Goal: Task Accomplishment & Management: Use online tool/utility

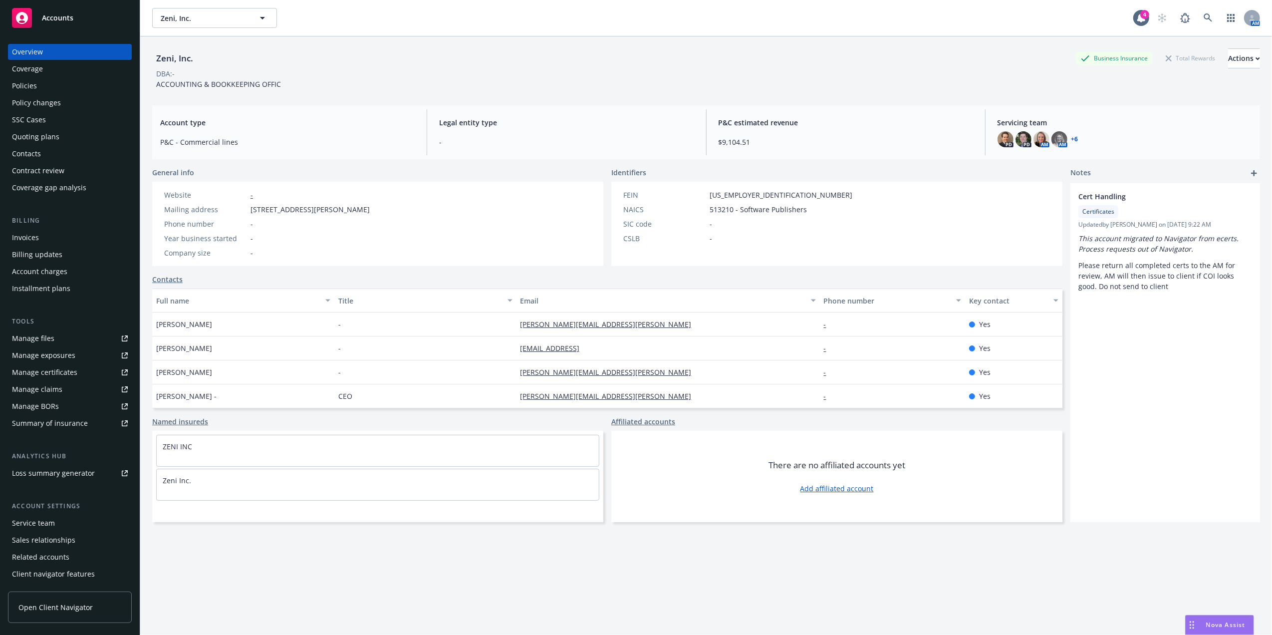
click at [41, 88] on div "Policies" at bounding box center [70, 86] width 116 height 16
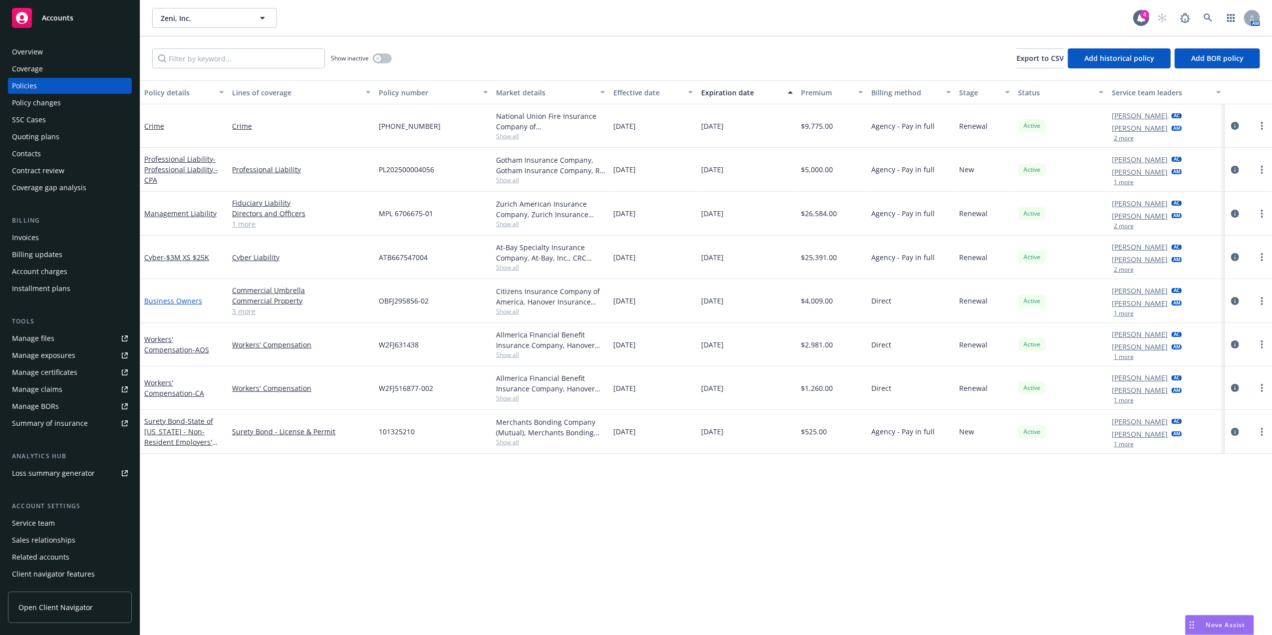
click at [165, 300] on link "Business Owners" at bounding box center [173, 300] width 58 height 9
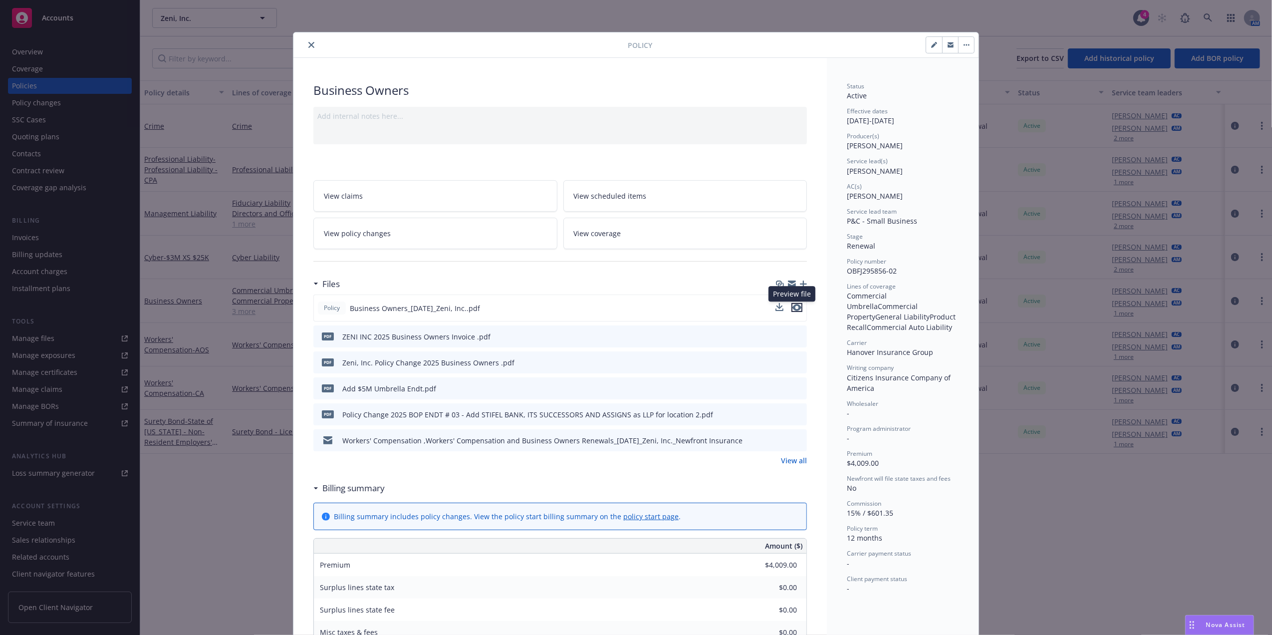
click at [792, 310] on icon "preview file" at bounding box center [796, 307] width 9 height 7
click at [308, 43] on icon "close" at bounding box center [311, 45] width 6 height 6
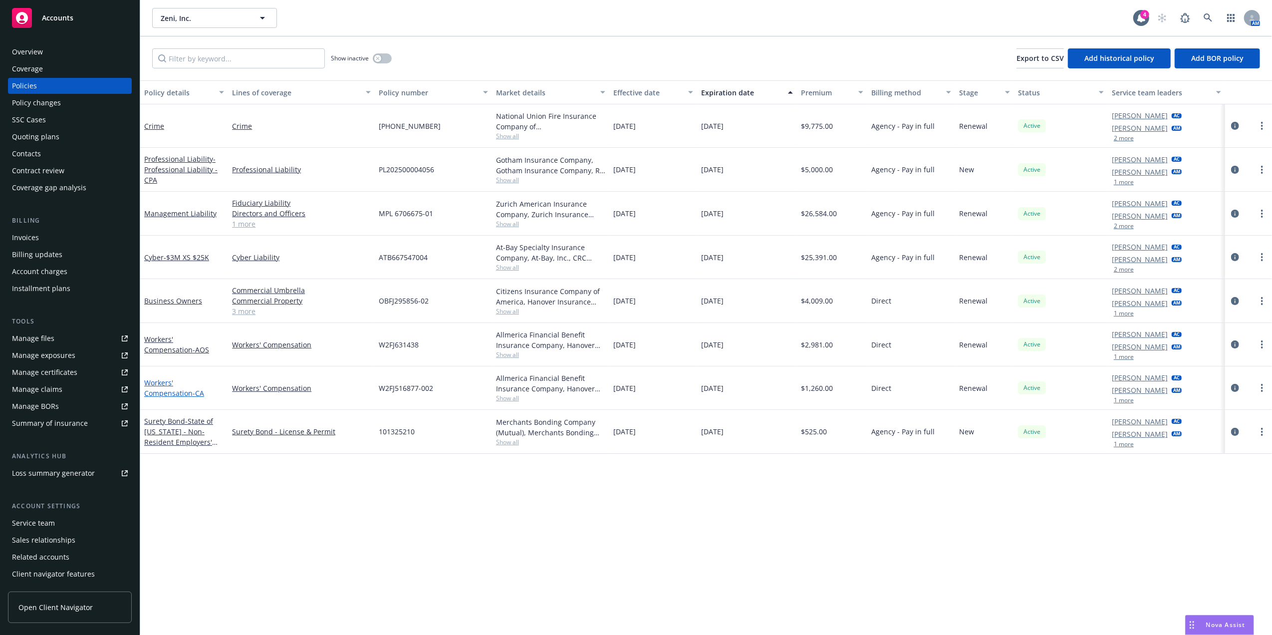
click at [170, 384] on link "Workers' Compensation - CA" at bounding box center [174, 388] width 60 height 20
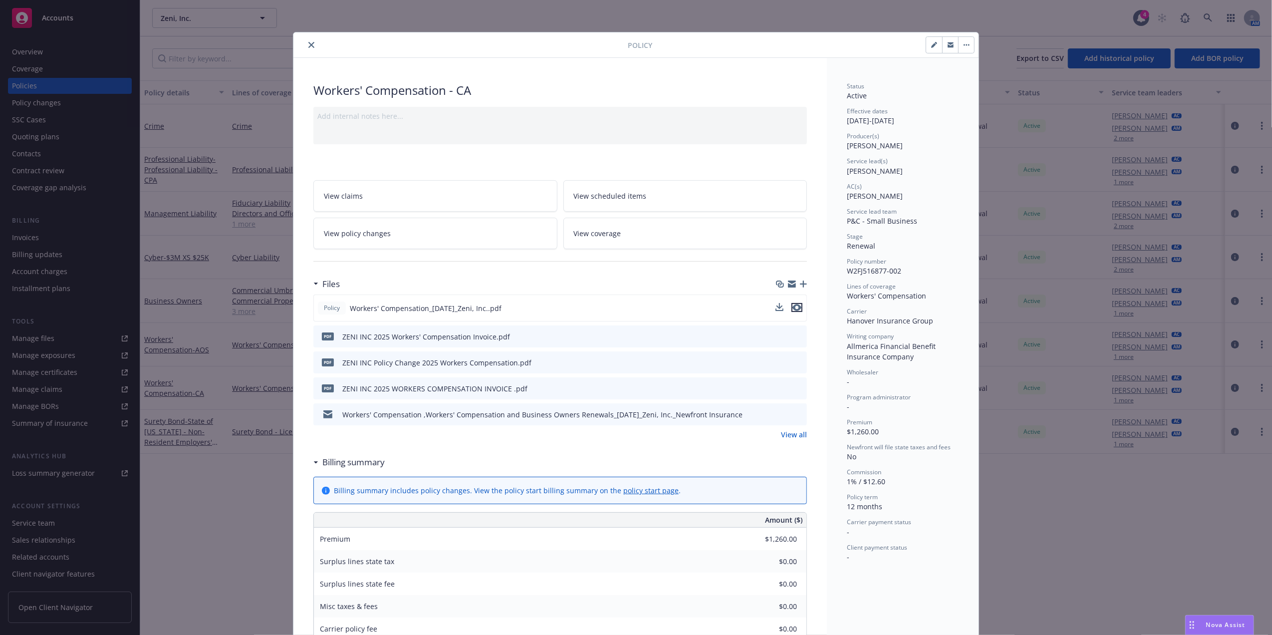
click at [793, 308] on icon "preview file" at bounding box center [796, 307] width 9 height 7
click at [308, 45] on icon "close" at bounding box center [311, 45] width 6 height 6
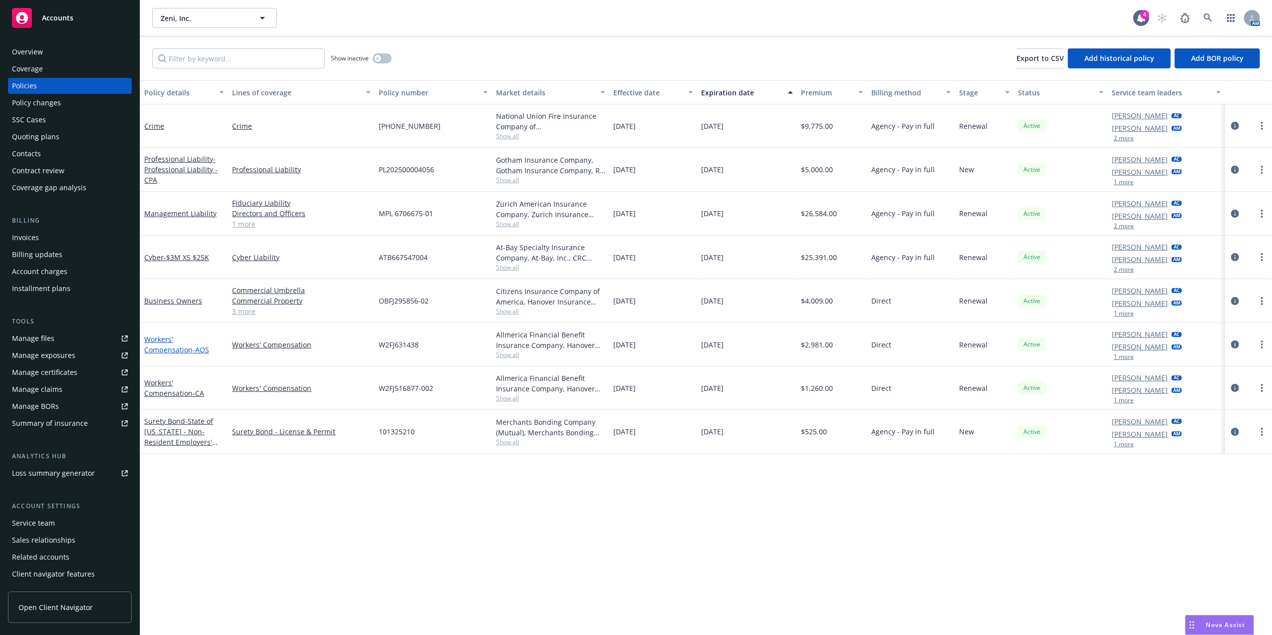
click at [170, 338] on link "Workers' Compensation - AOS" at bounding box center [176, 344] width 65 height 20
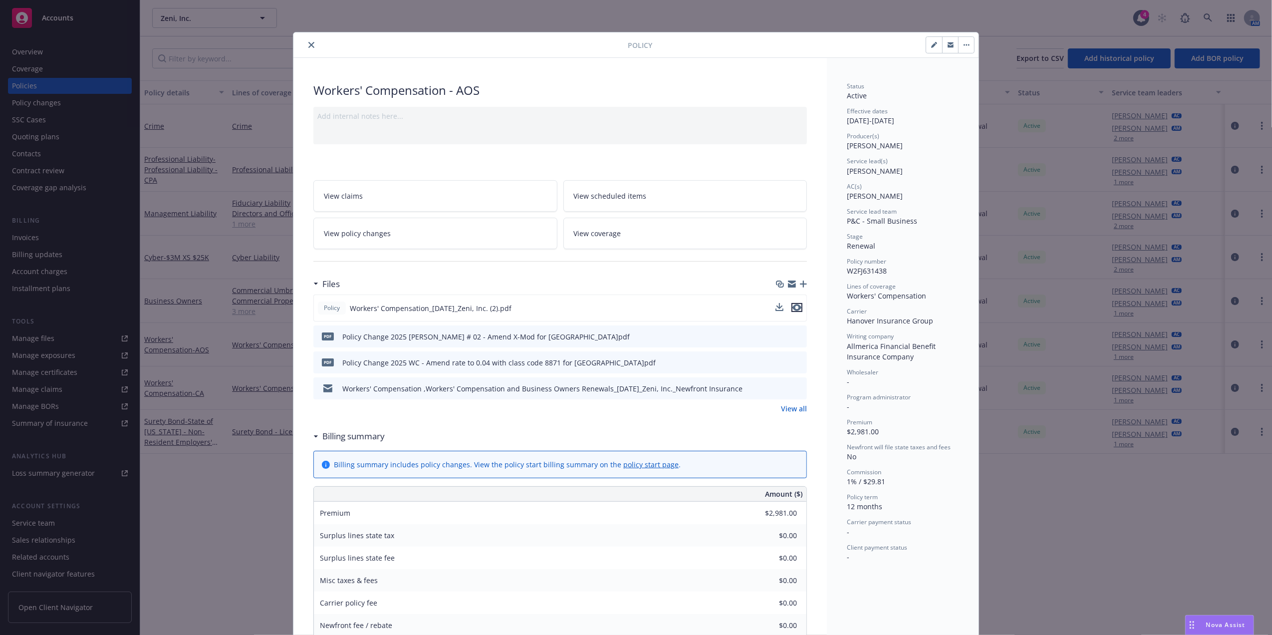
click at [792, 305] on icon "preview file" at bounding box center [796, 307] width 9 height 7
click at [792, 306] on icon "preview file" at bounding box center [796, 307] width 9 height 7
click at [797, 336] on button "preview file" at bounding box center [797, 335] width 11 height 9
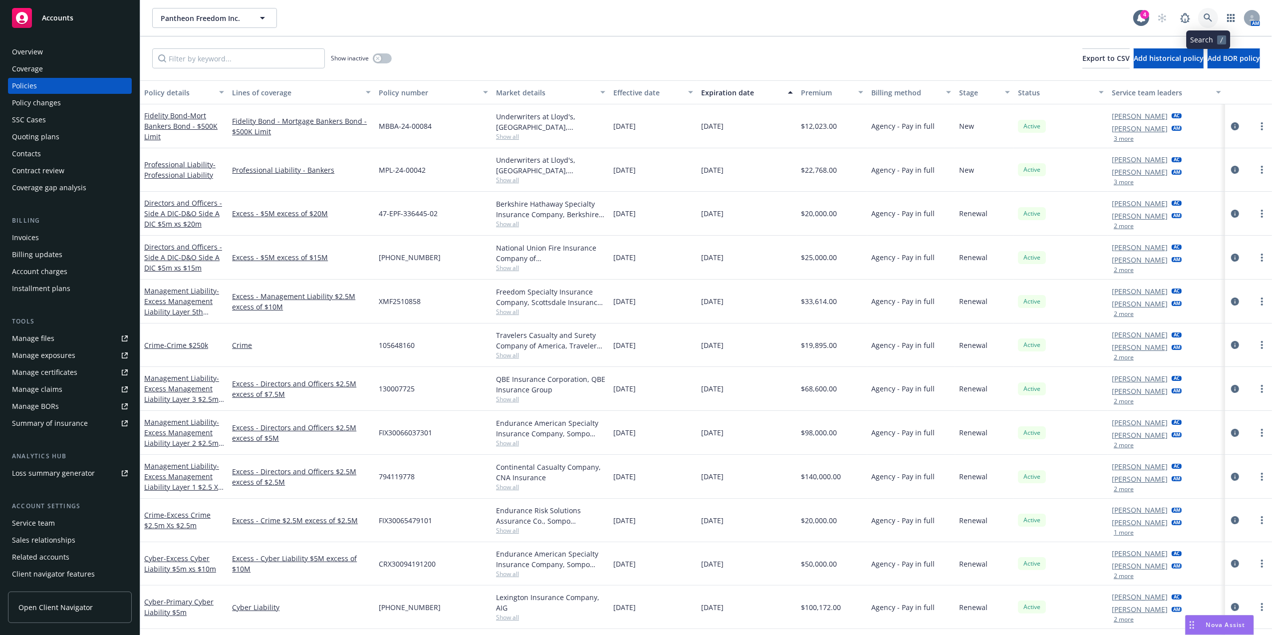
click at [1202, 21] on link at bounding box center [1208, 18] width 20 height 20
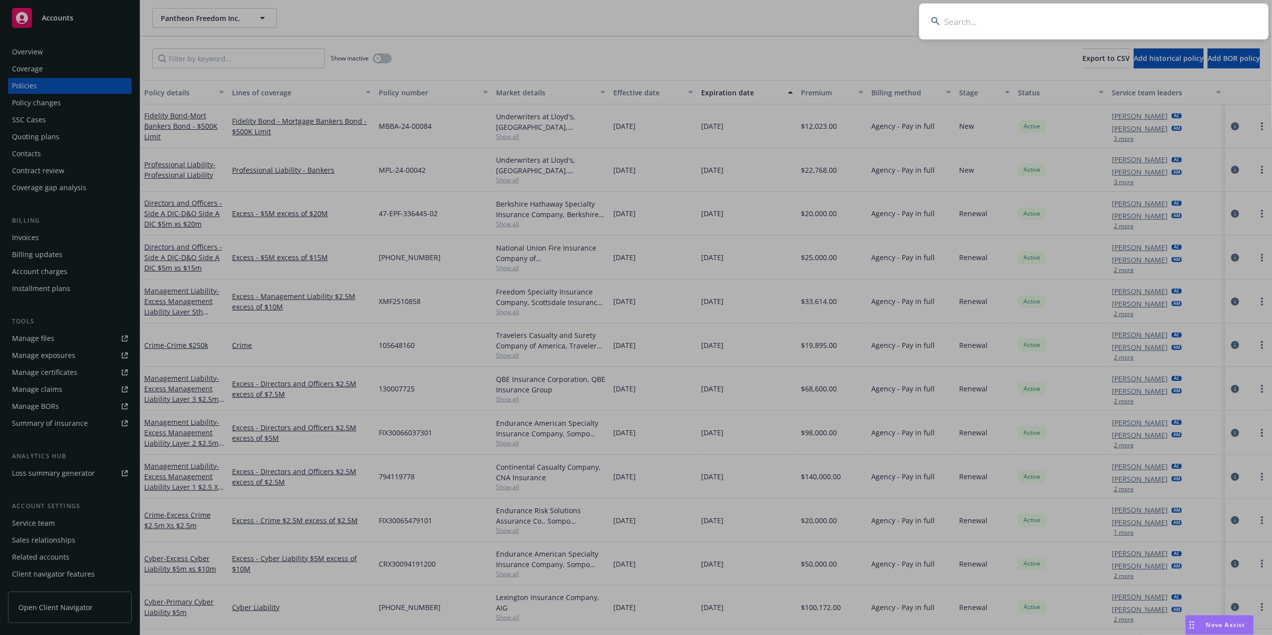
type input "p"
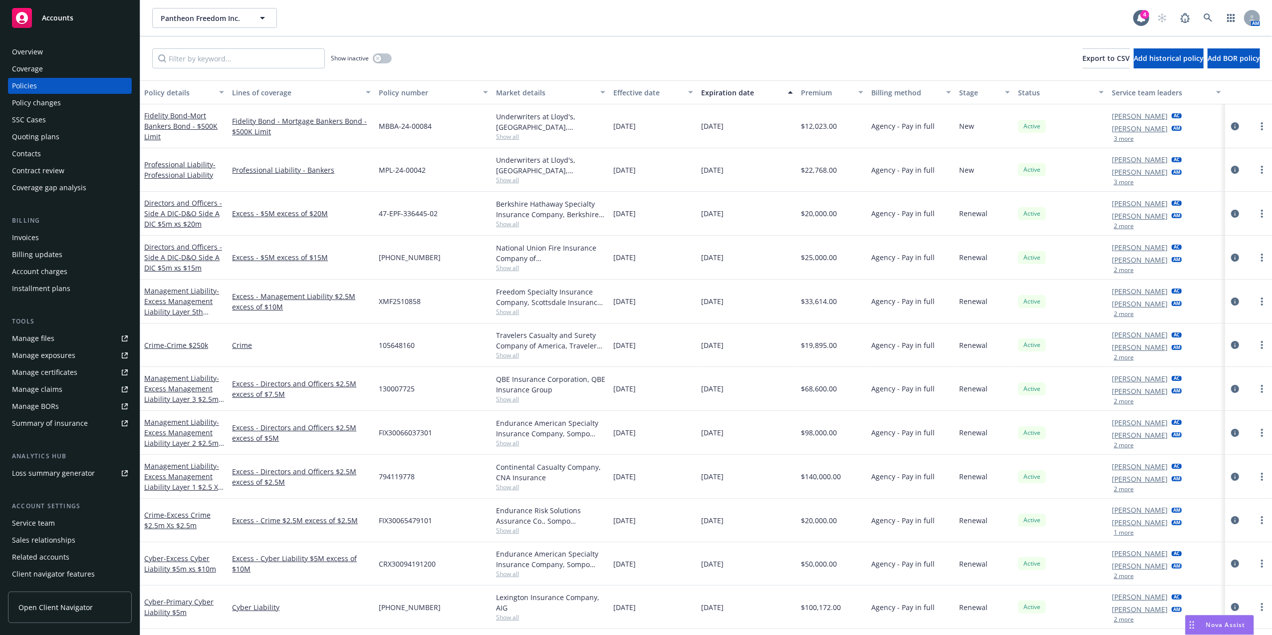
click at [733, 90] on div "Expiration date" at bounding box center [741, 92] width 81 height 10
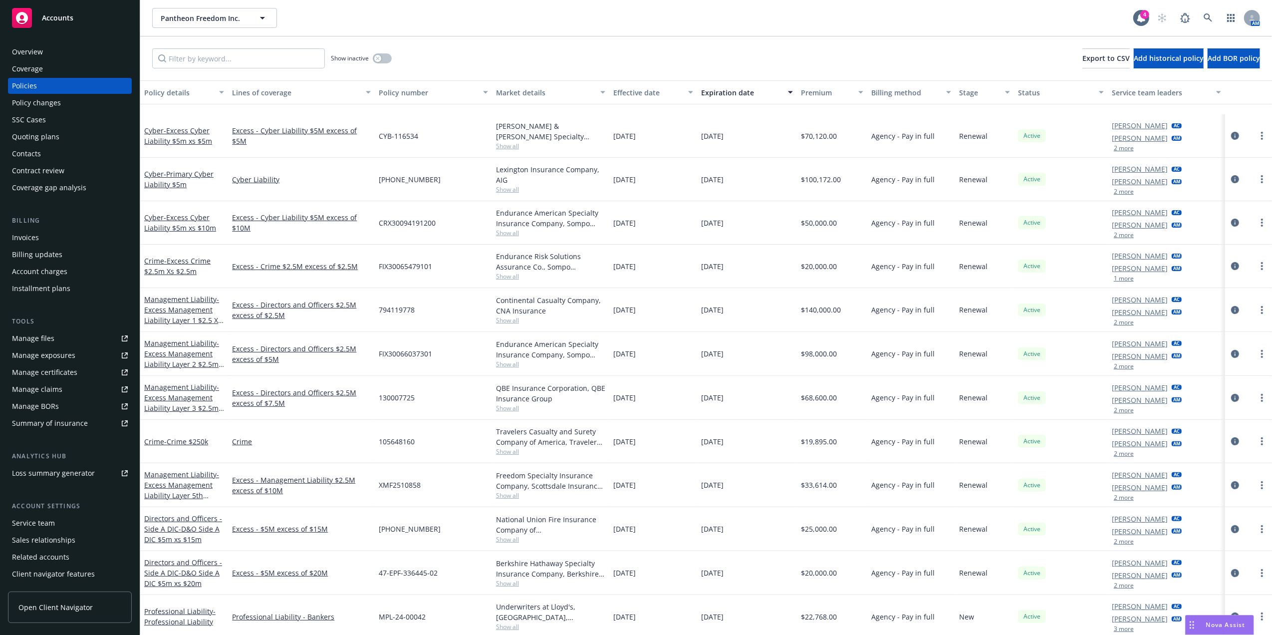
scroll to position [279, 0]
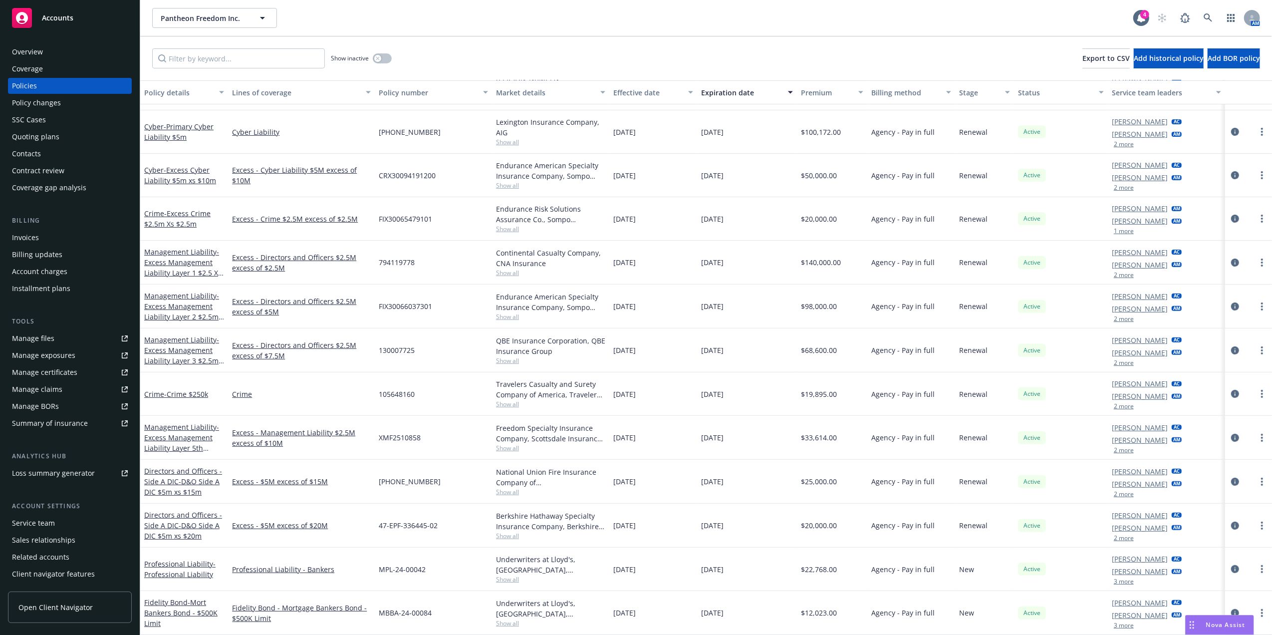
click at [72, 369] on div "Manage certificates" at bounding box center [44, 372] width 65 height 16
click at [39, 84] on div "Policies" at bounding box center [70, 86] width 116 height 16
click at [22, 48] on div "Overview" at bounding box center [27, 52] width 31 height 16
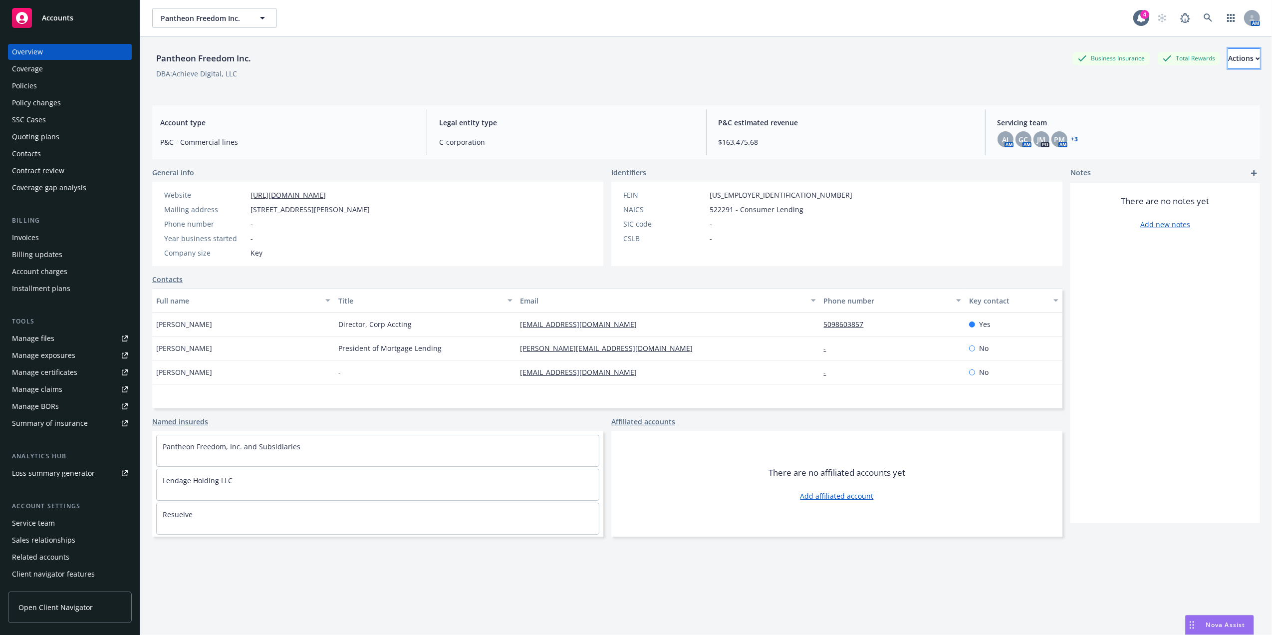
click at [1255, 57] on icon "button" at bounding box center [1257, 58] width 4 height 3
click at [1159, 148] on link "Generate summary of insurance" at bounding box center [1177, 145] width 164 height 20
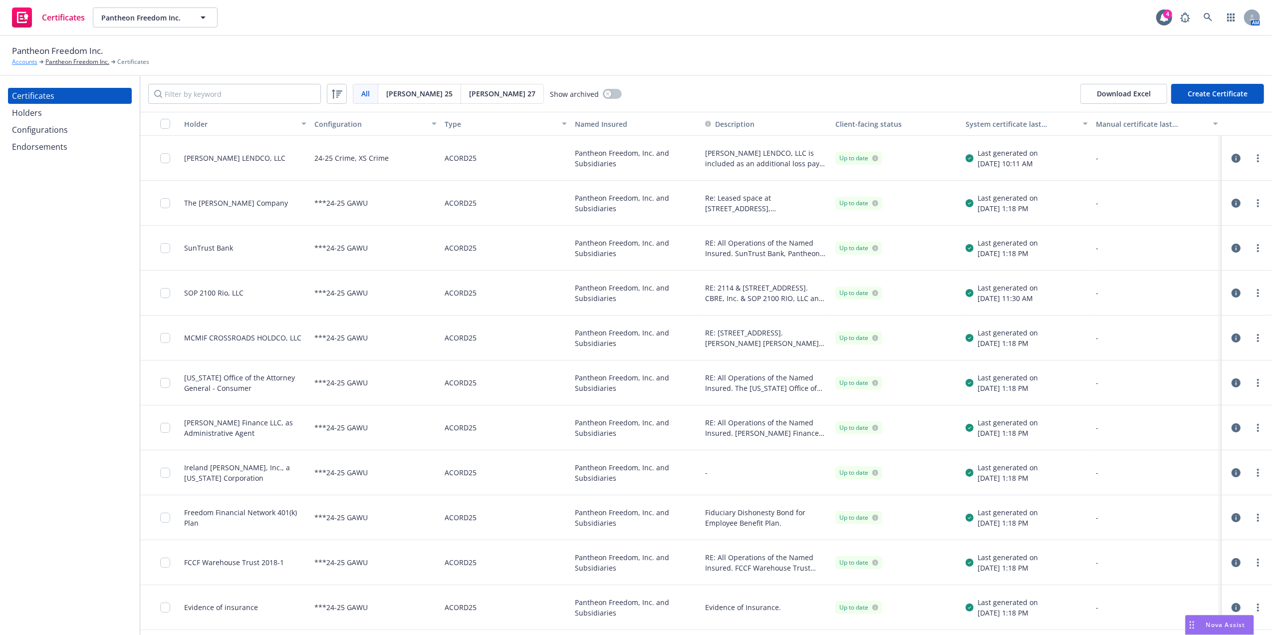
click at [14, 62] on link "Accounts" at bounding box center [24, 61] width 25 height 9
click at [60, 61] on link "Pantheon Freedom Inc." at bounding box center [77, 61] width 64 height 9
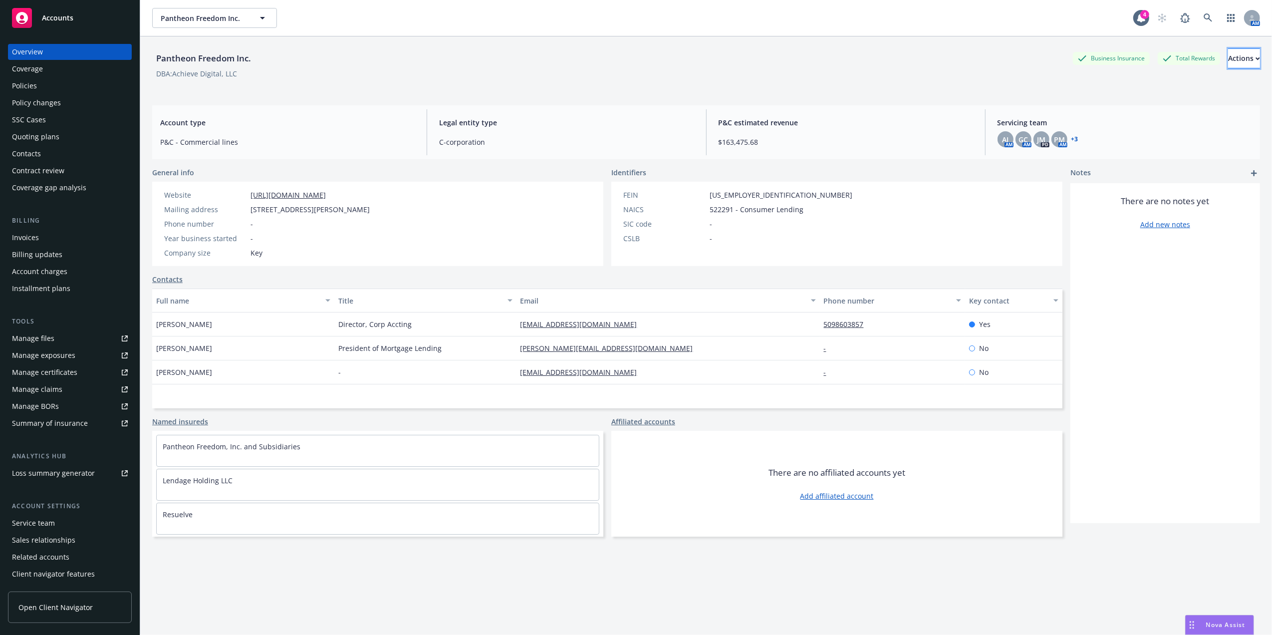
click at [1228, 67] on div "Actions" at bounding box center [1244, 58] width 32 height 19
drag, startPoint x: 120, startPoint y: 14, endPoint x: 129, endPoint y: 18, distance: 9.8
click at [120, 14] on div "Accounts" at bounding box center [70, 18] width 116 height 20
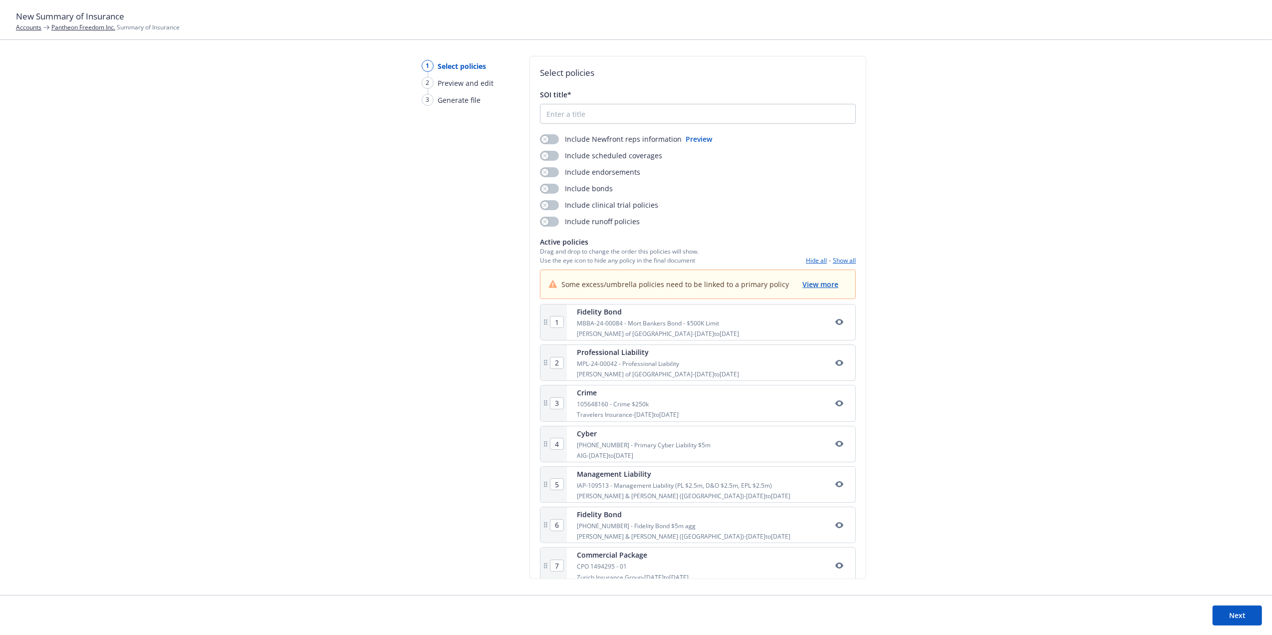
click at [68, 26] on link "Pantheon Freedom Inc." at bounding box center [83, 27] width 64 height 8
click at [70, 23] on link "Pantheon Freedom Inc." at bounding box center [83, 27] width 64 height 8
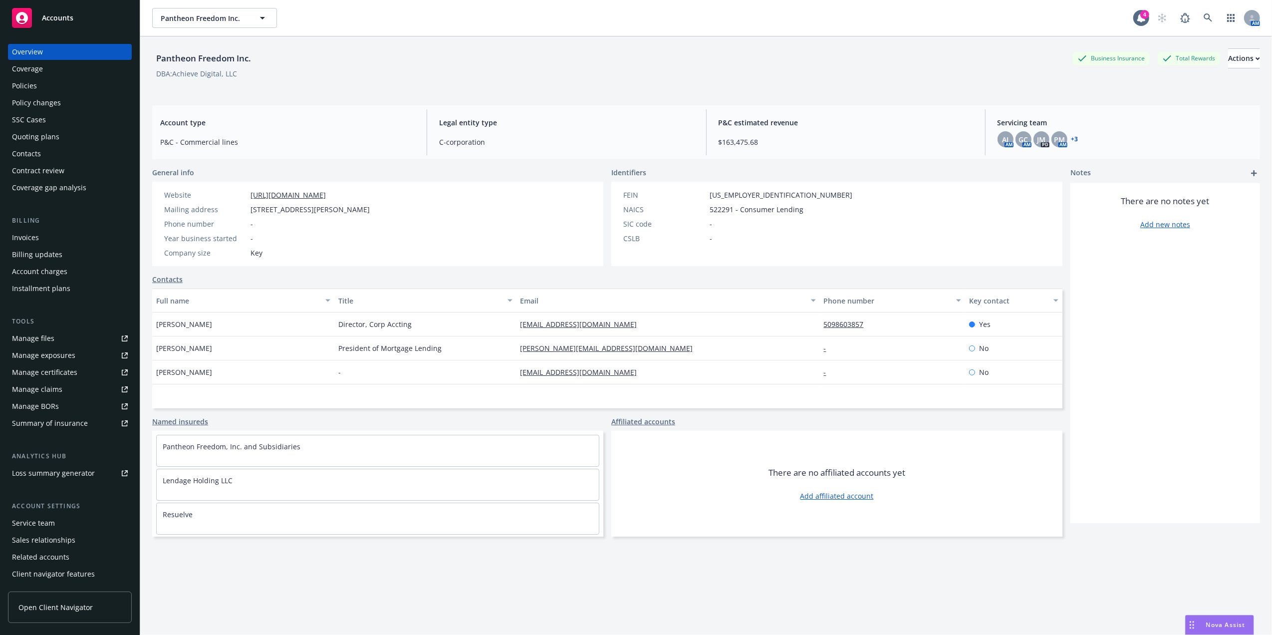
click at [30, 84] on div "Policies" at bounding box center [24, 86] width 25 height 16
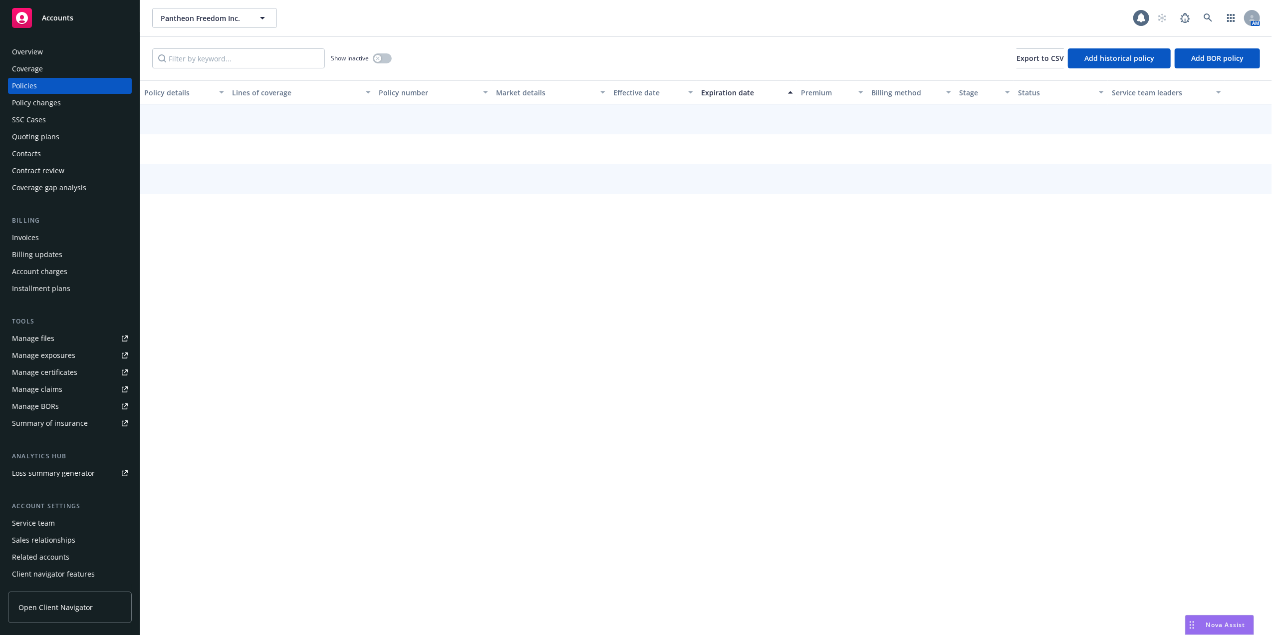
click at [43, 55] on div "Overview" at bounding box center [70, 52] width 116 height 16
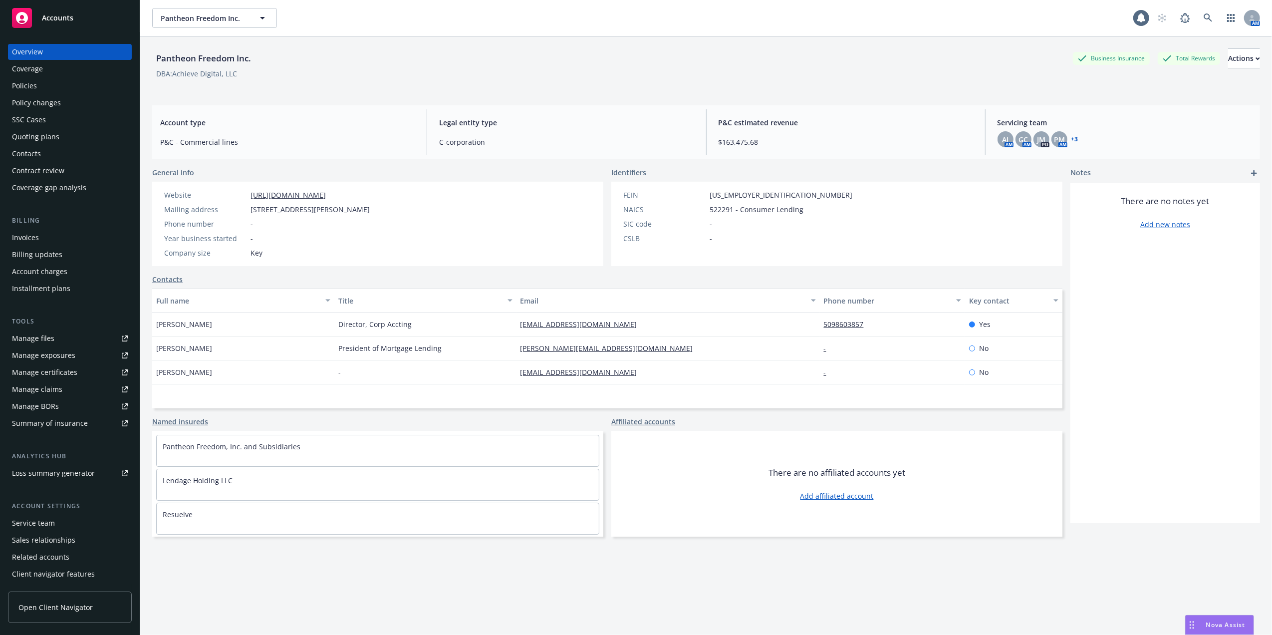
drag, startPoint x: 28, startPoint y: 88, endPoint x: 30, endPoint y: 79, distance: 9.2
click at [29, 88] on div "Policies" at bounding box center [24, 86] width 25 height 16
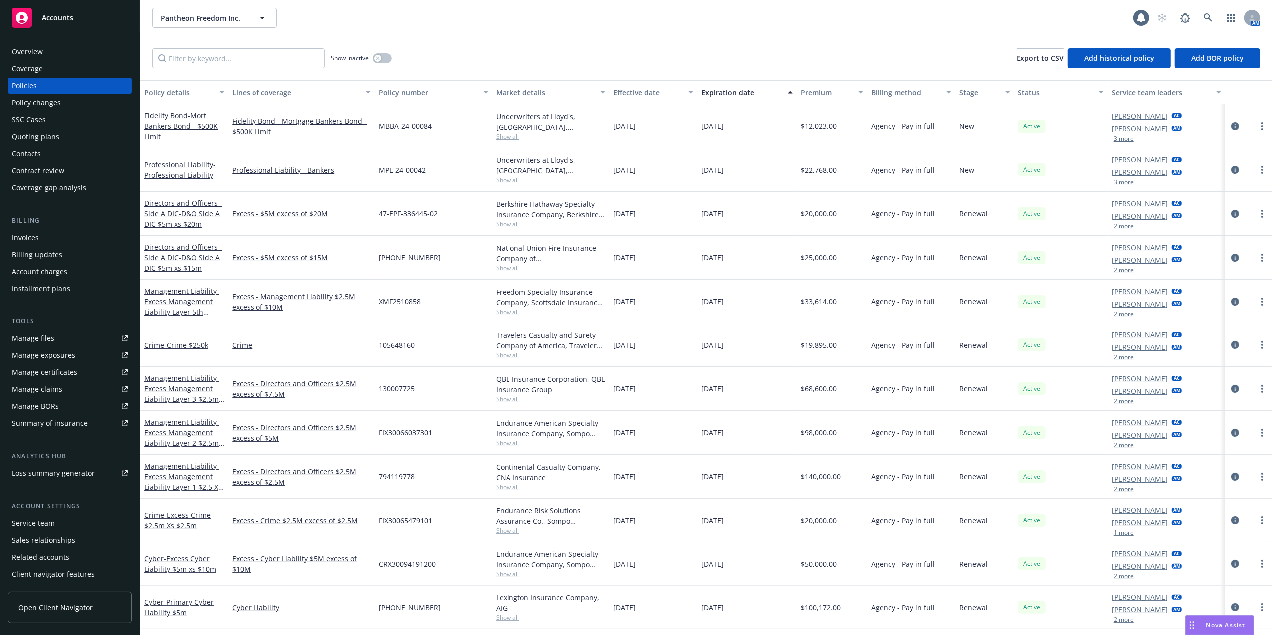
click at [36, 50] on div "Overview" at bounding box center [27, 52] width 31 height 16
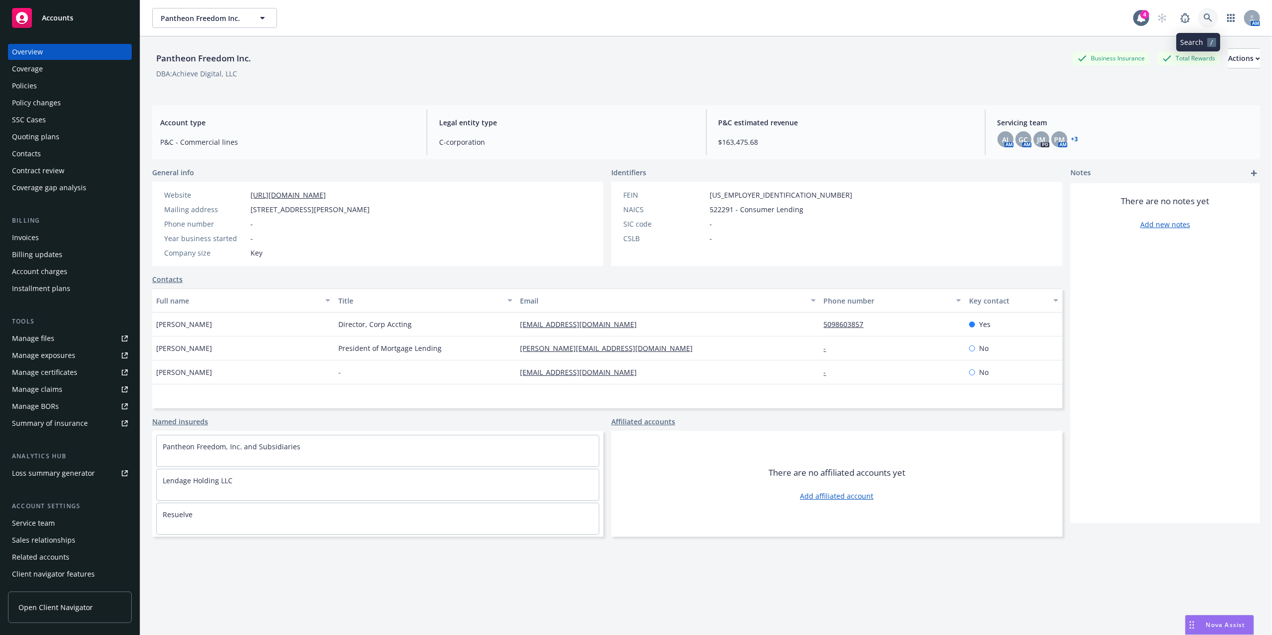
click at [1203, 20] on icon at bounding box center [1207, 17] width 9 height 9
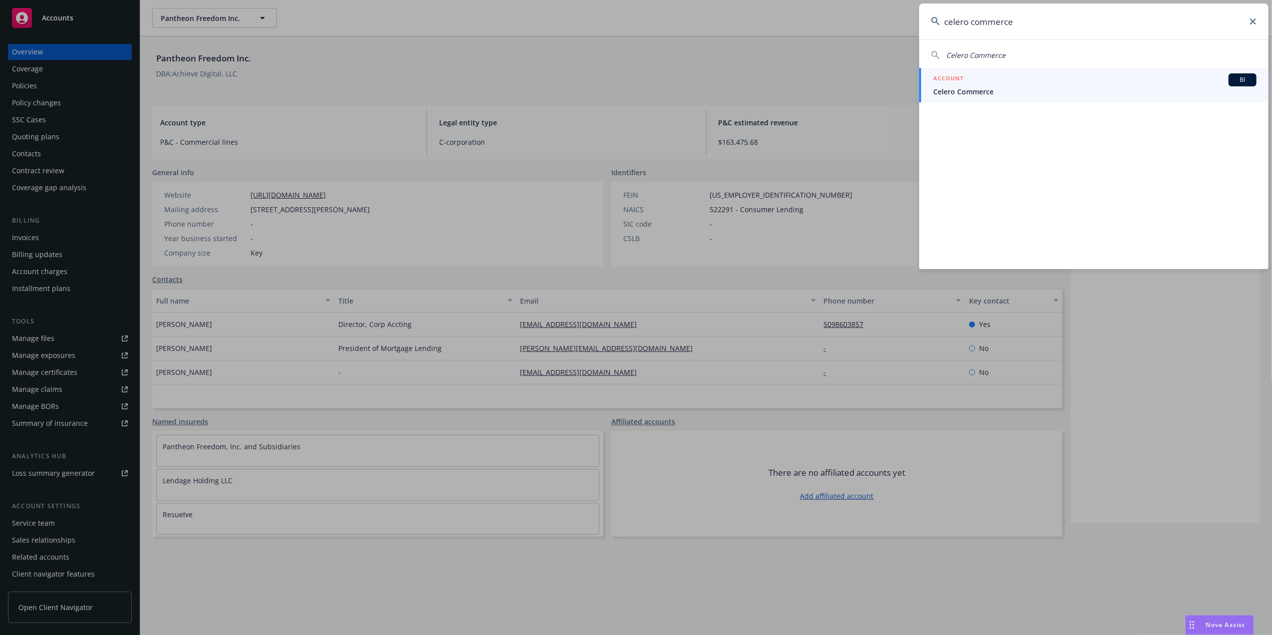
type input "celero commerce"
click at [1054, 86] on span "Celero Commerce" at bounding box center [1094, 91] width 323 height 10
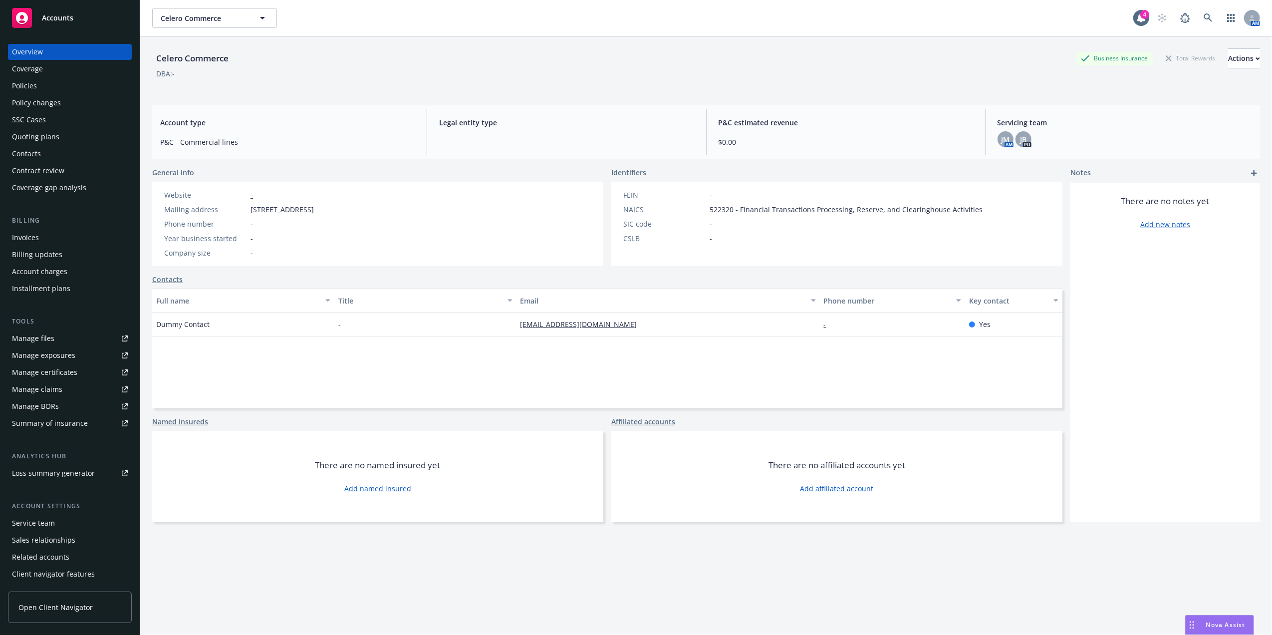
click at [50, 82] on div "Policies" at bounding box center [70, 86] width 116 height 16
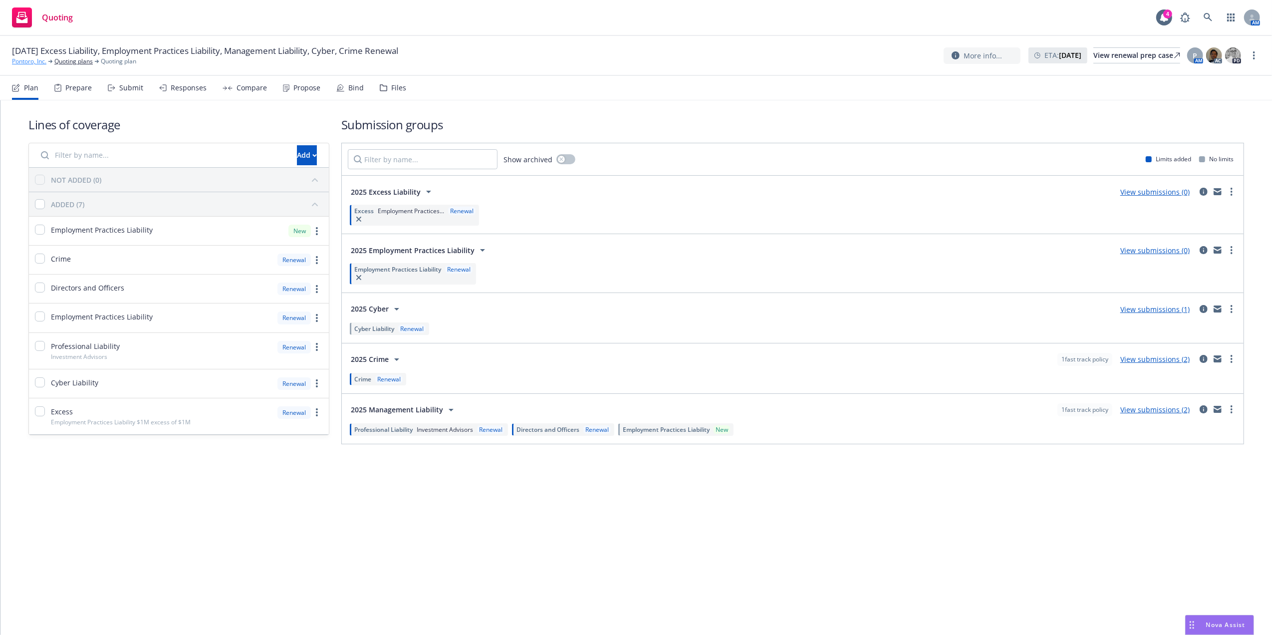
drag, startPoint x: 66, startPoint y: 64, endPoint x: 45, endPoint y: 64, distance: 21.4
click at [45, 64] on link "Pontoro, Inc." at bounding box center [29, 61] width 34 height 9
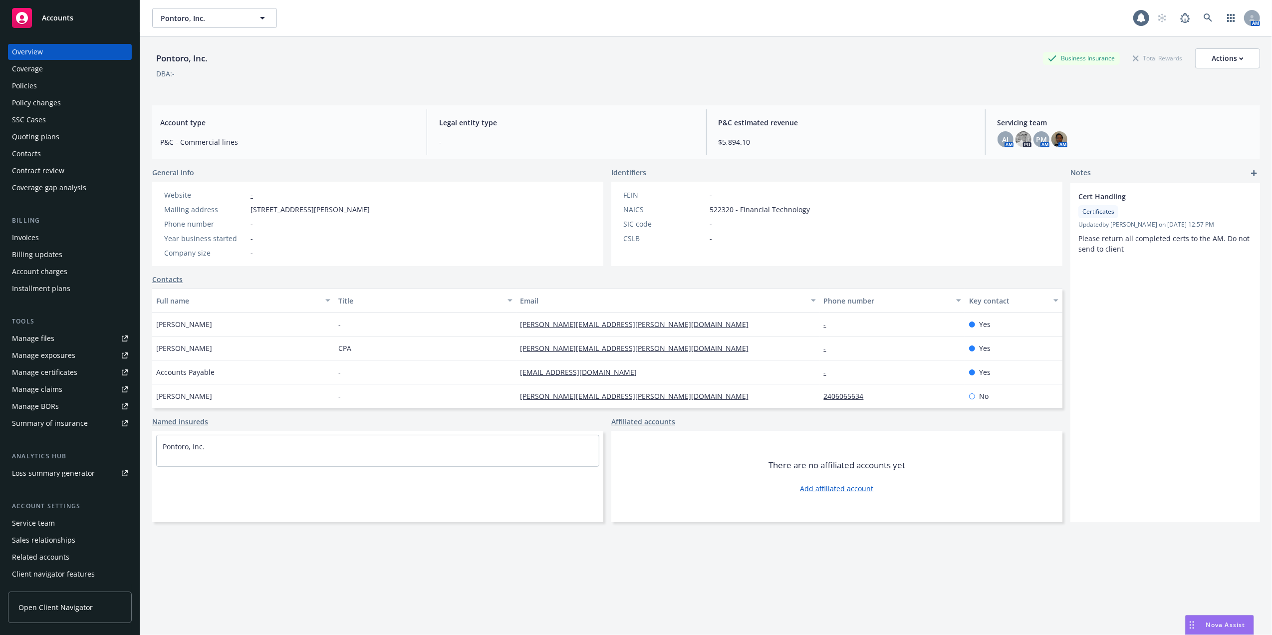
click at [48, 82] on div "Policies" at bounding box center [70, 86] width 116 height 16
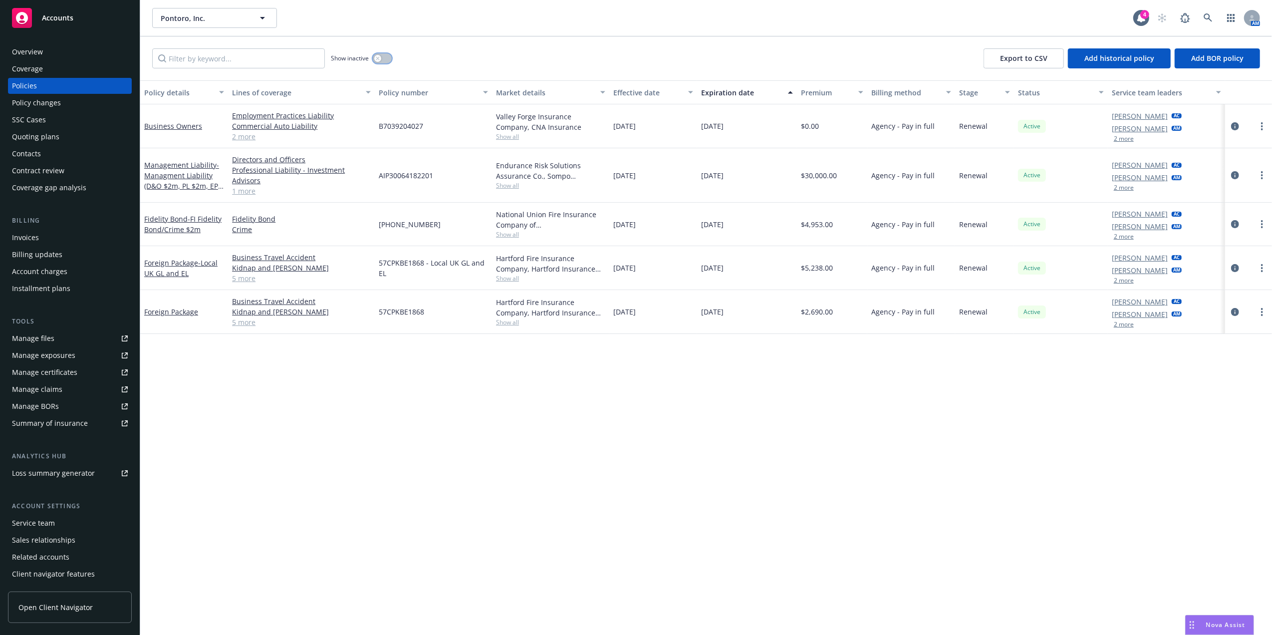
drag, startPoint x: 383, startPoint y: 59, endPoint x: 358, endPoint y: 59, distance: 24.9
click at [383, 59] on button "button" at bounding box center [382, 58] width 19 height 10
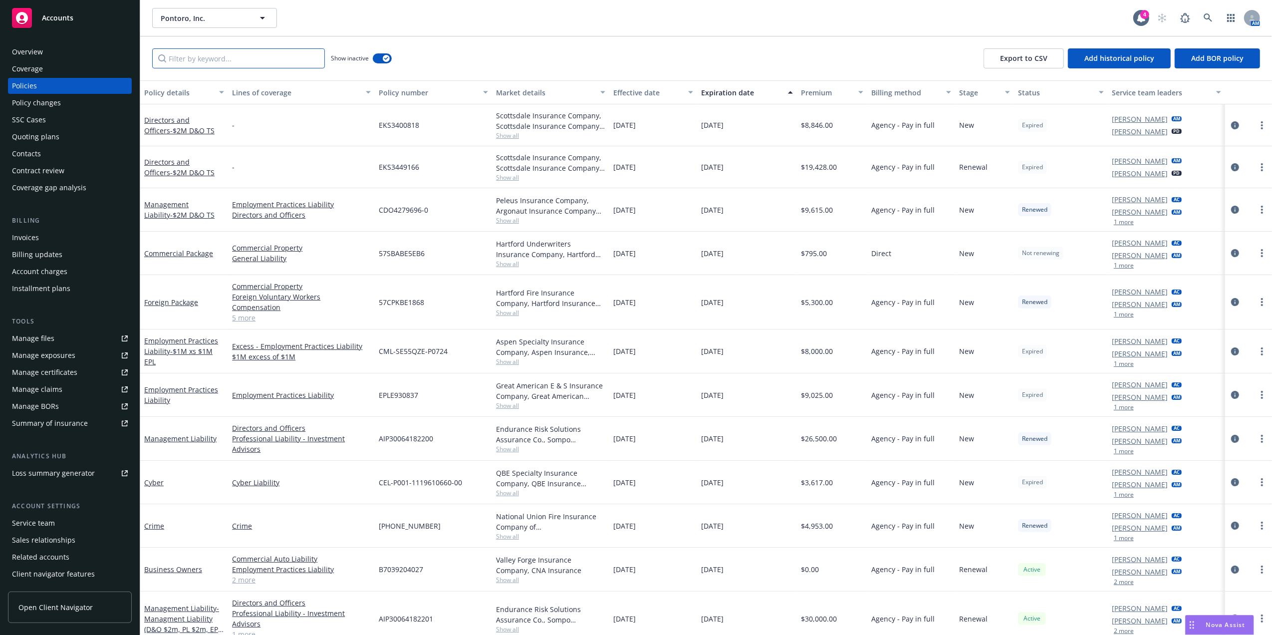
click at [272, 62] on input "Filter by keyword..." at bounding box center [238, 58] width 173 height 20
paste input "CEL-P001-1119610660-01"
type input "CEL-P001-1119610660-01"
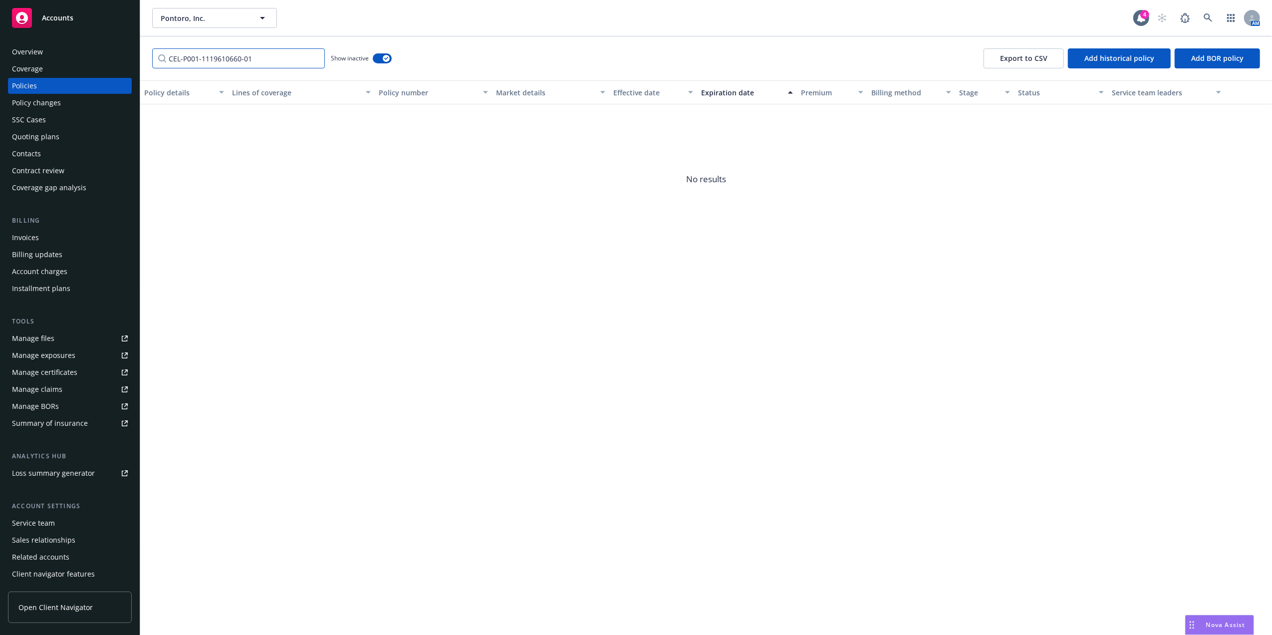
drag, startPoint x: 268, startPoint y: 60, endPoint x: 11, endPoint y: 42, distance: 258.1
click at [11, 42] on div "Accounts Overview Coverage Policies Policy changes SSC Cases Quoting plans Cont…" at bounding box center [636, 317] width 1272 height 635
type input "Cyber"
click at [56, 138] on div "Quoting plans" at bounding box center [35, 137] width 47 height 16
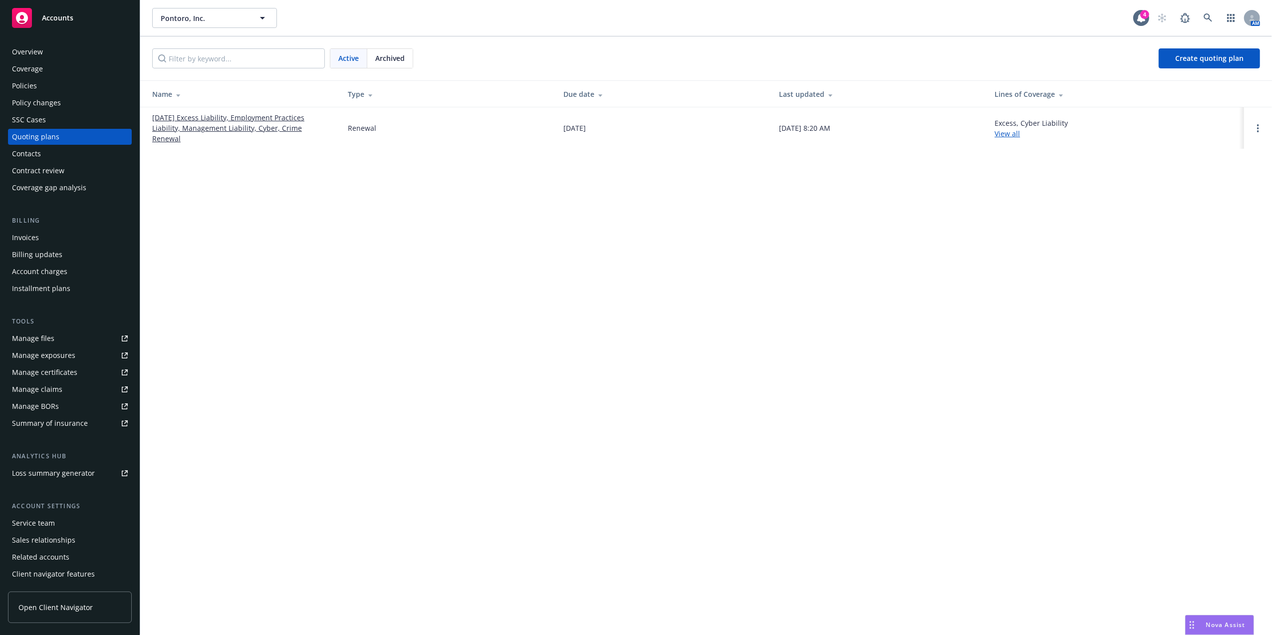
click at [224, 128] on link "07/05/25 Excess Liability, Employment Practices Liability, Management Liability…" at bounding box center [242, 127] width 180 height 31
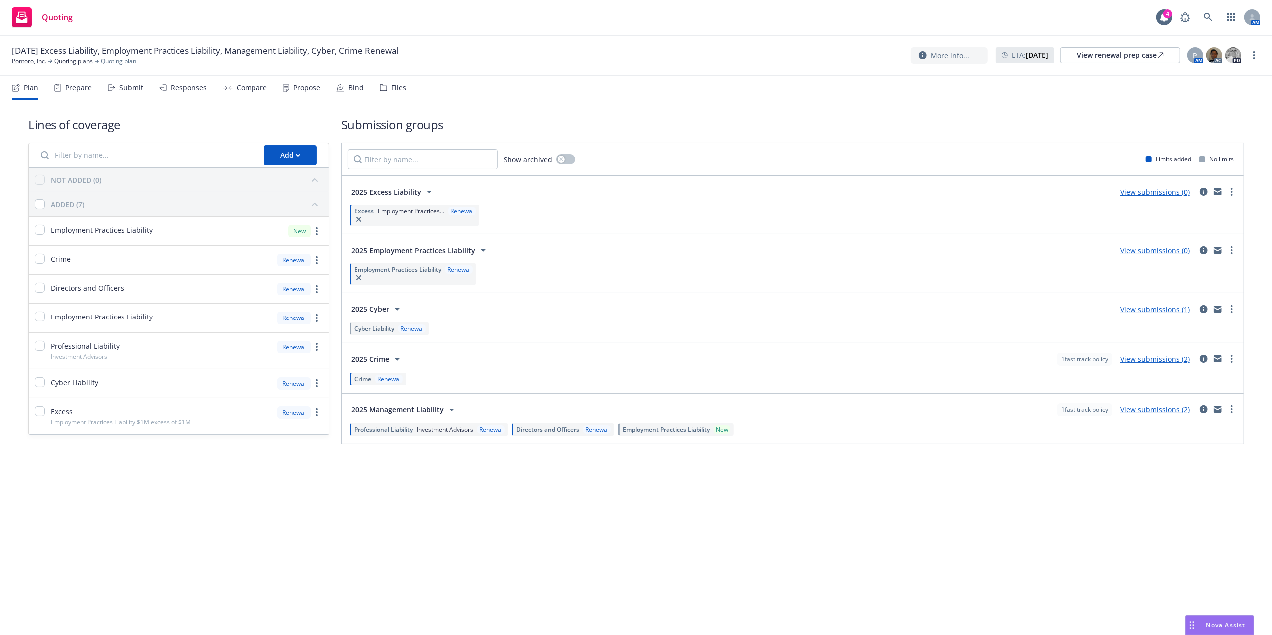
click at [382, 302] on button "2025 Cyber" at bounding box center [377, 309] width 59 height 20
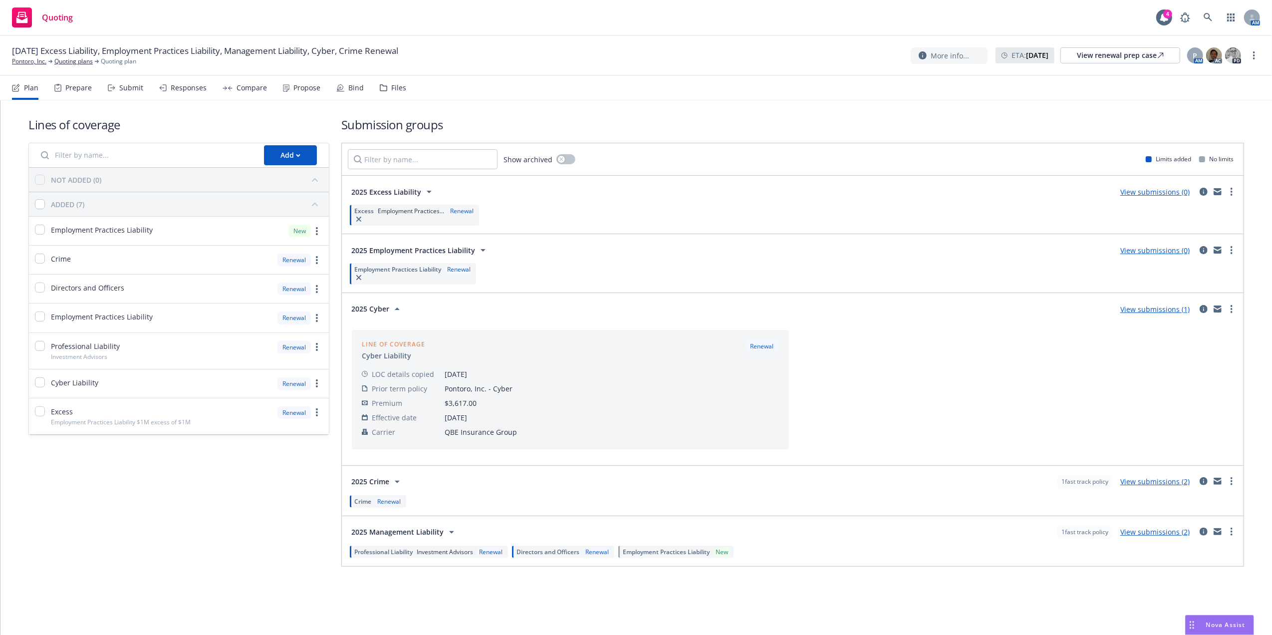
click at [382, 302] on button "2025 Cyber" at bounding box center [377, 309] width 59 height 20
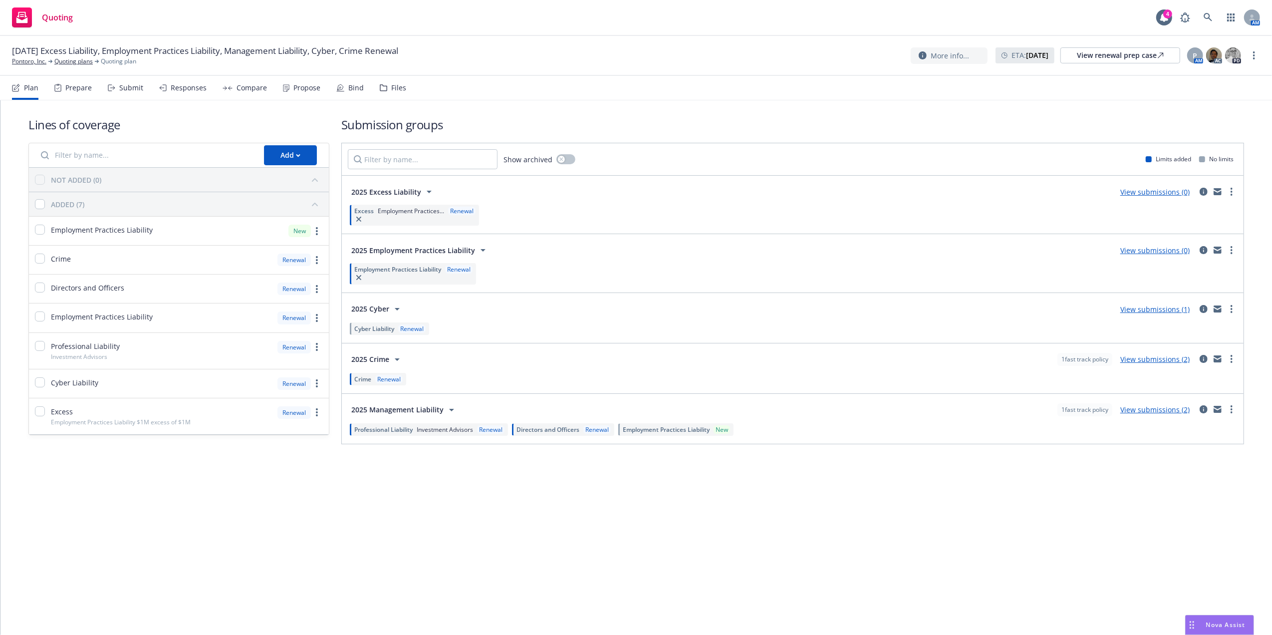
click at [393, 308] on icon at bounding box center [397, 309] width 12 height 12
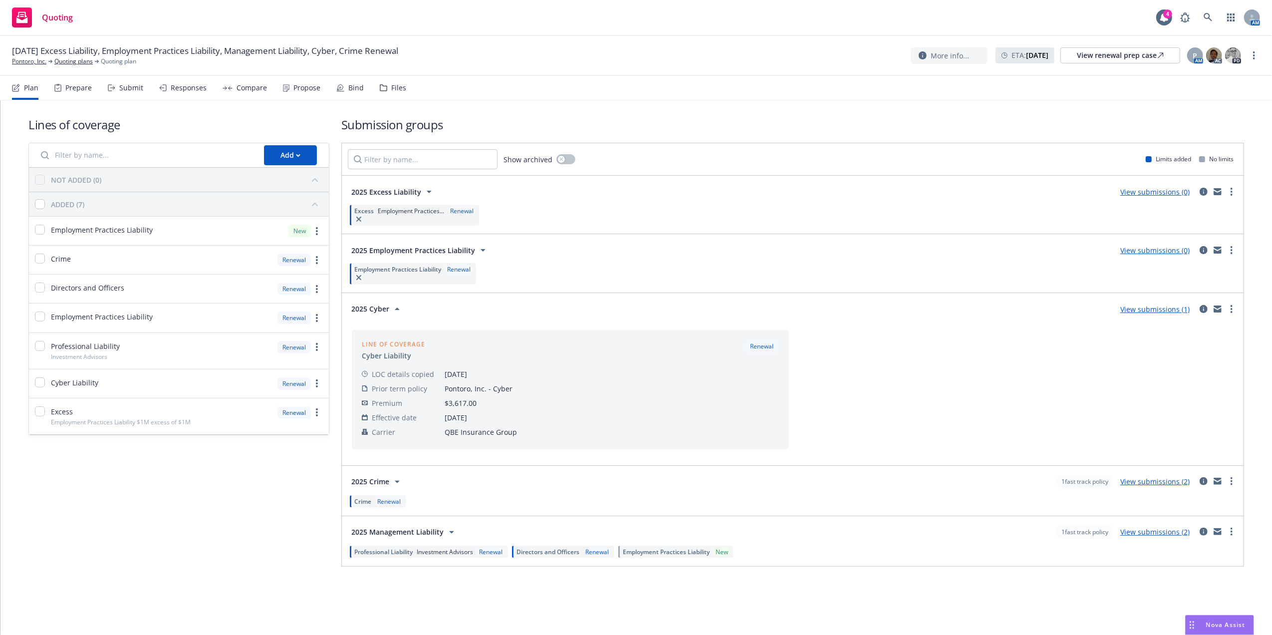
click at [393, 308] on icon at bounding box center [397, 309] width 12 height 12
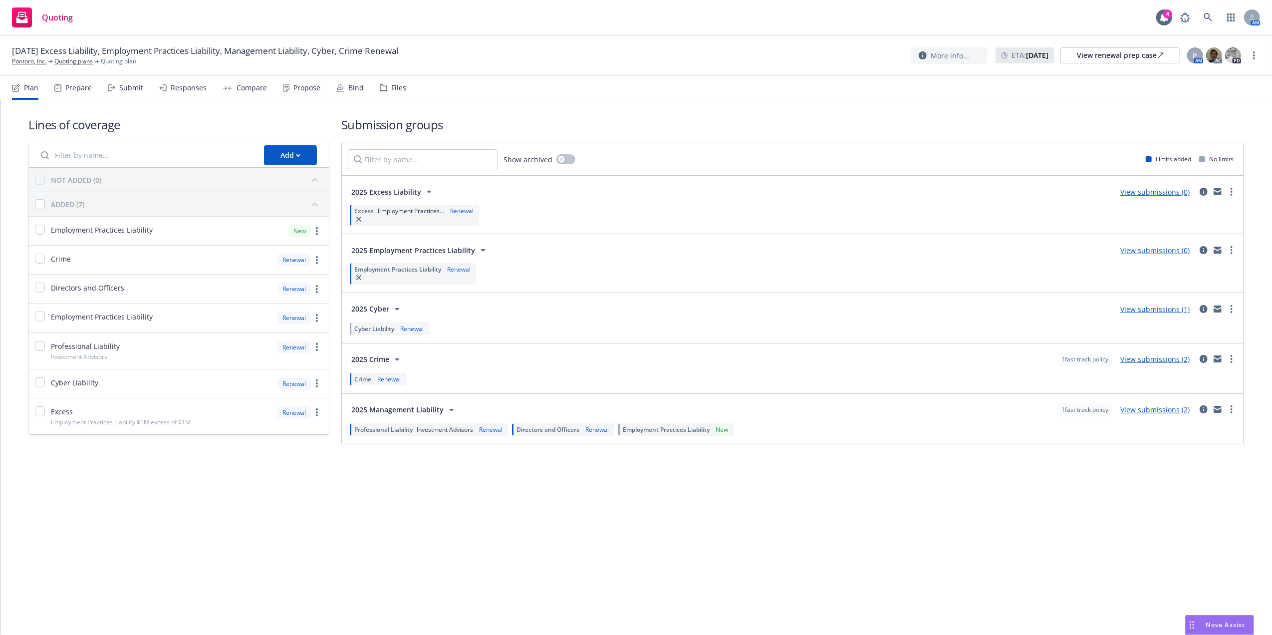
click at [386, 314] on span "2025 Cyber" at bounding box center [370, 308] width 38 height 10
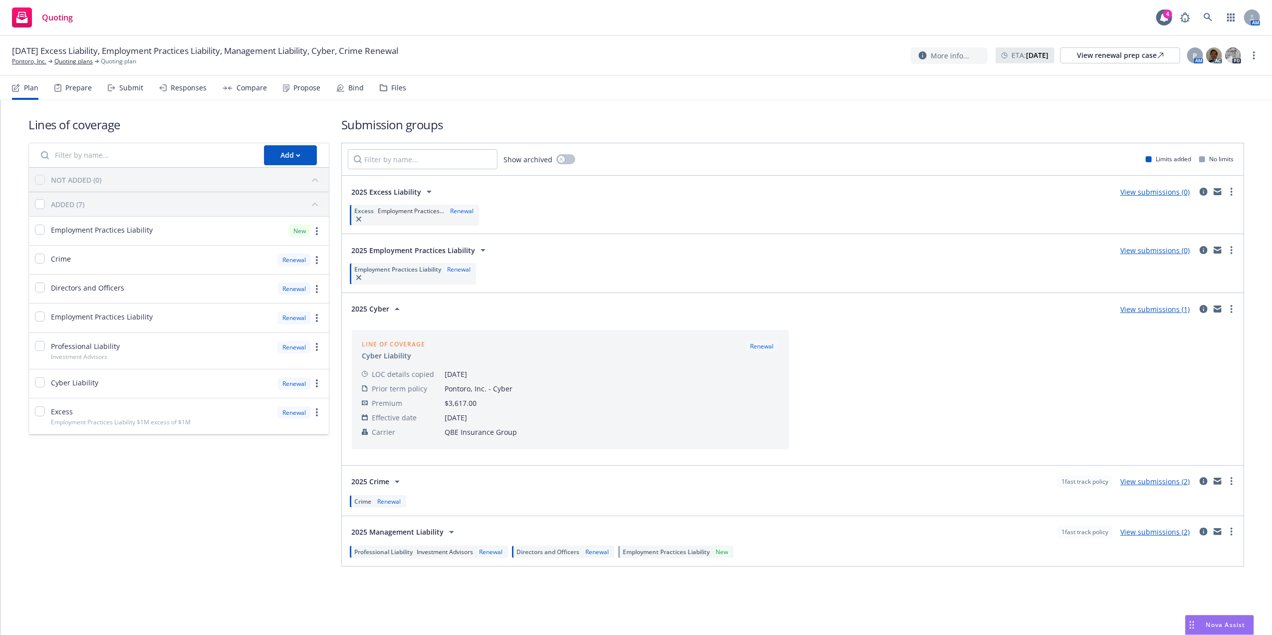
click at [386, 314] on span "2025 Cyber" at bounding box center [370, 308] width 38 height 10
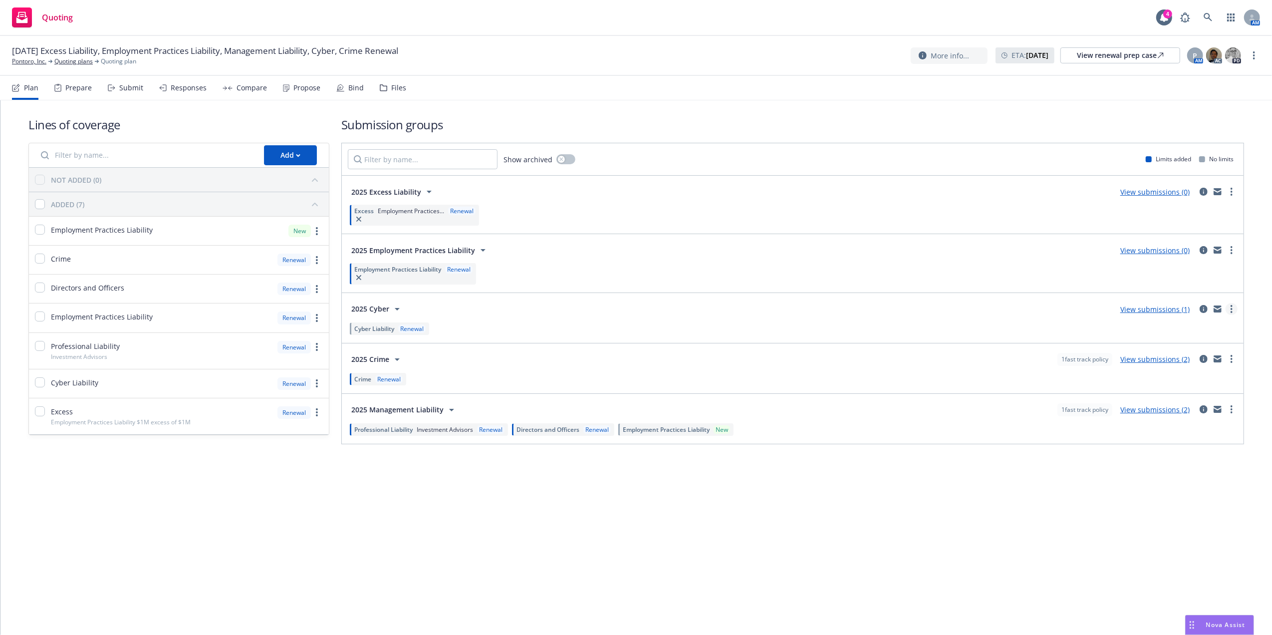
click at [1230, 306] on icon "more" at bounding box center [1231, 309] width 2 height 8
click at [1175, 435] on span "Create policy (fast track)" at bounding box center [1183, 433] width 104 height 9
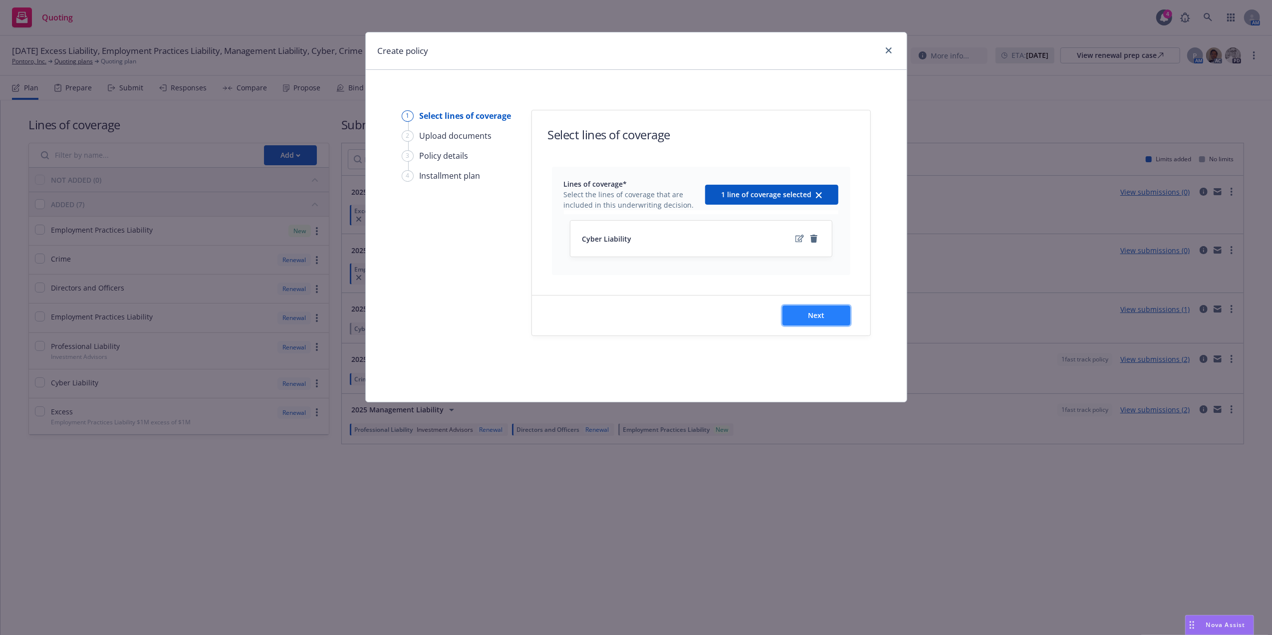
click at [808, 316] on span "Next" at bounding box center [816, 314] width 16 height 9
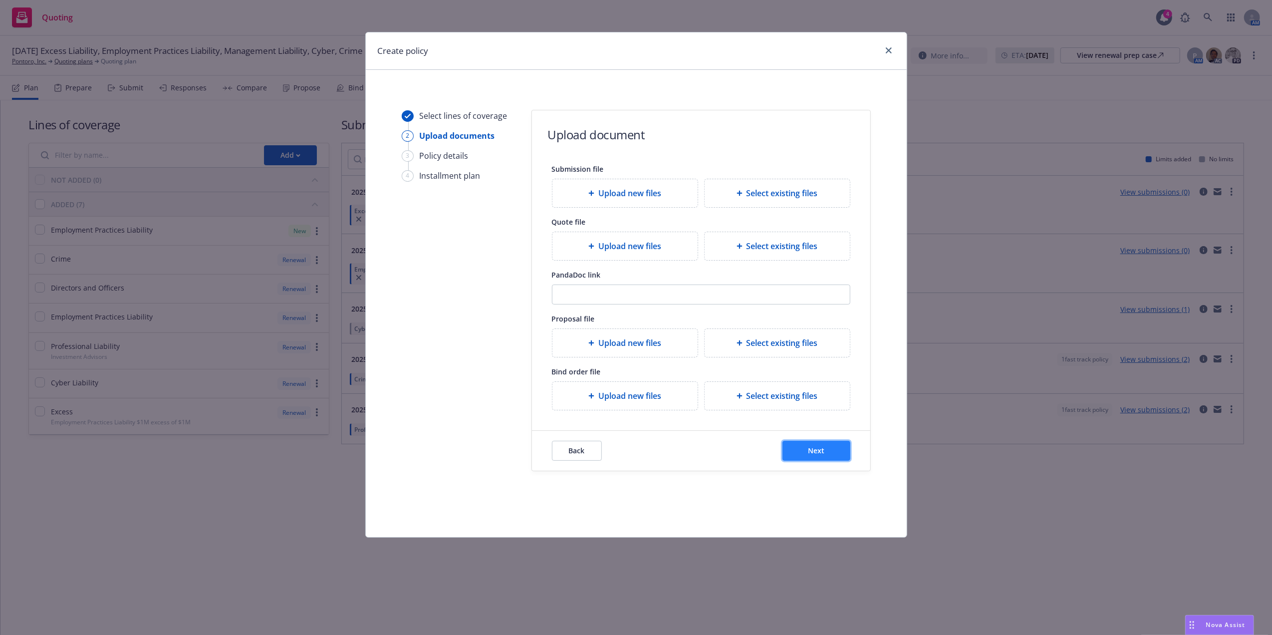
click at [825, 455] on button "Next" at bounding box center [816, 450] width 68 height 20
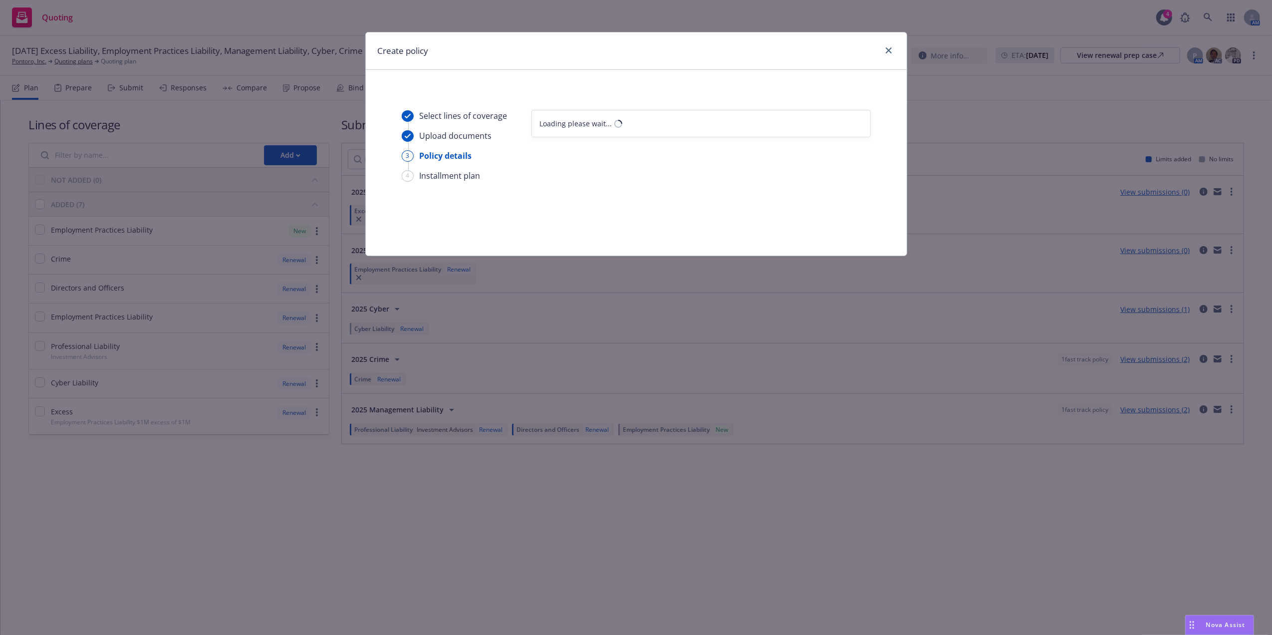
select select "12"
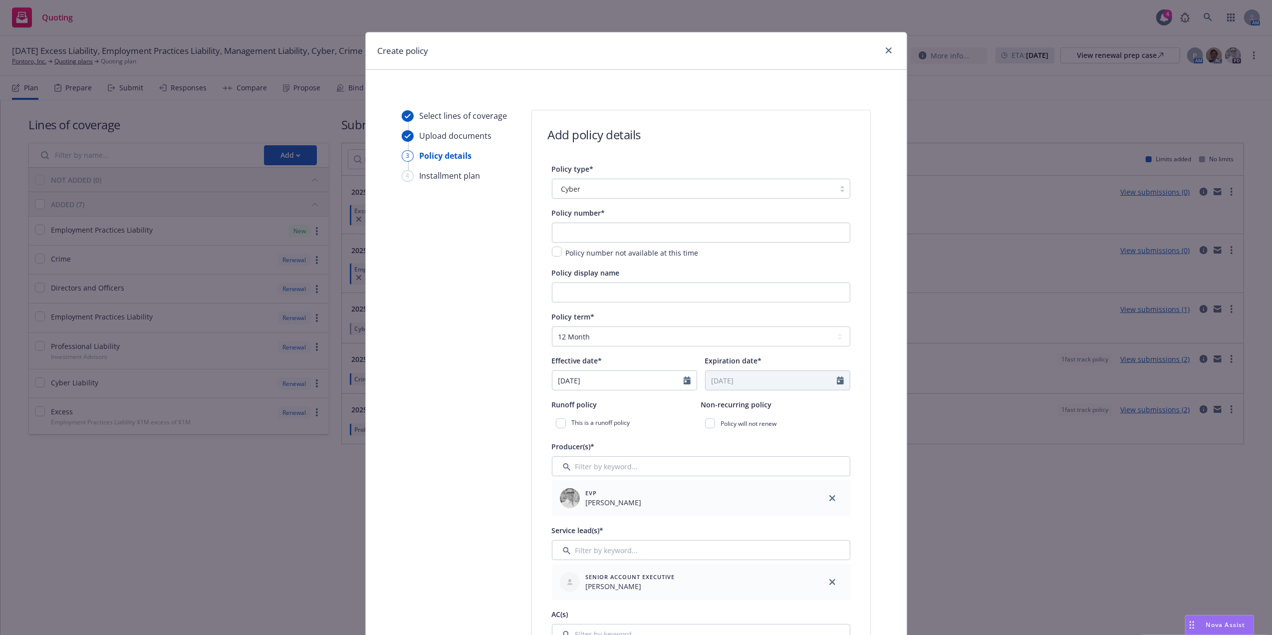
click at [634, 244] on div "Policy number not available at this time" at bounding box center [701, 240] width 298 height 36
click at [641, 230] on input "text" at bounding box center [701, 232] width 298 height 20
paste input "CEL-P001-1119610660-01"
type input "CEL-P001-1119610660-01"
click at [619, 296] on input "Policy display name" at bounding box center [701, 292] width 298 height 20
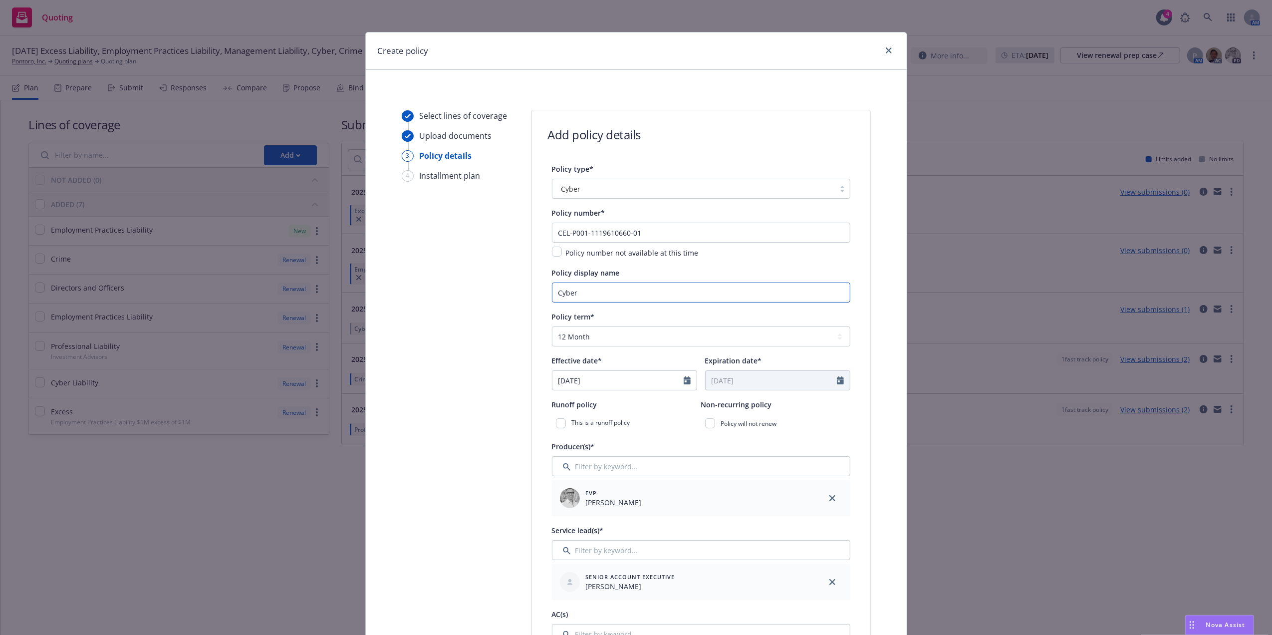
click at [607, 290] on input "Cyber" at bounding box center [701, 292] width 298 height 20
type input "Cyber $1m"
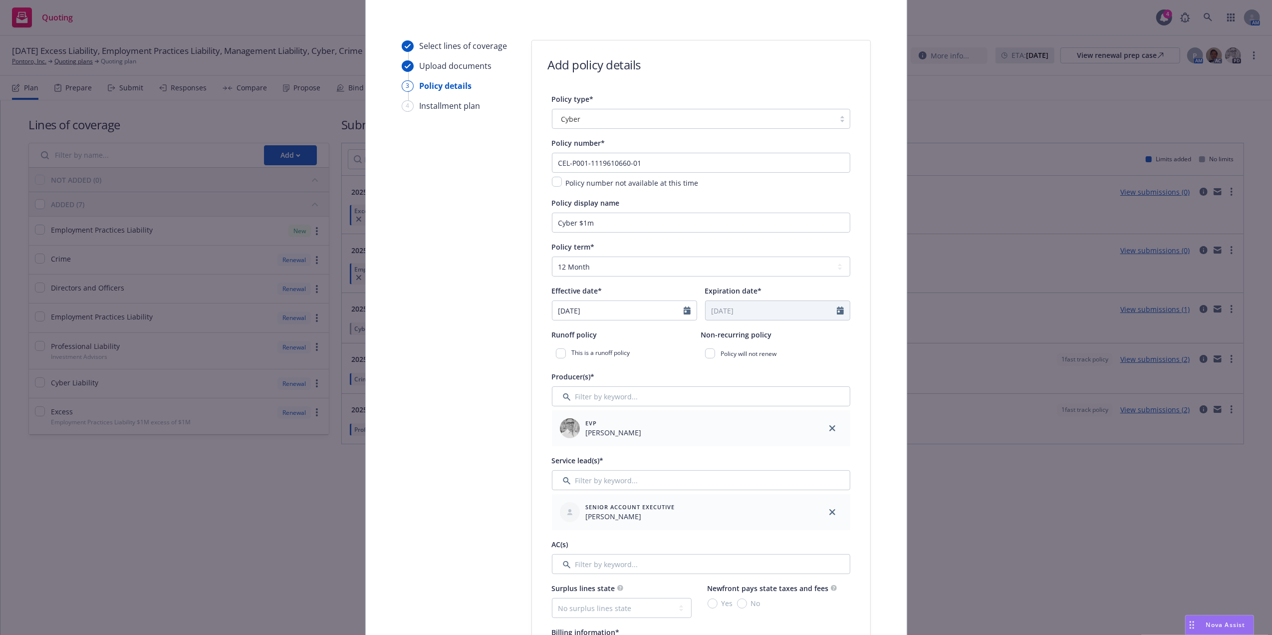
scroll to position [84, 0]
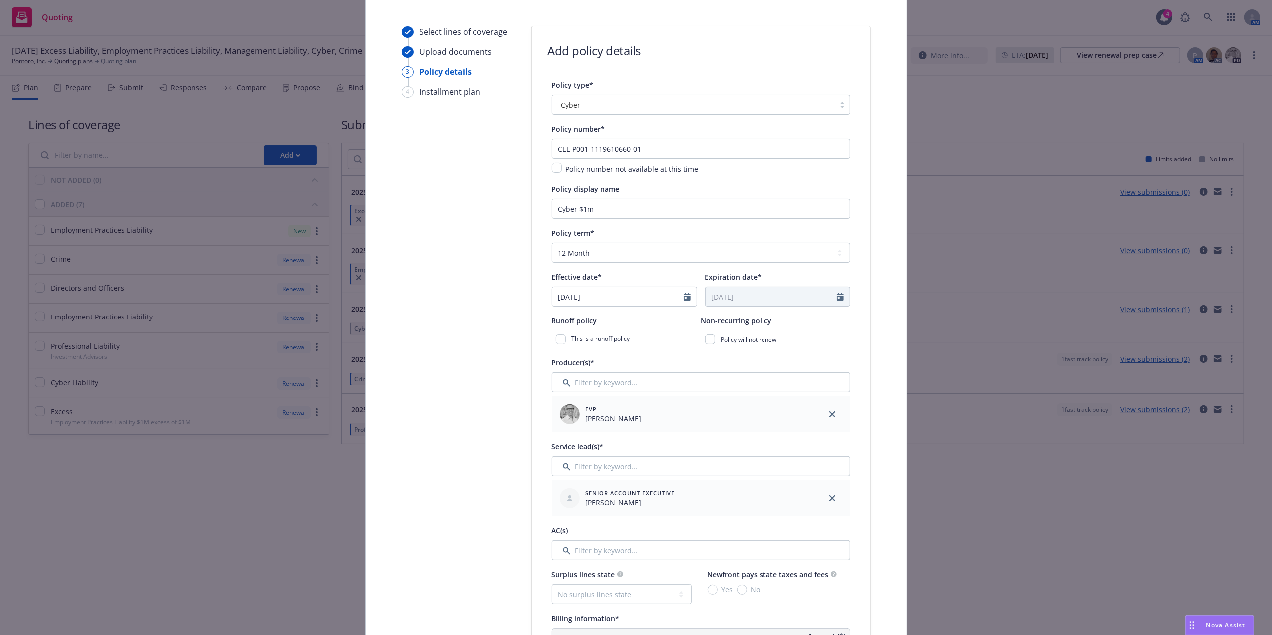
click at [627, 477] on div at bounding box center [701, 478] width 298 height 4
click at [637, 471] on input "Filter by keyword..." at bounding box center [701, 466] width 298 height 20
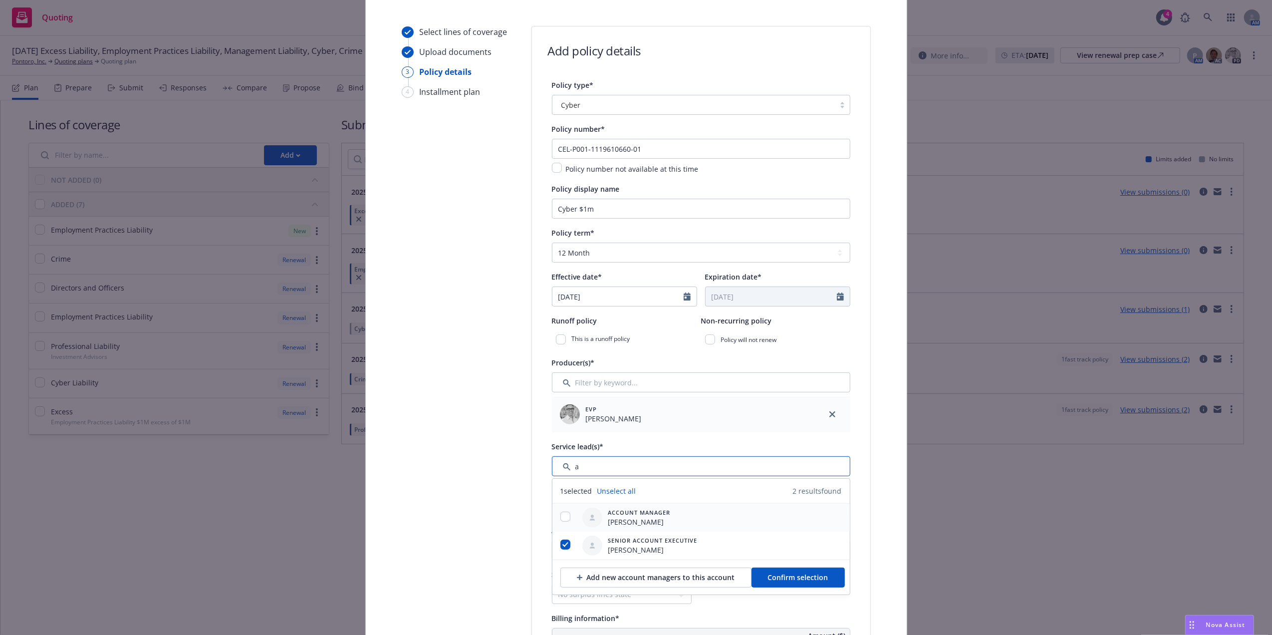
type input "a"
click at [560, 519] on input "checkbox" at bounding box center [565, 516] width 10 height 10
checkbox input "true"
click at [779, 579] on span "Confirm selection" at bounding box center [798, 576] width 60 height 9
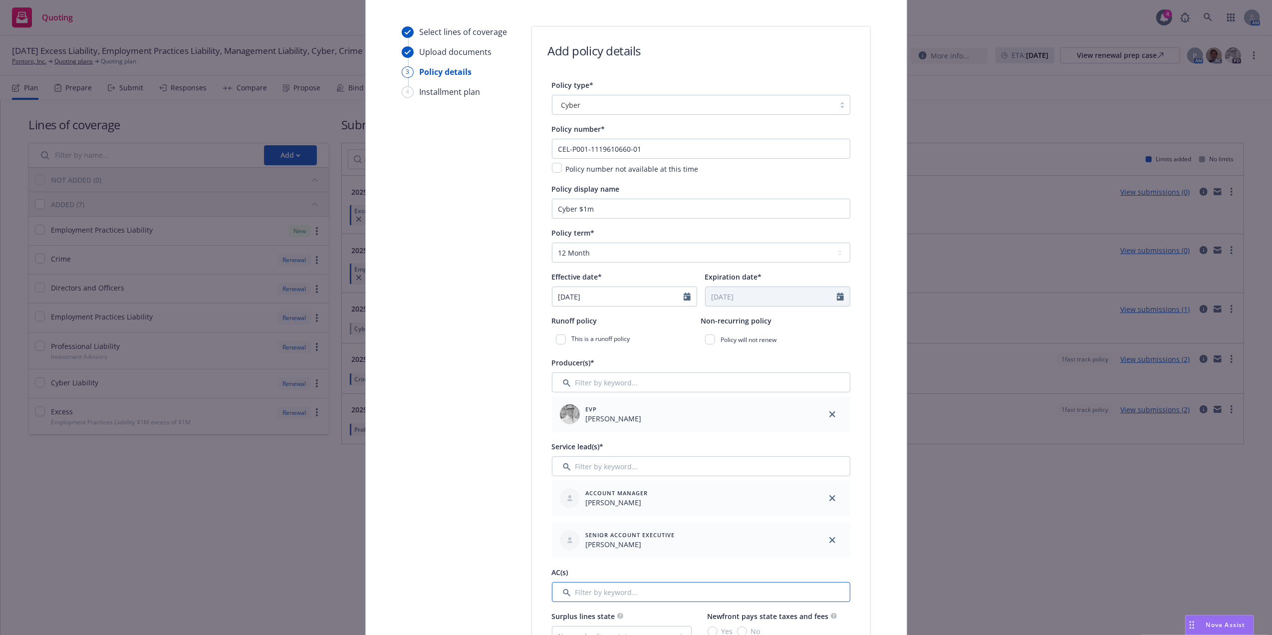
click at [677, 591] on input "Filter by keyword..." at bounding box center [701, 592] width 298 height 20
type input "sa"
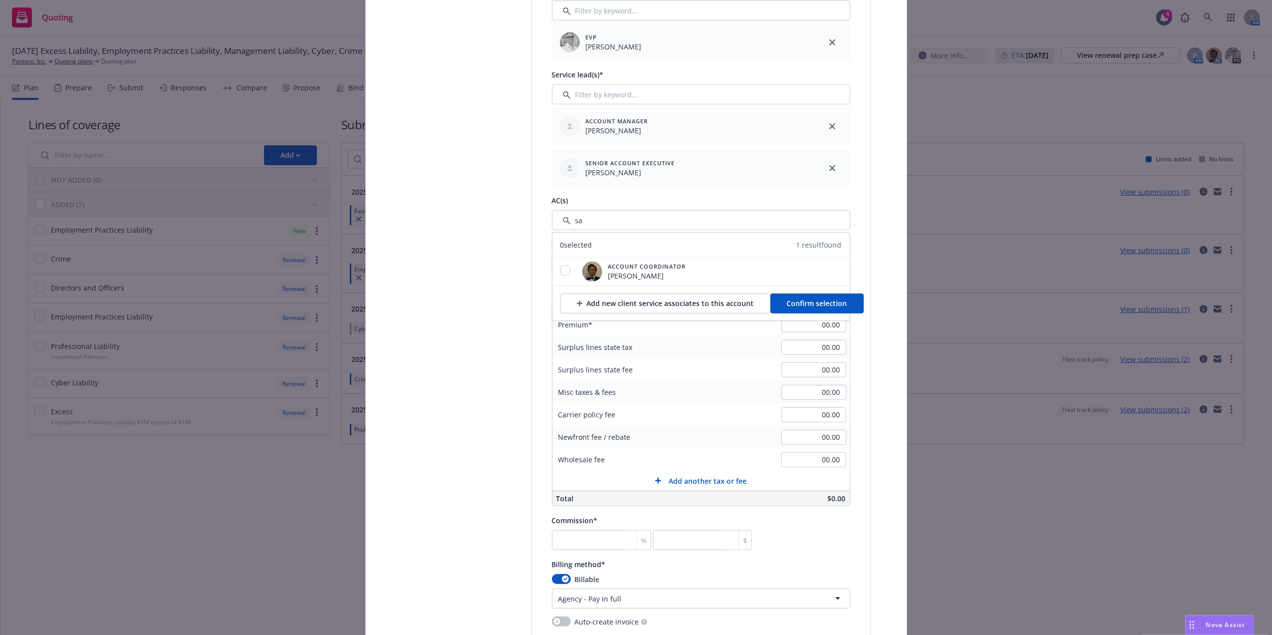
scroll to position [457, 0]
click at [560, 271] on input "checkbox" at bounding box center [565, 268] width 10 height 10
checkbox input "true"
click at [827, 294] on button "Confirm selection" at bounding box center [816, 301] width 93 height 20
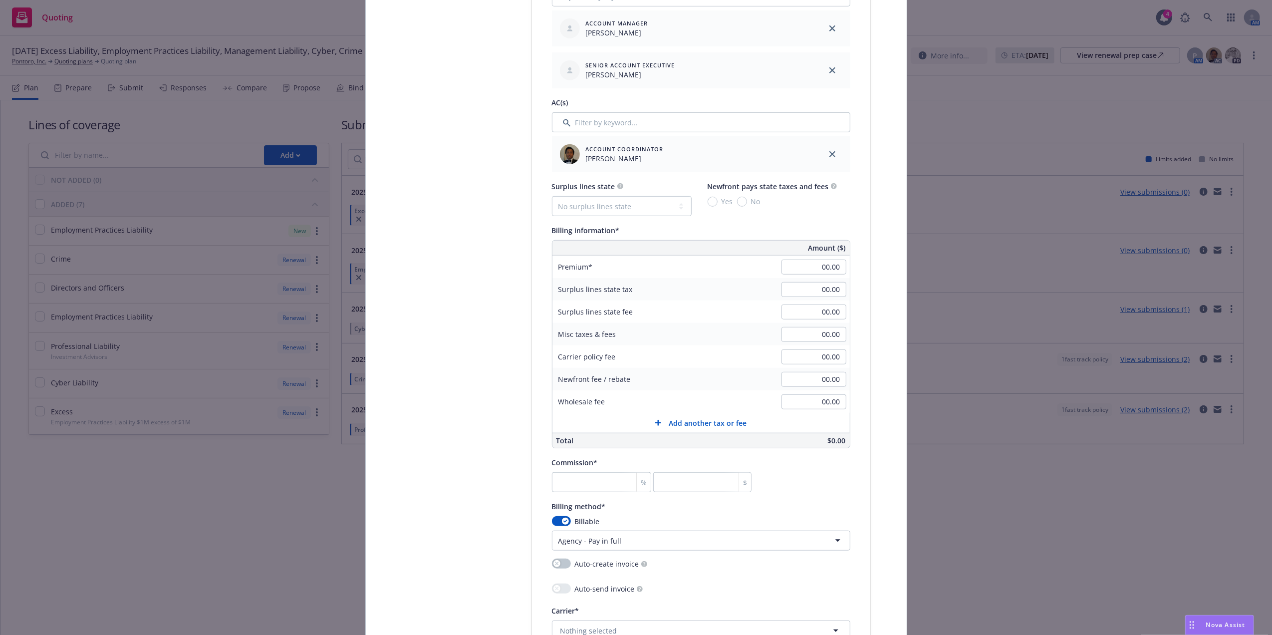
scroll to position [599, 0]
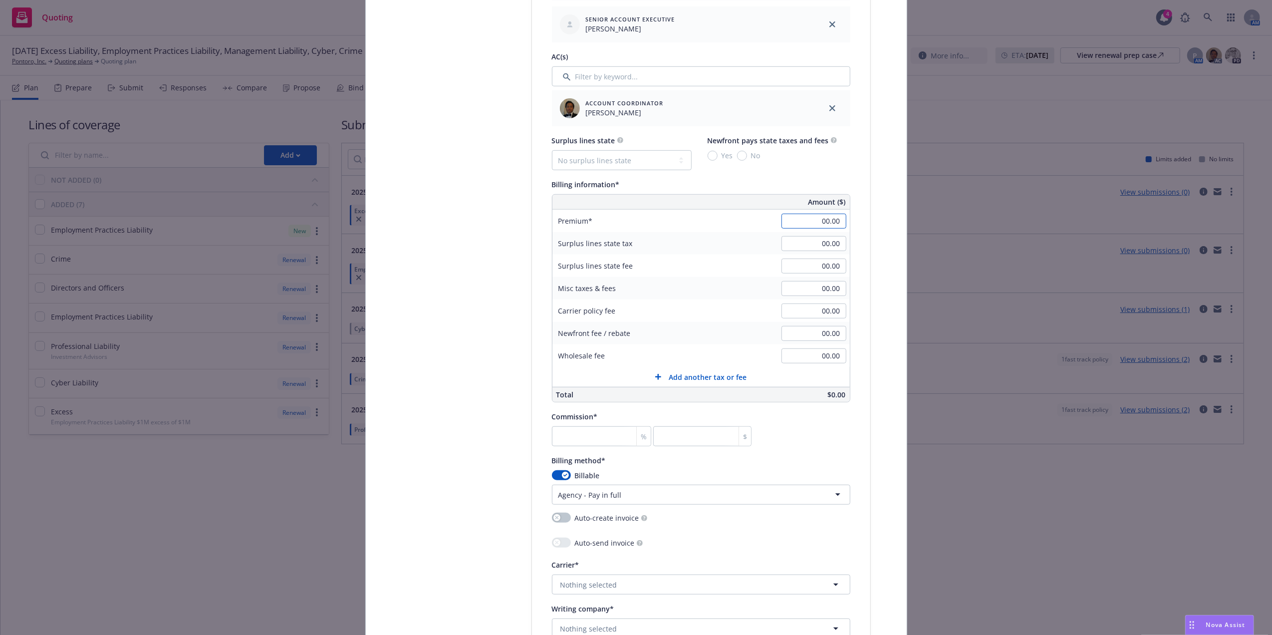
drag, startPoint x: 810, startPoint y: 225, endPoint x: 822, endPoint y: 219, distance: 13.4
click at [810, 225] on input "00.00" at bounding box center [813, 221] width 65 height 15
paste input "3,617"
type input "3,617.00"
click at [862, 204] on div "Policy type* Cyber Policy number* CEL-P001-1119610660-01 Policy number not avai…" at bounding box center [701, 237] width 338 height 1346
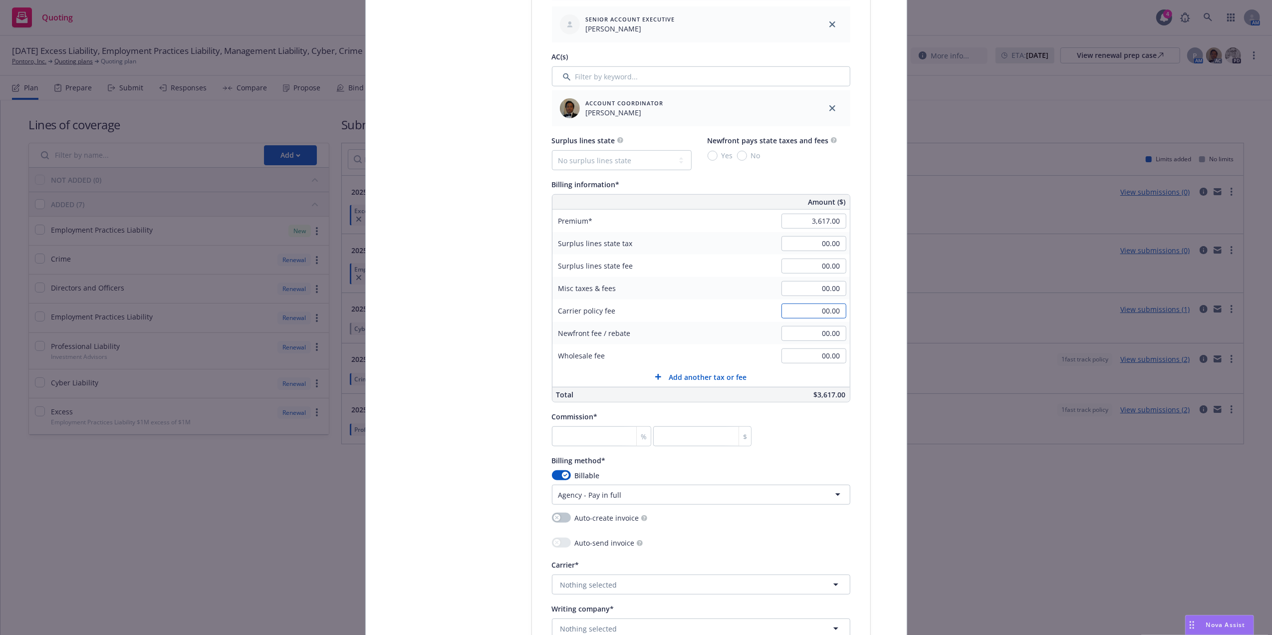
click at [817, 312] on input "00.00" at bounding box center [813, 310] width 65 height 15
type input "250.00"
click at [596, 163] on select "No surplus lines state Alaska Alabama Arkansas Arizona California Colorado Conn…" at bounding box center [622, 160] width 140 height 20
select select "CA"
click at [552, 151] on select "No surplus lines state Alaska Alabama Arkansas Arizona California Colorado Conn…" at bounding box center [622, 160] width 140 height 20
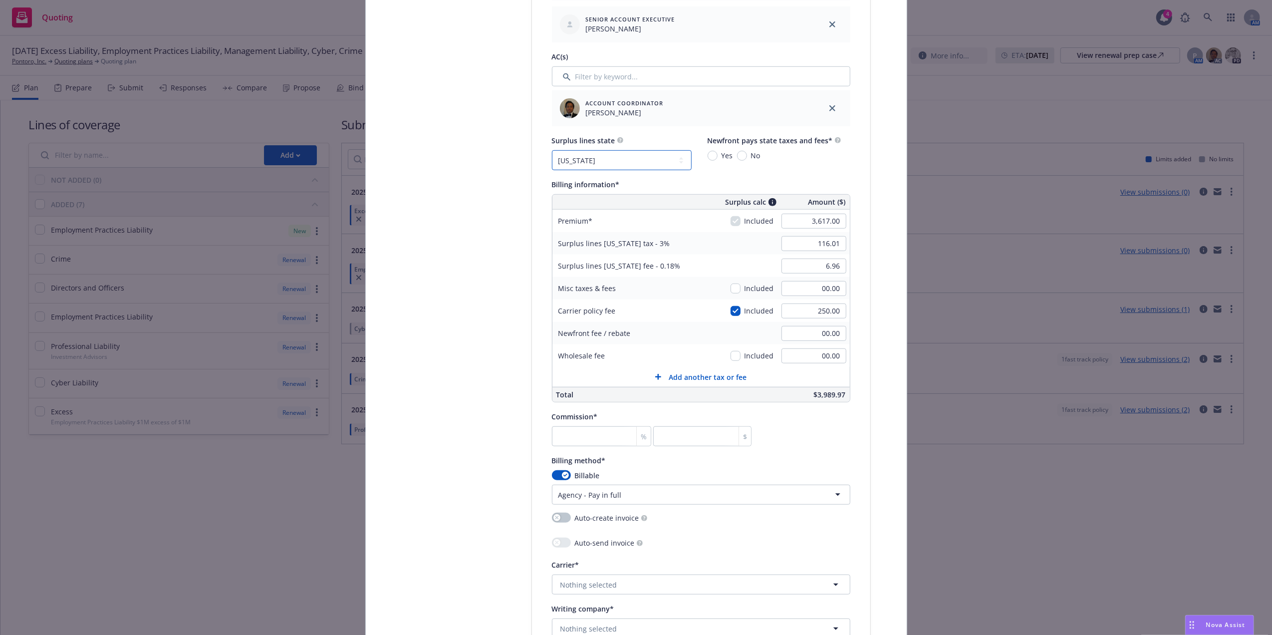
type input "116.01"
type input "6.96"
click at [733, 314] on input "checkbox" at bounding box center [735, 311] width 10 height 10
checkbox input "false"
type input "108.51"
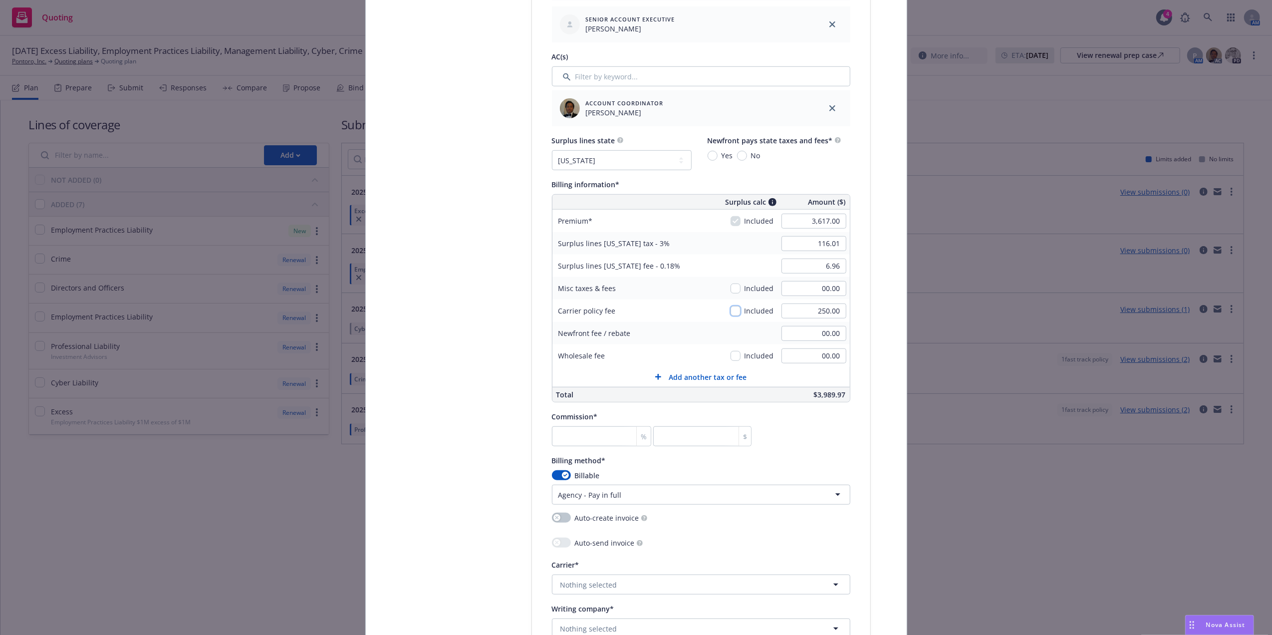
type input "6.51"
click at [732, 314] on input "checkbox" at bounding box center [735, 311] width 10 height 10
checkbox input "true"
type input "116.01"
type input "6.96"
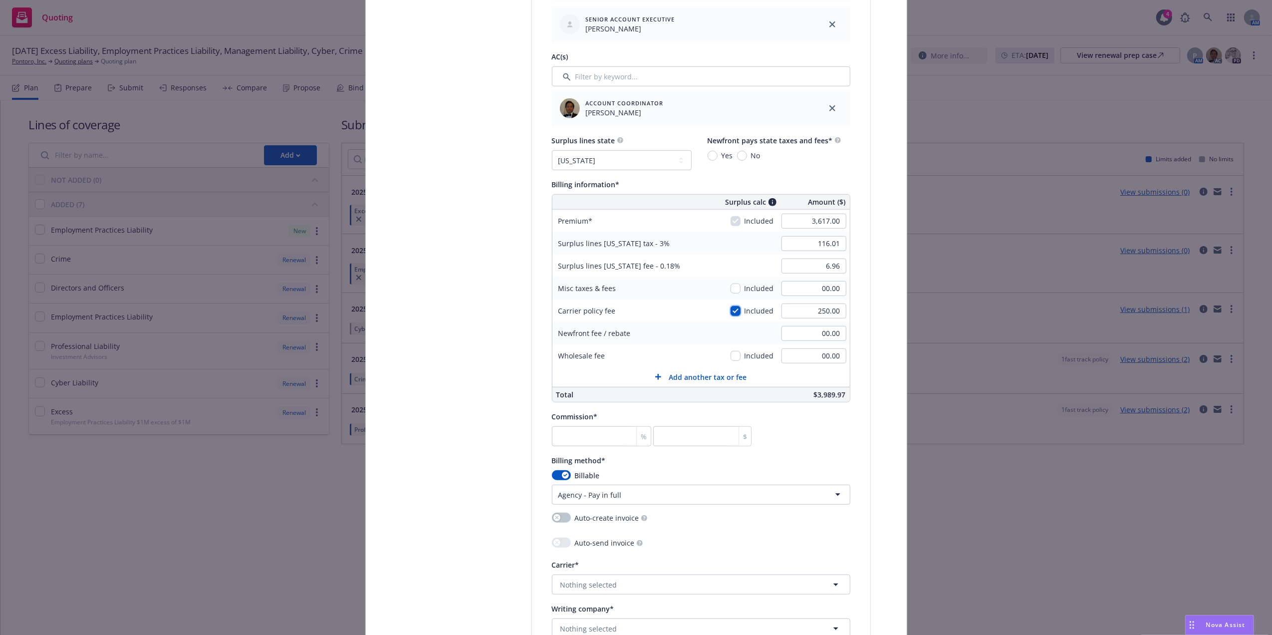
click at [731, 314] on input "checkbox" at bounding box center [735, 311] width 10 height 10
checkbox input "false"
type input "108.51"
type input "6.51"
click at [731, 314] on input "checkbox" at bounding box center [735, 311] width 10 height 10
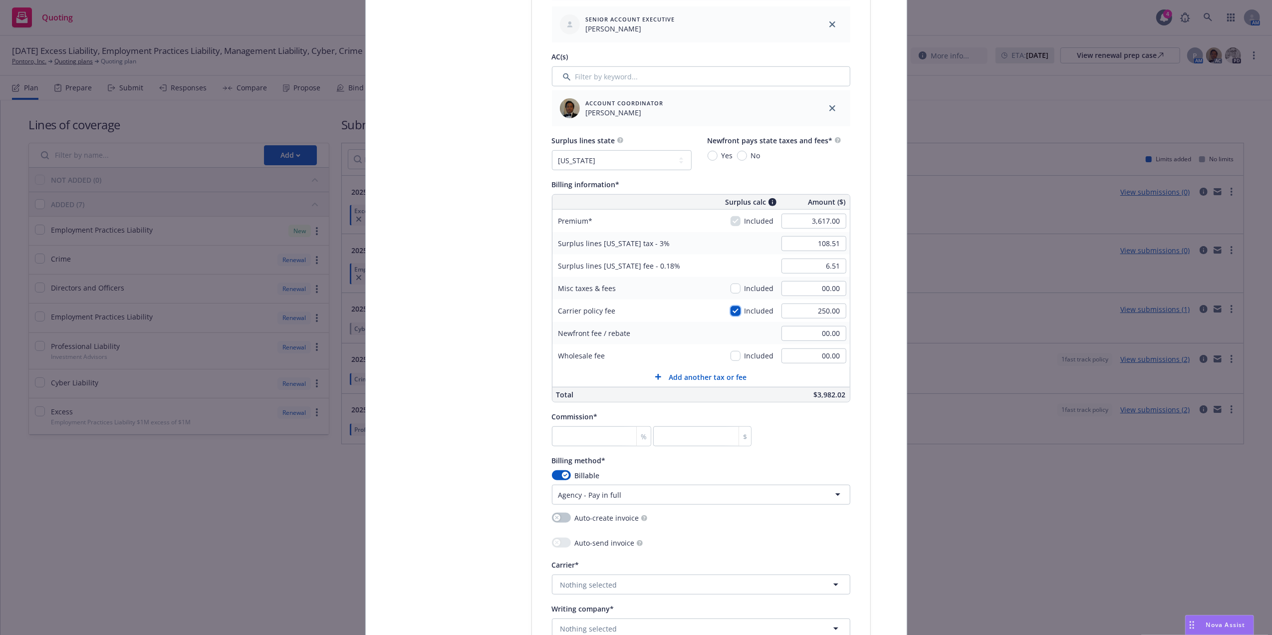
checkbox input "true"
type input "116.01"
type input "6.96"
click at [809, 224] on input "3,617.00" at bounding box center [813, 221] width 65 height 15
paste input "$"
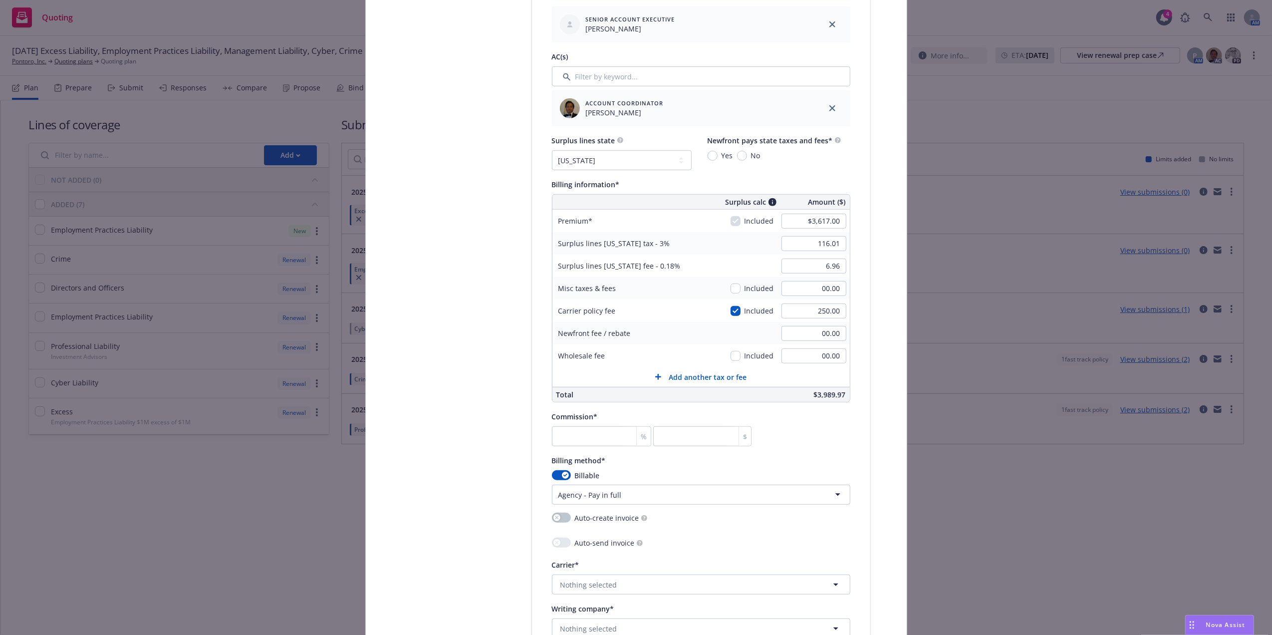
type input "00.00"
type input "7.50"
type input "0.45"
click at [853, 277] on div "Policy type* Cyber Policy number* CEL-P001-1119610660-01 Policy number not avai…" at bounding box center [701, 237] width 338 height 1346
click at [817, 225] on input "00.00" at bounding box center [813, 221] width 65 height 15
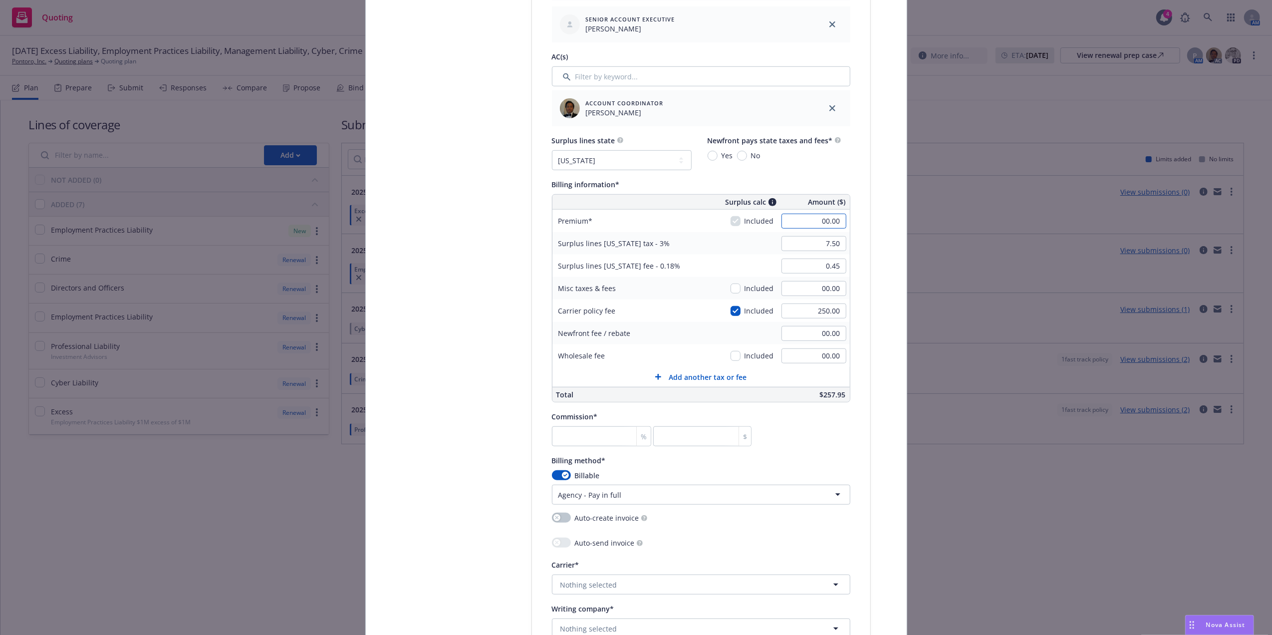
paste input "$3,617"
click at [875, 230] on div "Select lines of coverage Upload documents 3 Policy details 4 Installment plan A…" at bounding box center [636, 241] width 517 height 1460
click at [831, 222] on input "00.00" at bounding box center [813, 221] width 65 height 15
click at [817, 222] on input "00.00" at bounding box center [813, 221] width 65 height 15
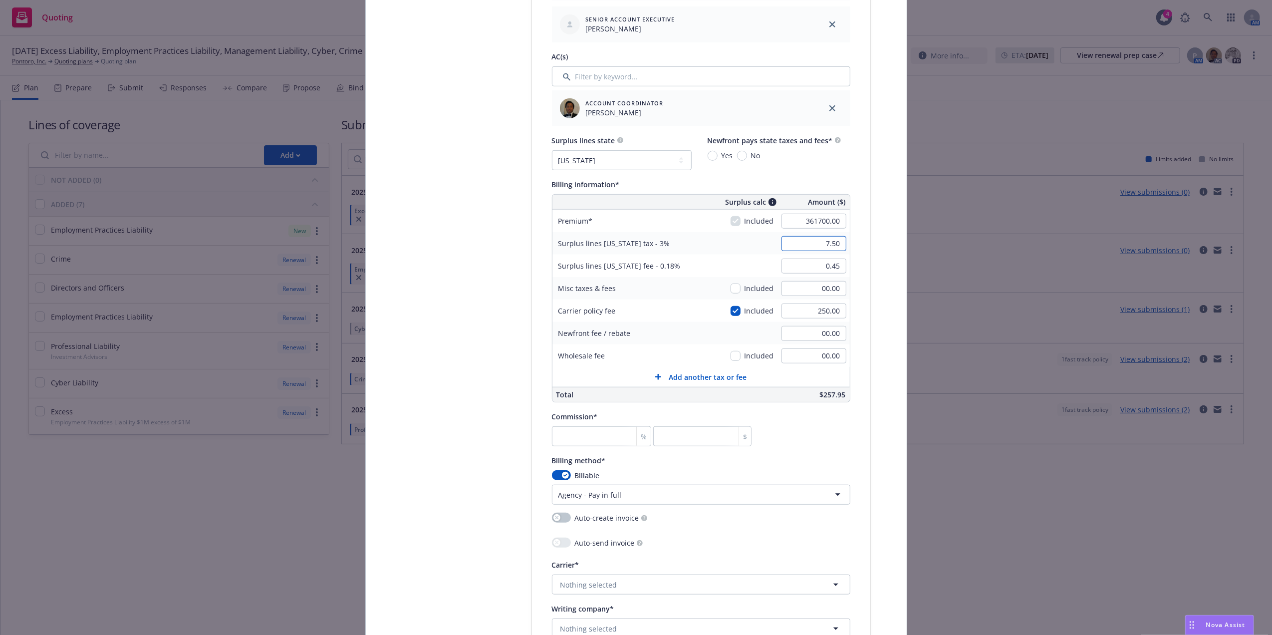
type input "361,700.00"
type input "10,858.50"
type input "651.51"
click at [817, 230] on div "361,700.00" at bounding box center [814, 221] width 72 height 22
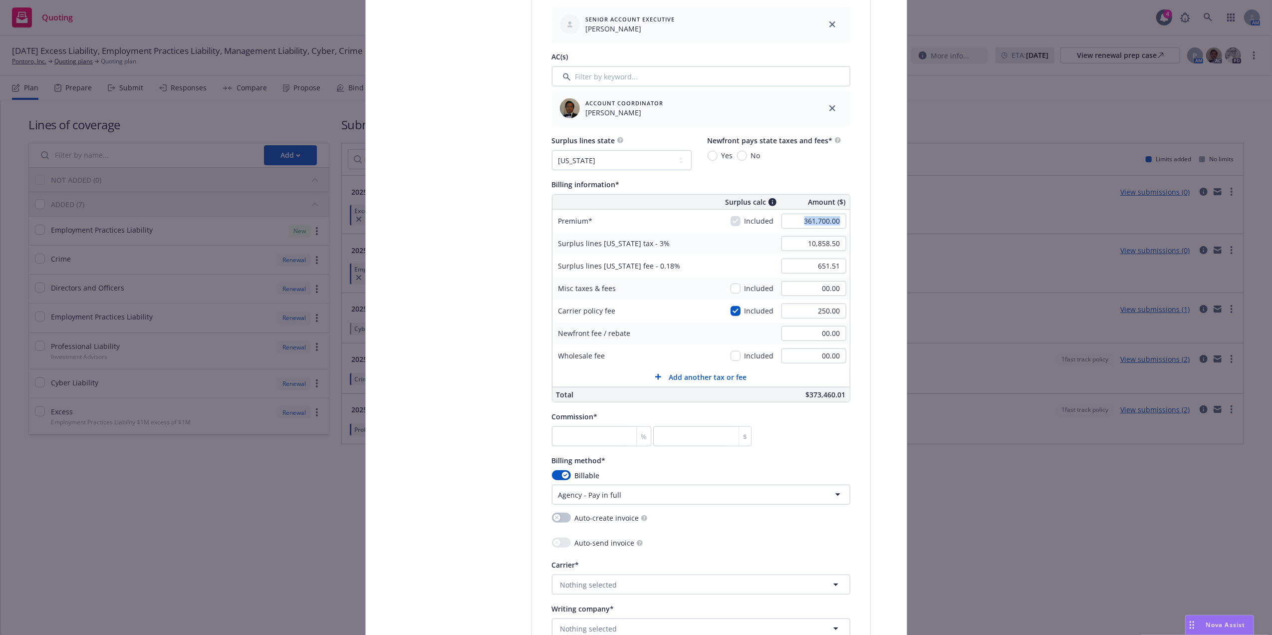
drag, startPoint x: 817, startPoint y: 230, endPoint x: 821, endPoint y: 222, distance: 9.2
click at [821, 222] on input "361,700.00" at bounding box center [813, 221] width 65 height 15
type input "3,617.00"
type input "116.01"
type input "6.96"
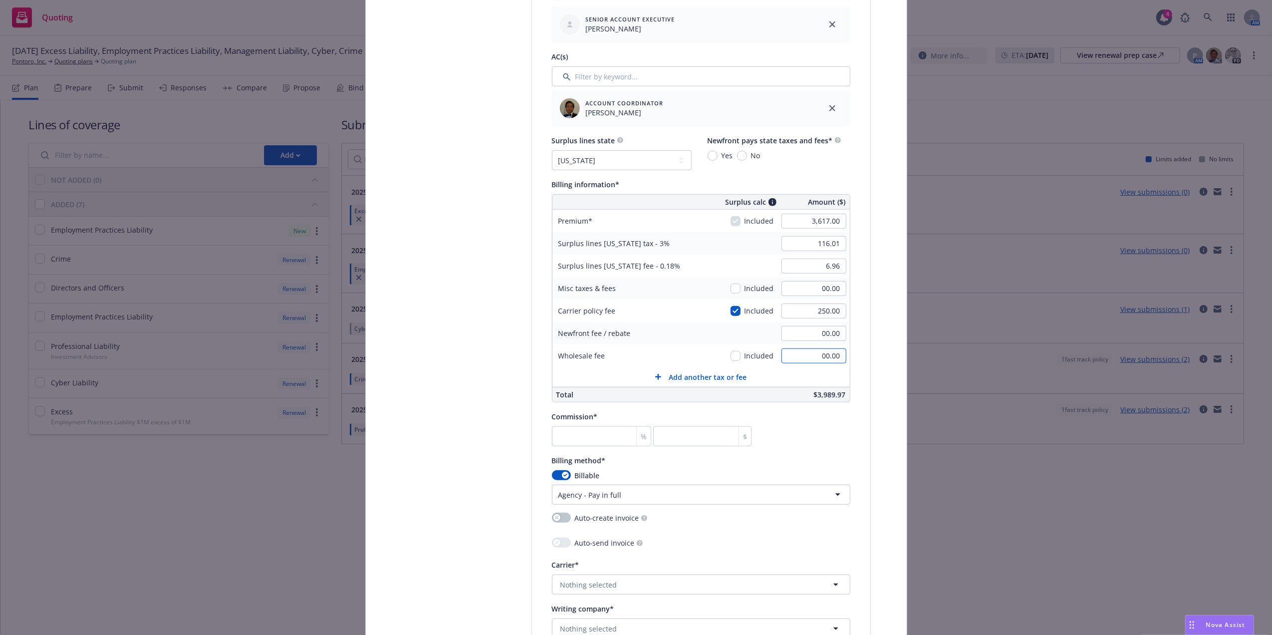
click at [821, 354] on input "00.00" at bounding box center [813, 355] width 65 height 15
paste input "2"
type input "200.00"
click at [860, 338] on div "Policy type* Cyber Policy number* CEL-P001-1119610660-01 Policy number not avai…" at bounding box center [701, 237] width 338 height 1346
click at [733, 356] on input "checkbox" at bounding box center [735, 356] width 10 height 10
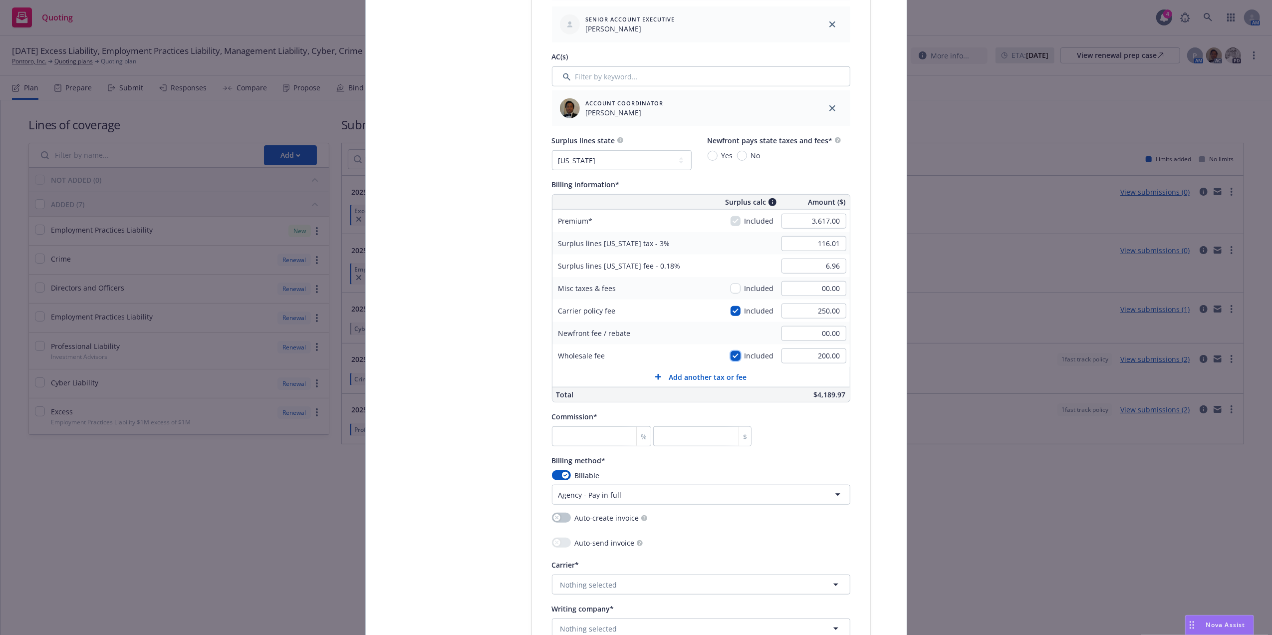
checkbox input "true"
type input "122.01"
type input "7.32"
click at [671, 440] on input "number" at bounding box center [702, 436] width 98 height 20
paste input "506.38"
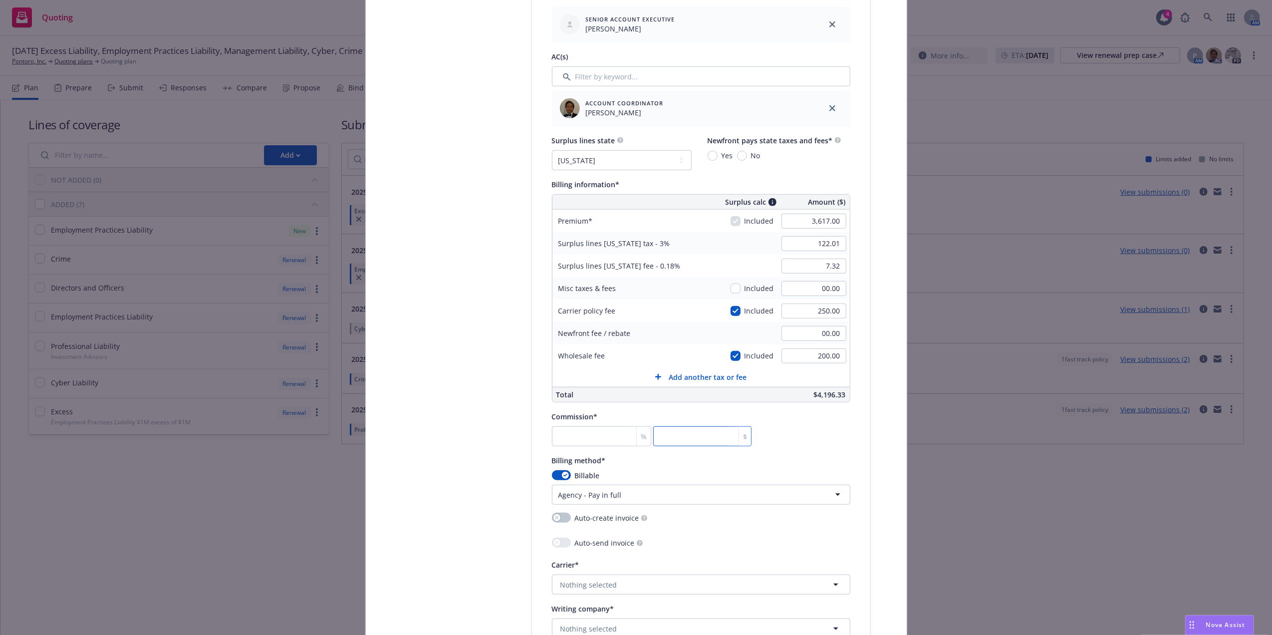
type input "14"
type input "506.38"
click at [807, 424] on div "Commission* 14 % 506.38 $" at bounding box center [701, 428] width 298 height 36
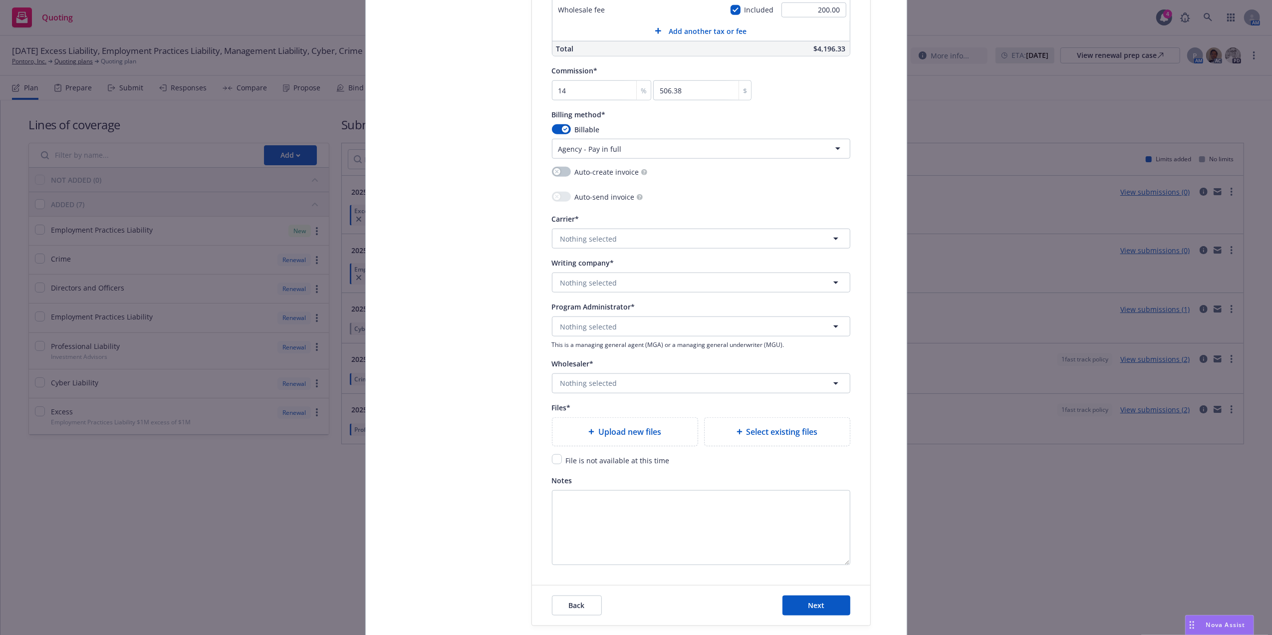
scroll to position [952, 0]
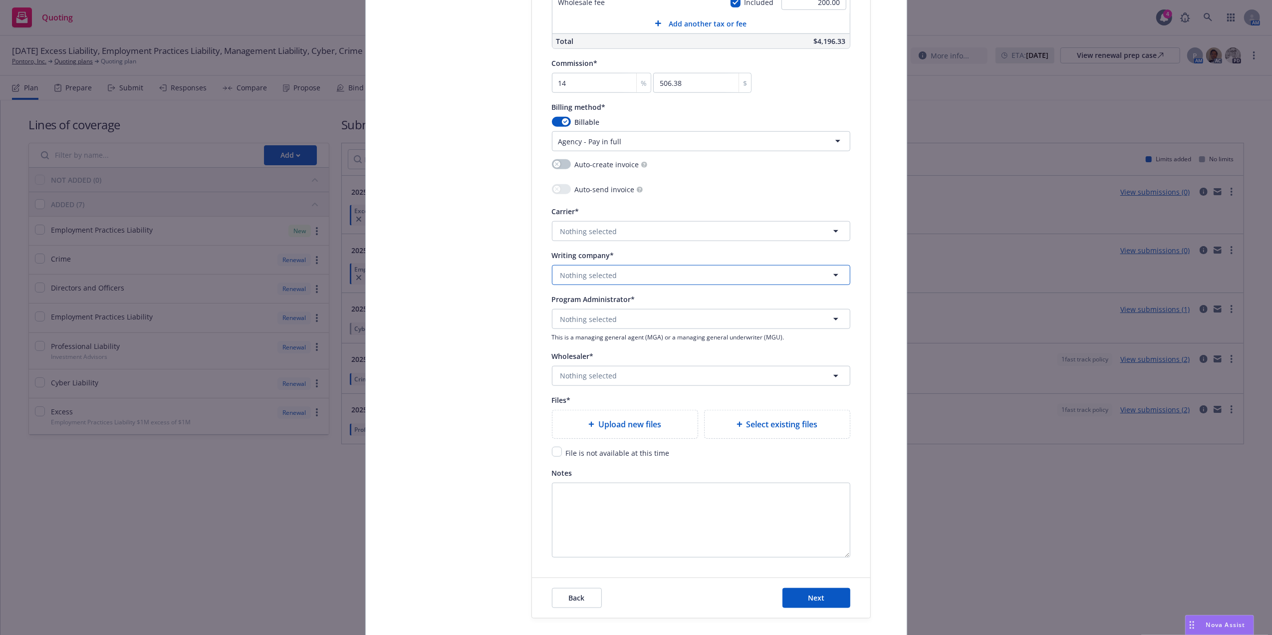
click at [595, 276] on span "Nothing selected" at bounding box center [588, 275] width 57 height 10
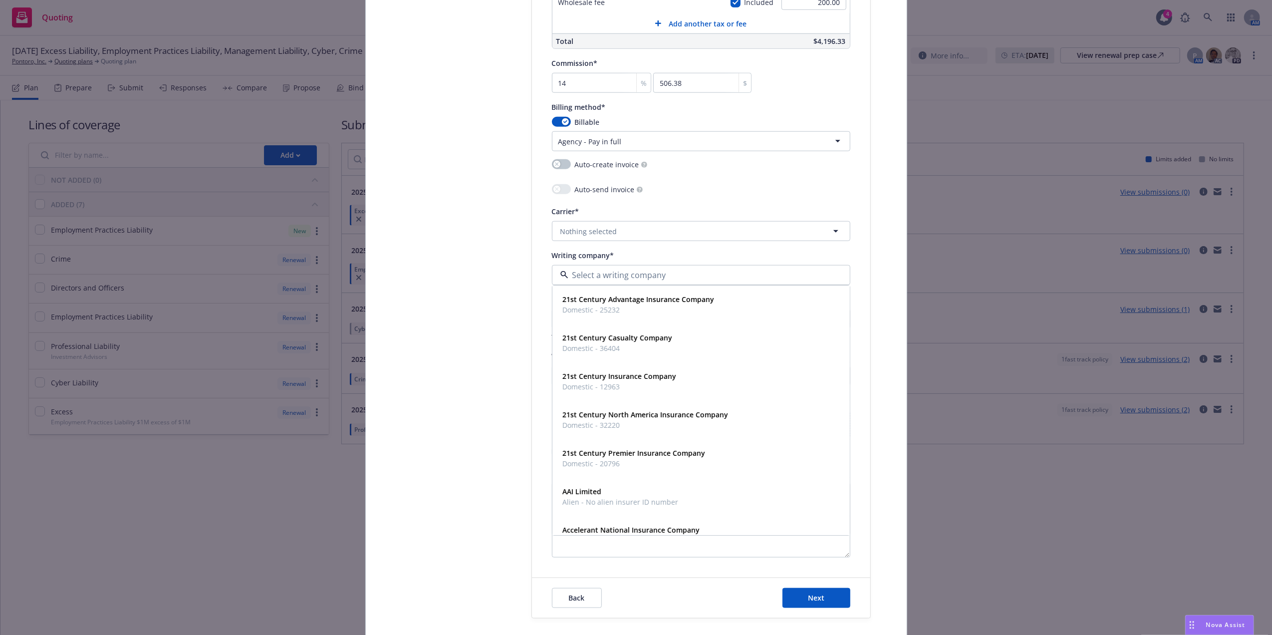
paste input "QBE Specialty Insurance Company"
type input "QBE Specialty Insurance Company"
click at [595, 312] on span "Domestic - 11515" at bounding box center [621, 313] width 117 height 10
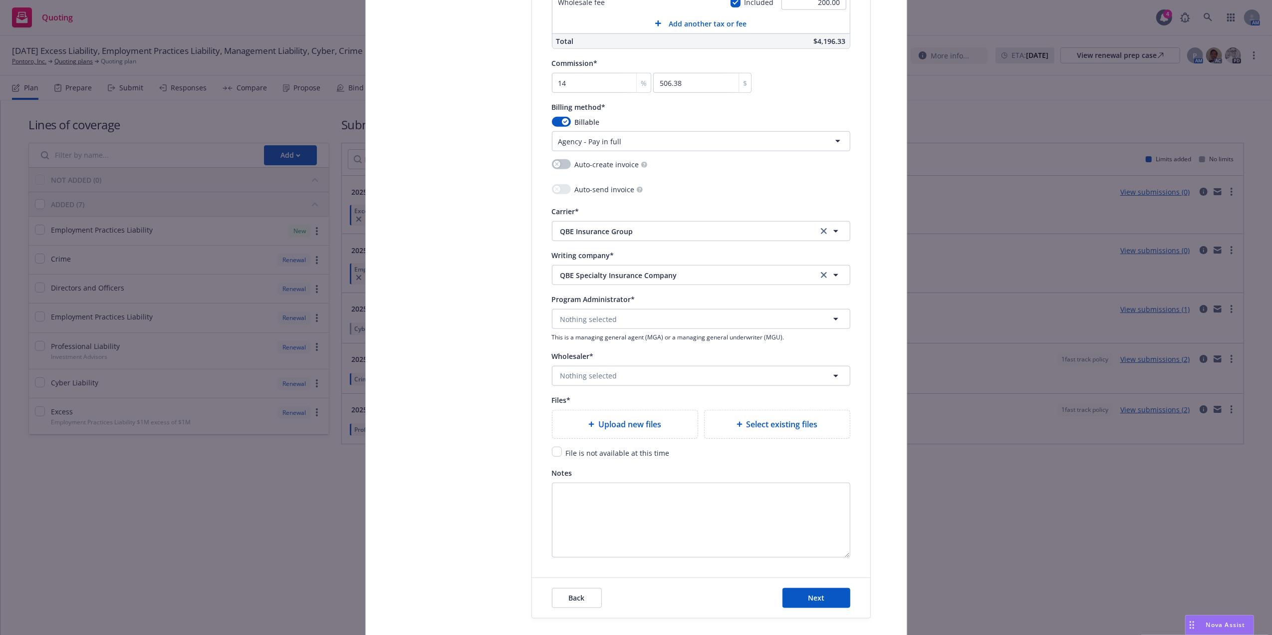
click at [581, 377] on span "Nothing selected" at bounding box center [588, 375] width 57 height 10
type input "lim"
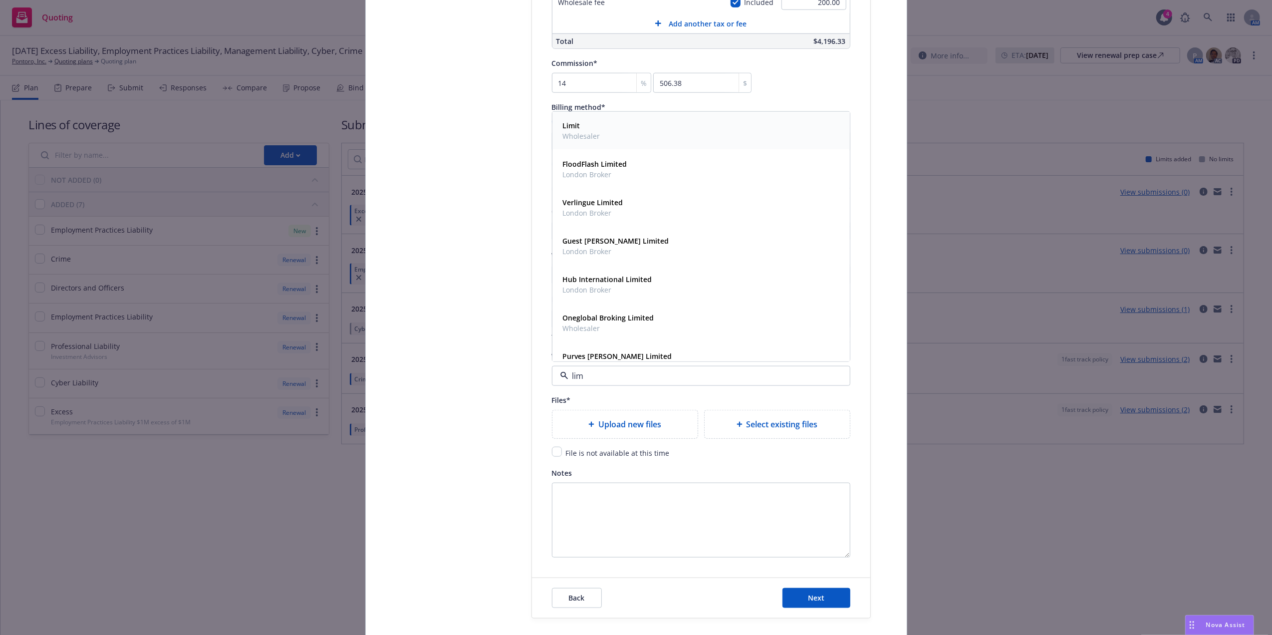
click at [647, 132] on div "Limit Wholesaler" at bounding box center [701, 130] width 284 height 25
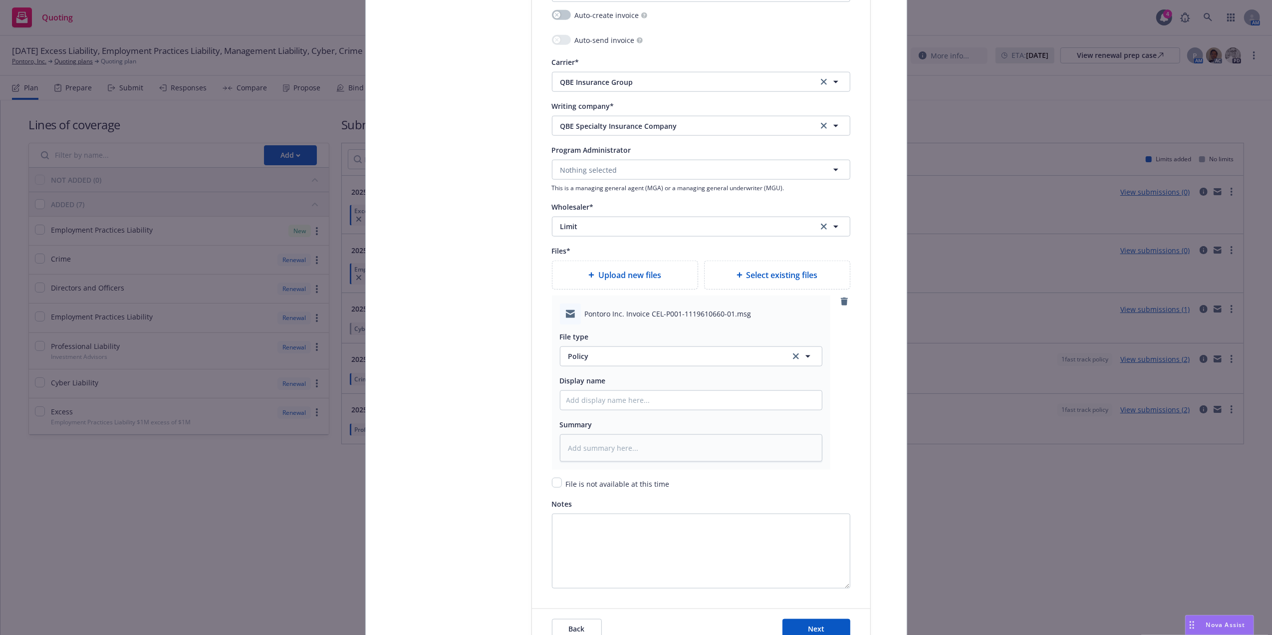
scroll to position [1111, 0]
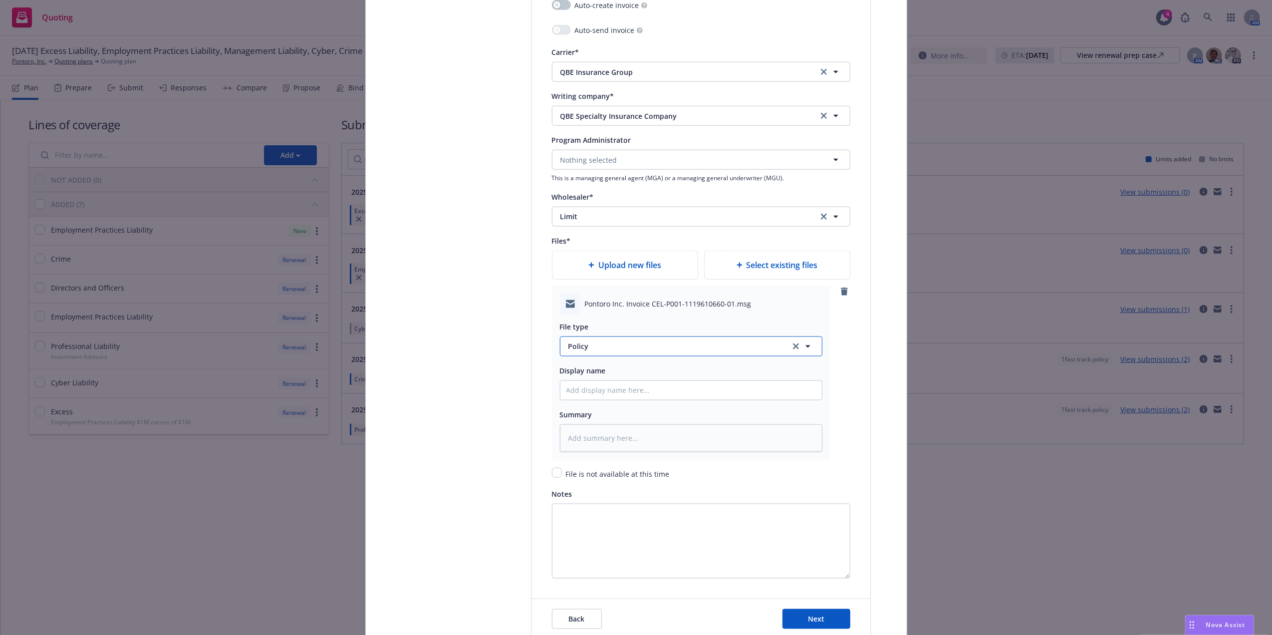
click at [642, 346] on span "Policy" at bounding box center [673, 346] width 210 height 10
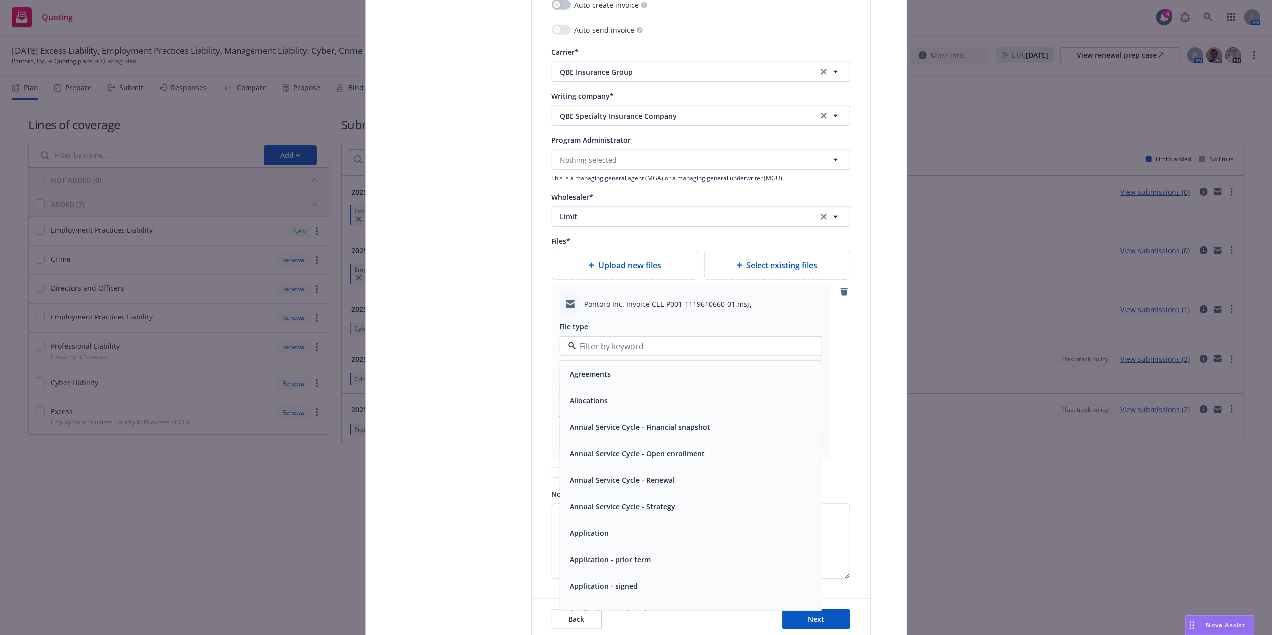
drag, startPoint x: 864, startPoint y: 330, endPoint x: 851, endPoint y: 334, distance: 13.9
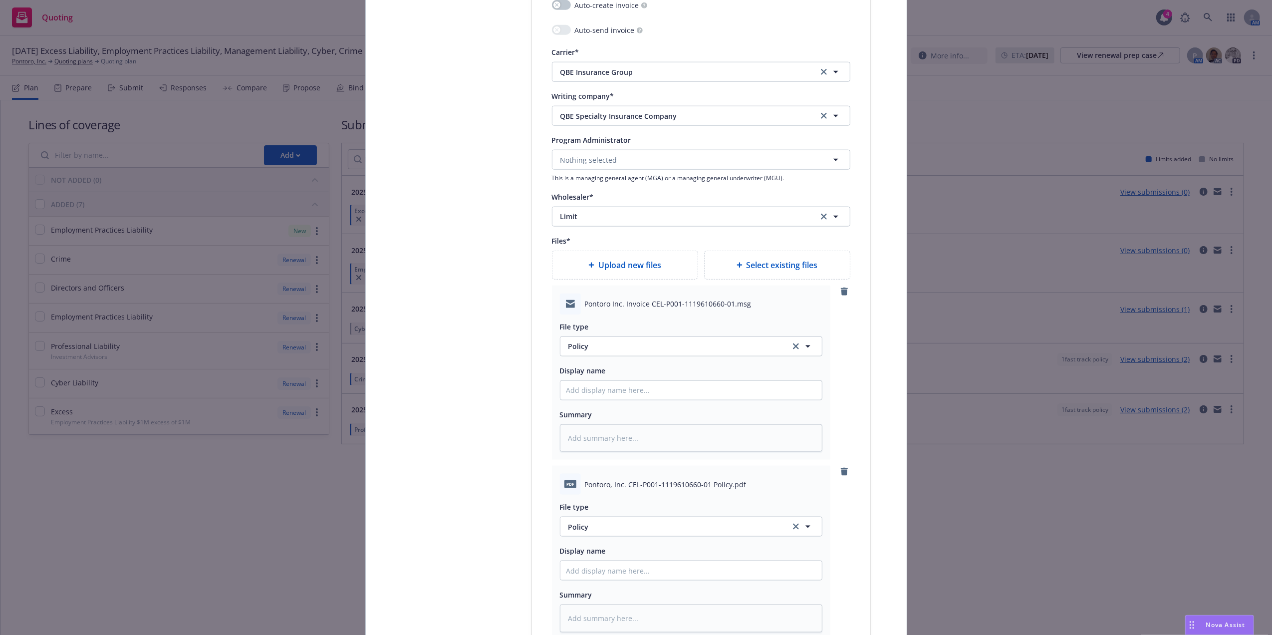
type textarea "x"
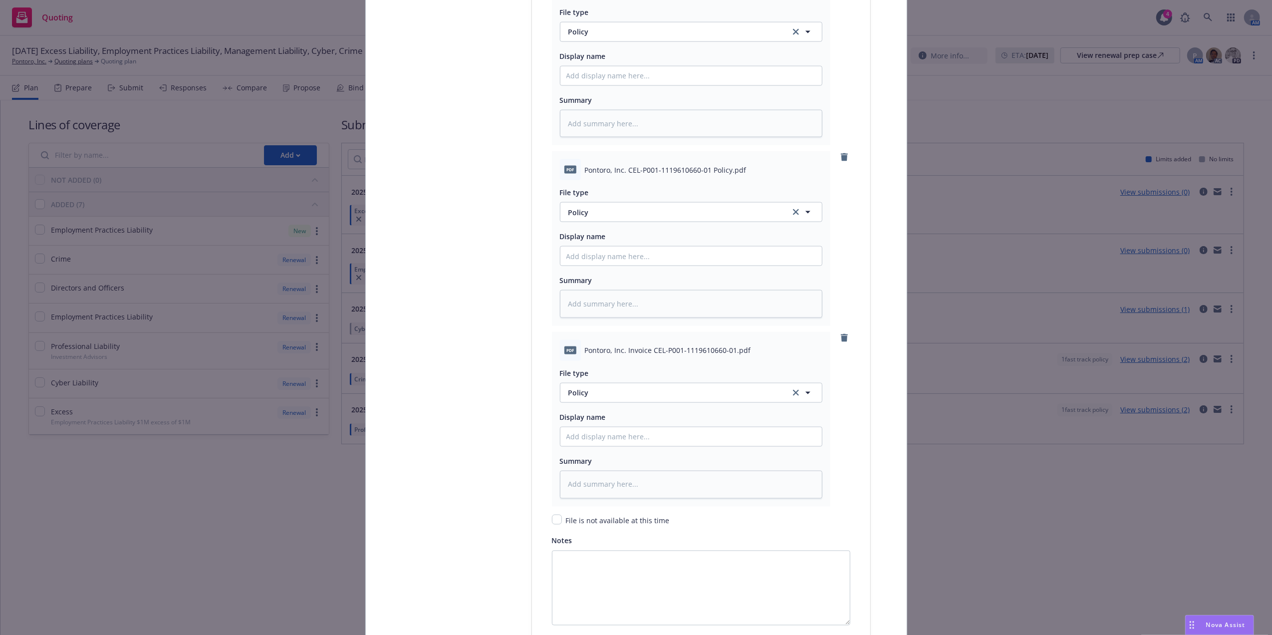
scroll to position [1419, 0]
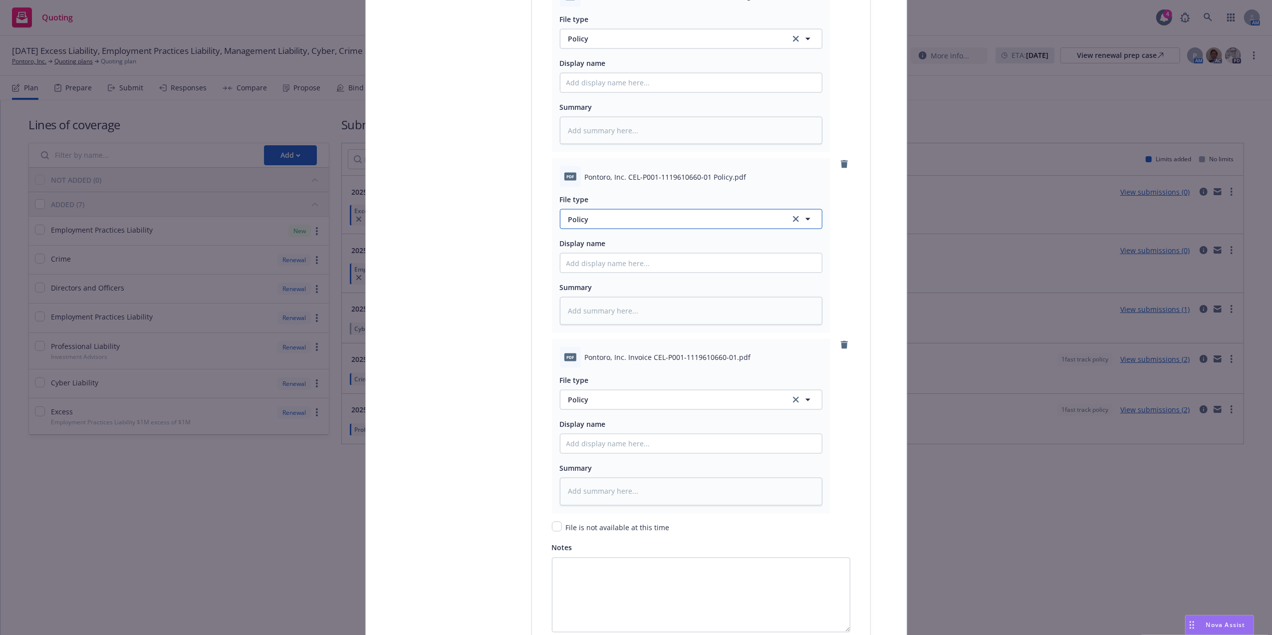
click at [594, 222] on span "Policy" at bounding box center [673, 219] width 210 height 10
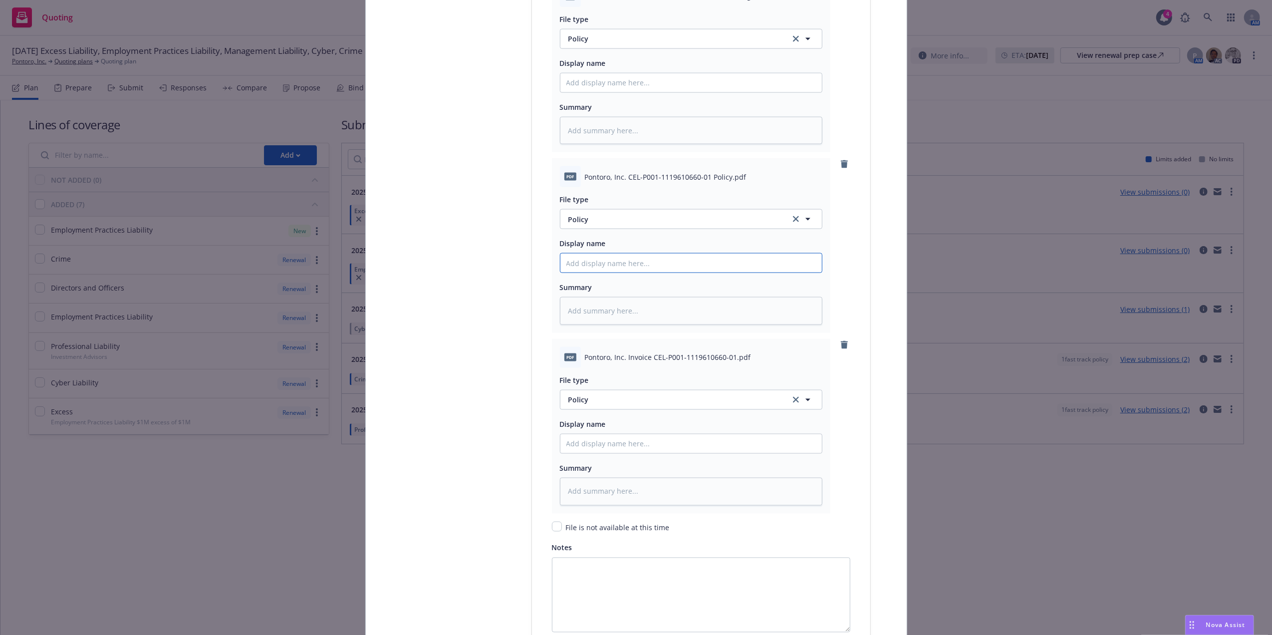
click at [605, 92] on input "Policy display name" at bounding box center [690, 82] width 261 height 19
paste input "QBE Specialty Insurance Company"
type textarea "x"
type input "QBE Specialty Insurance Company"
type textarea "x"
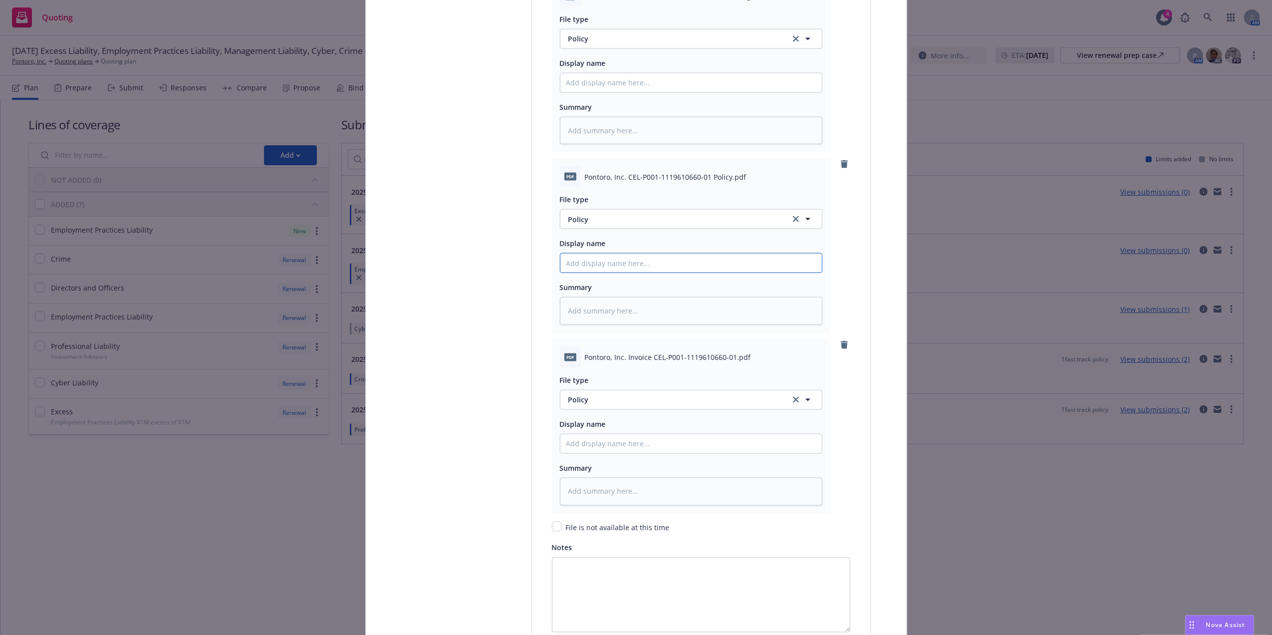
type textarea "x"
type input "2"
type textarea "x"
type input "25"
type textarea "x"
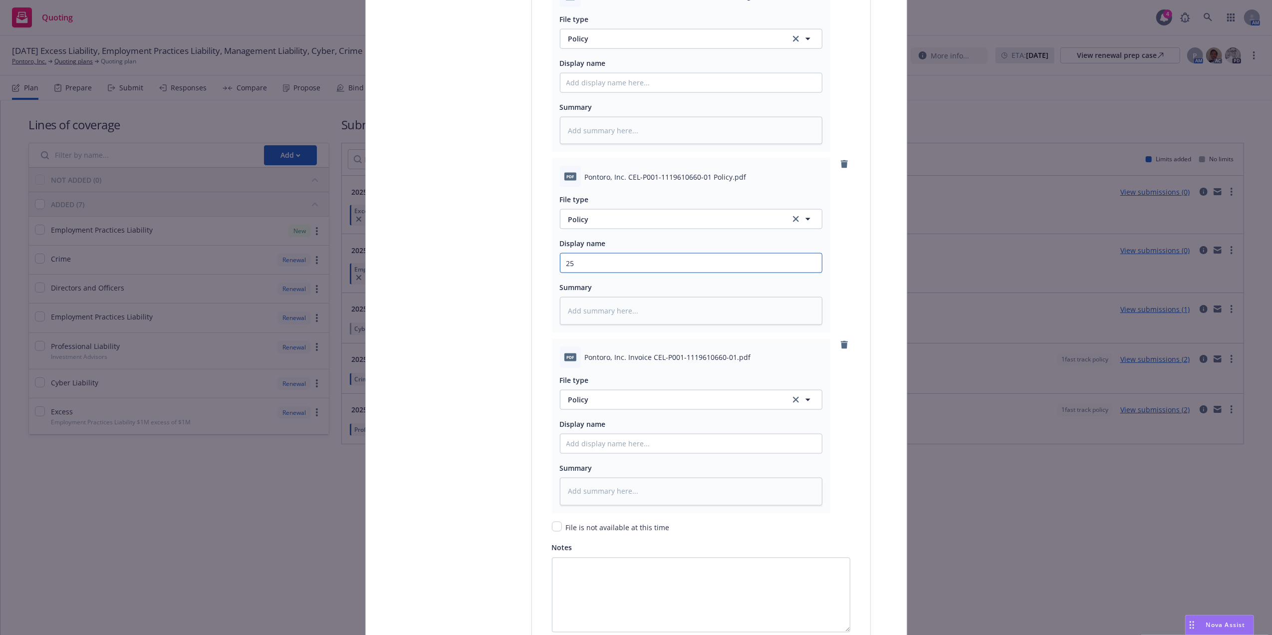
type input "25-"
type textarea "x"
type input "25-2"
type textarea "x"
type input "25-26"
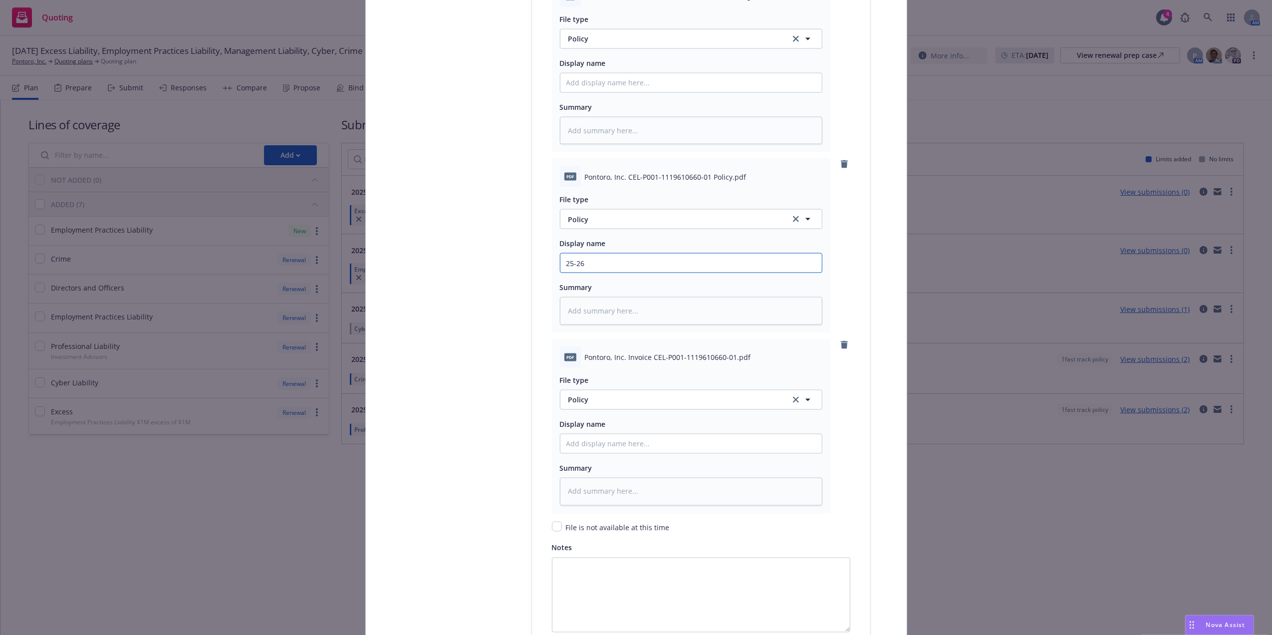
type textarea "x"
type input "25-26 Cy"
type textarea "x"
type input "25-26 Cyb"
type textarea "x"
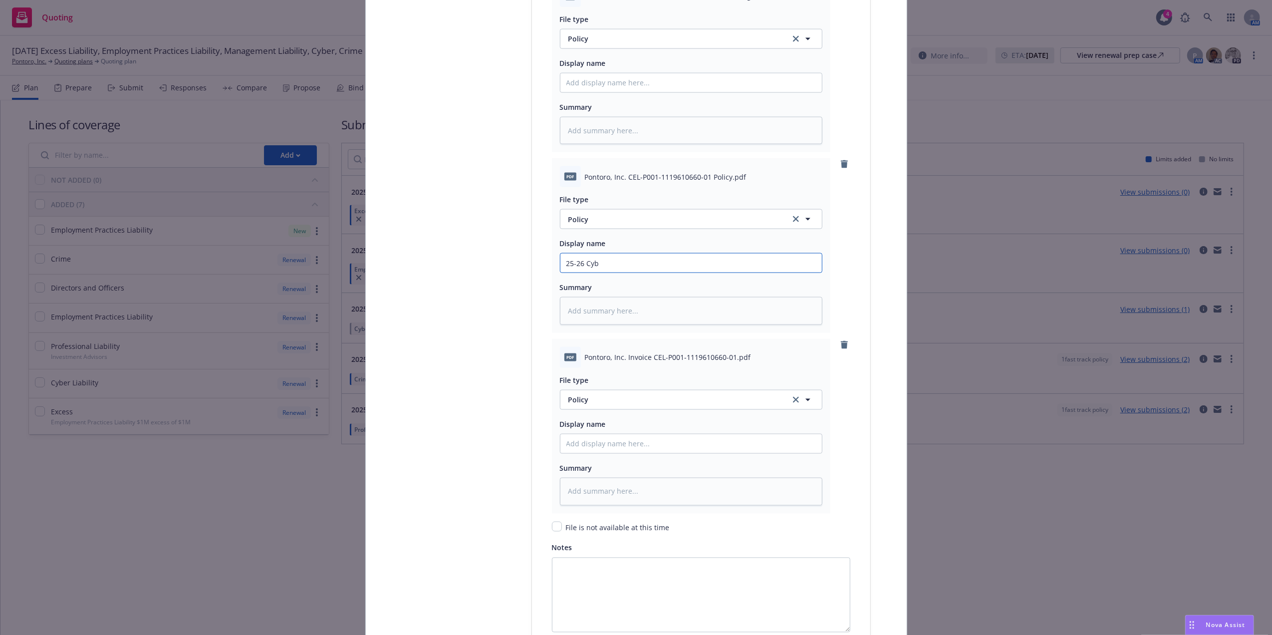
type input "25-26 Cybe"
type textarea "x"
type input "25-26 Cyber"
type textarea "x"
type input "25-26 Cyber"
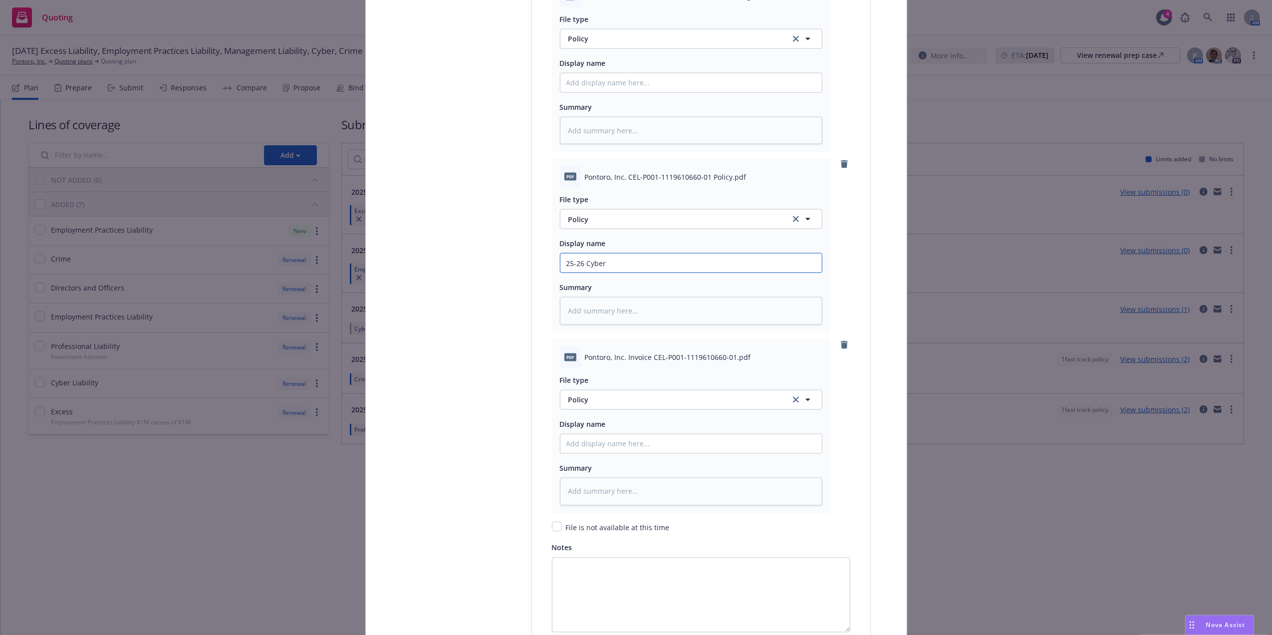
type textarea "x"
type input "25-26 Cyber P"
type textarea "x"
type input "25-26 Cyber Po"
type textarea "x"
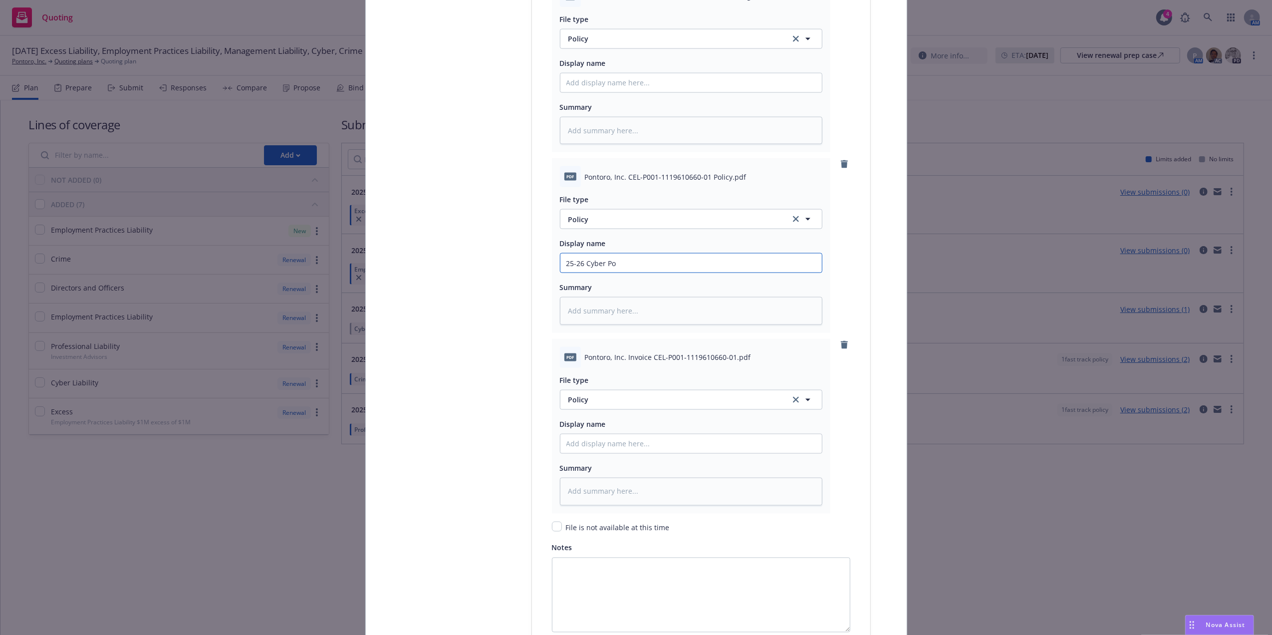
type input "25-26 Cyber Pol"
type textarea "x"
type input "25-26 Cyber Polic"
type textarea "x"
type input "25-26 Cyber Policy"
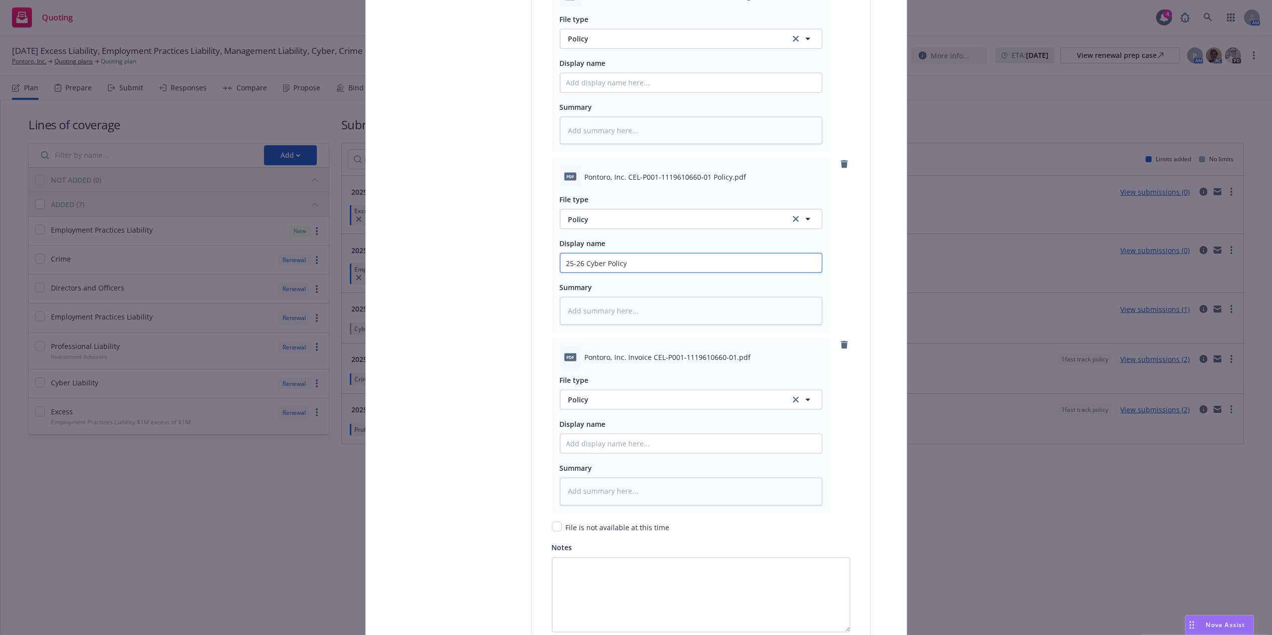
type textarea "x"
type input "25-26 Cyber Policy"
click at [624, 395] on button "Policy" at bounding box center [691, 400] width 262 height 20
type input "inv"
click at [627, 372] on span "Invoice - Third Party" at bounding box center [604, 372] width 69 height 10
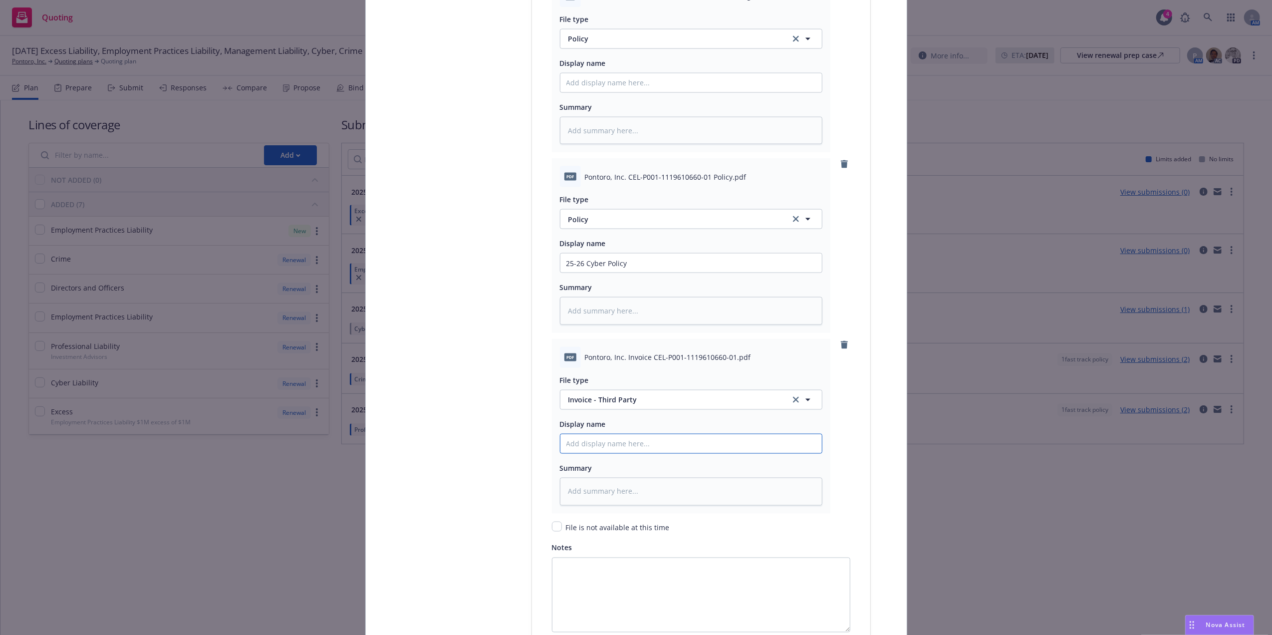
click at [597, 92] on input "Policy display name" at bounding box center [690, 82] width 261 height 19
paste input "25-26 Cyber Policy"
type textarea "x"
type input "25-26 Cyber Policy"
type textarea "x"
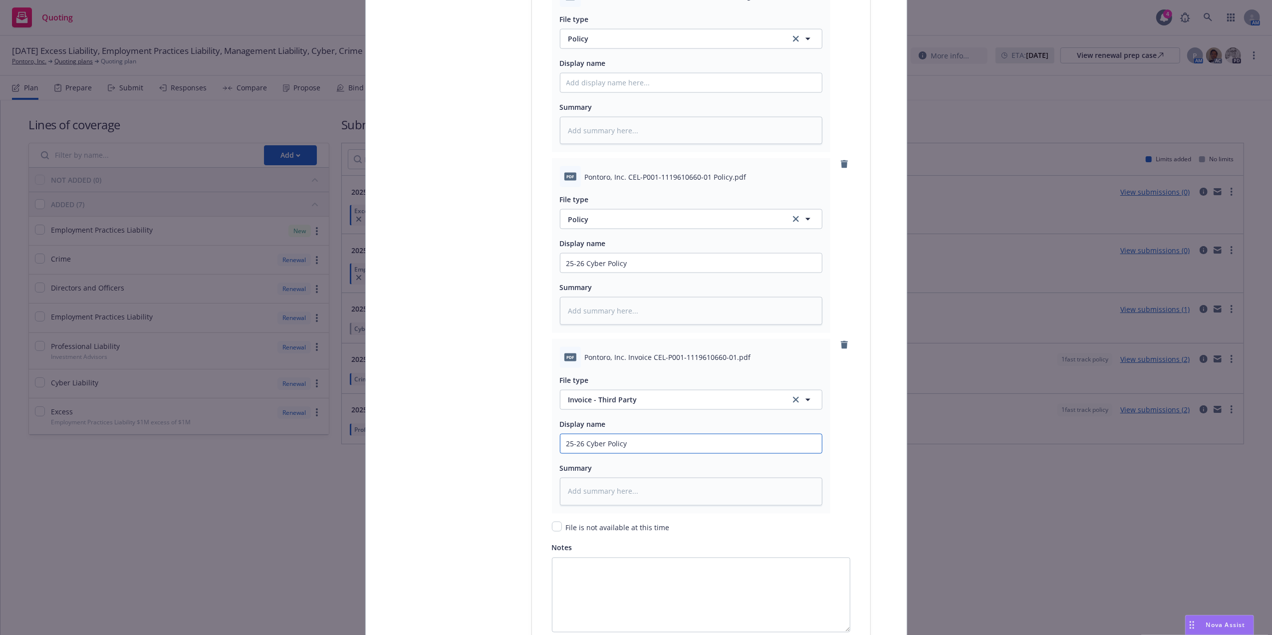
type input "25-26 Cyber Polic"
type textarea "x"
type input "25-26 Cyber Pol"
type textarea "x"
type input "25-26 Cyber Po"
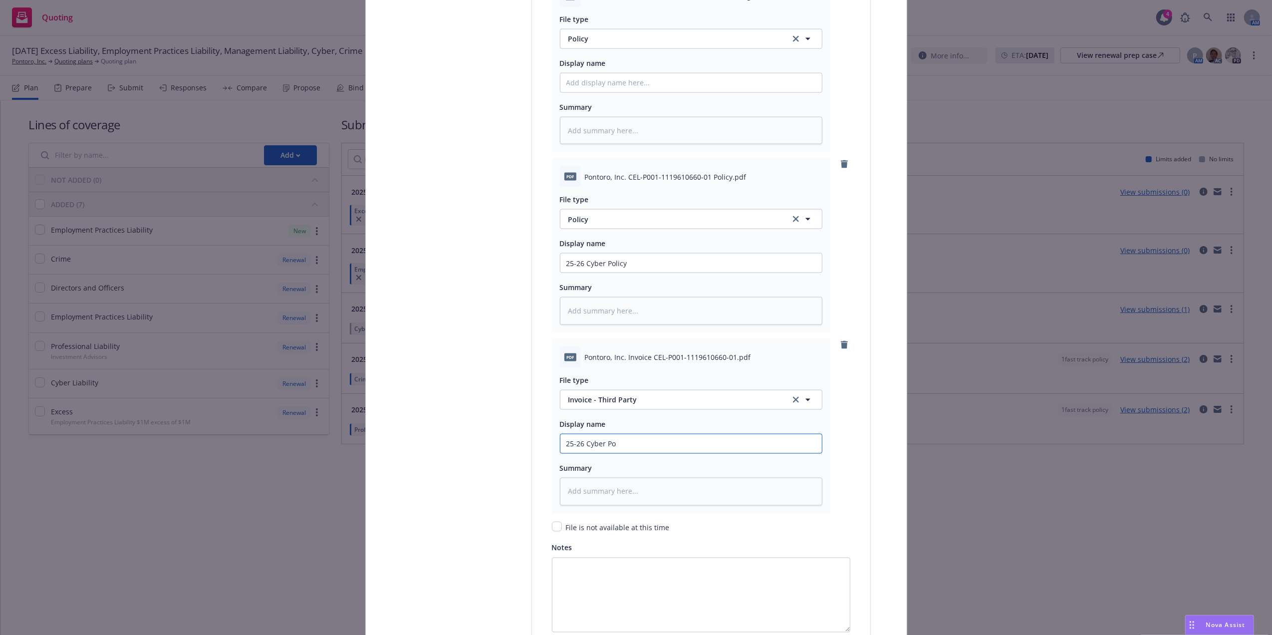
type textarea "x"
type input "25-26 Cyber P"
type textarea "x"
type input "25-26 Cyber"
type textarea "x"
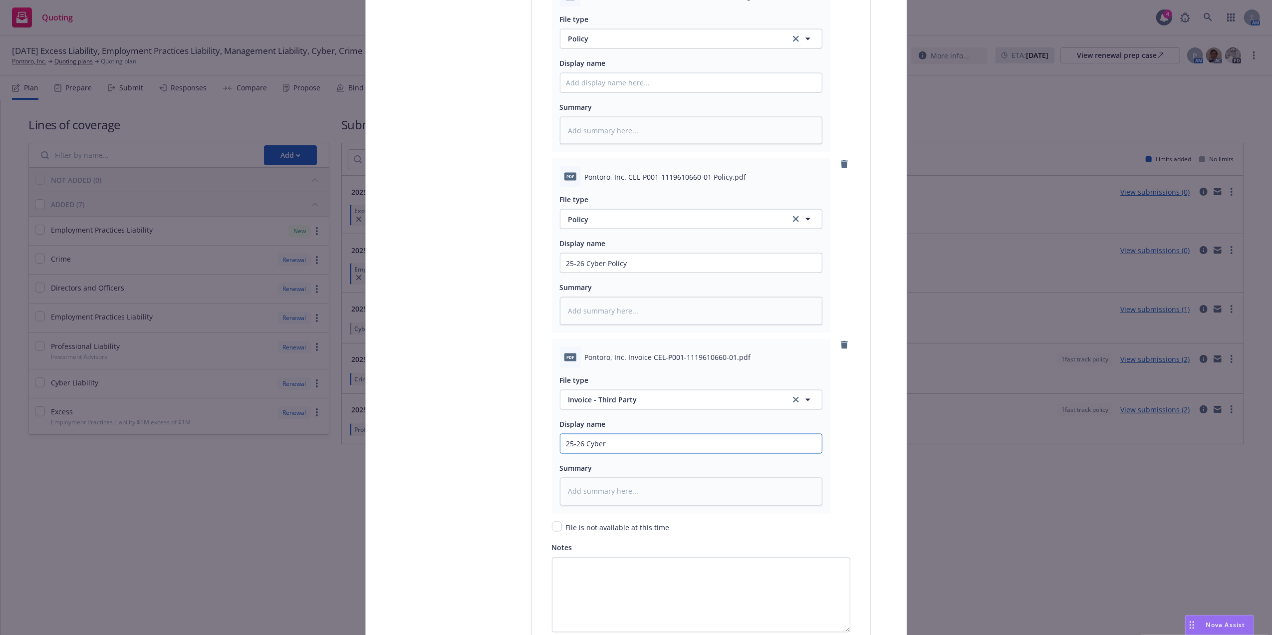
type input "25-26 Cyber i"
type textarea "x"
type input "25-26 Cyber in"
type textarea "x"
type input "25-26 Cyber inv"
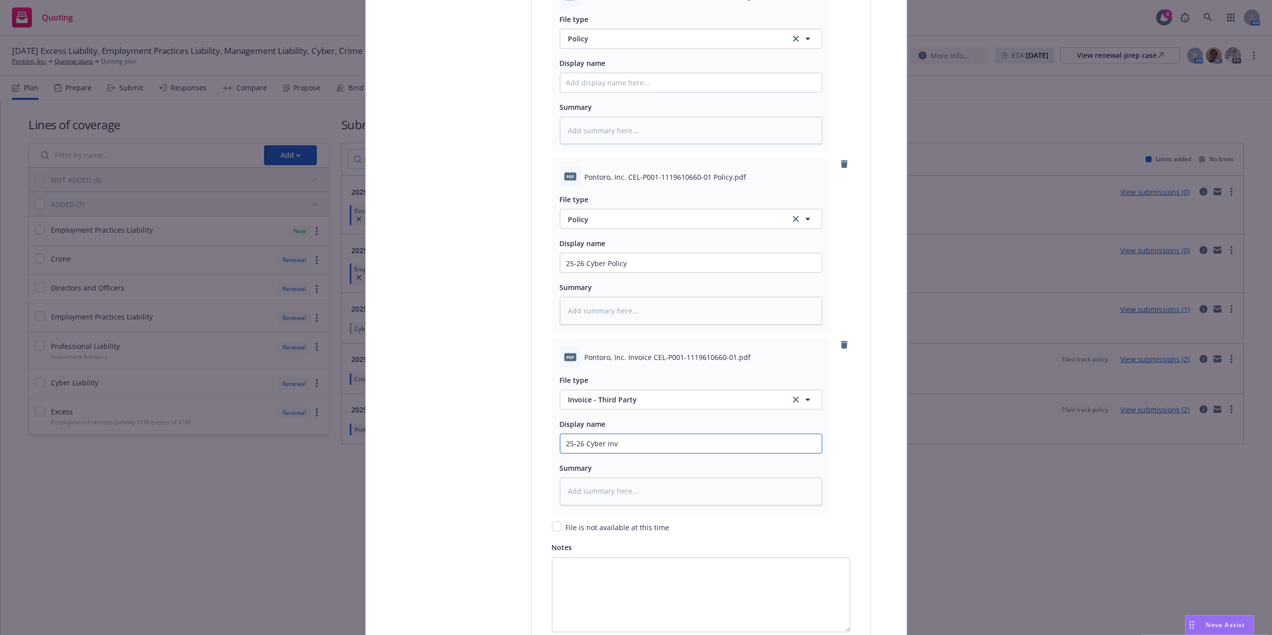
type textarea "x"
type input "25-26 Cyber invo"
type textarea "x"
type input "25-26 Cyber invoi"
type textarea "x"
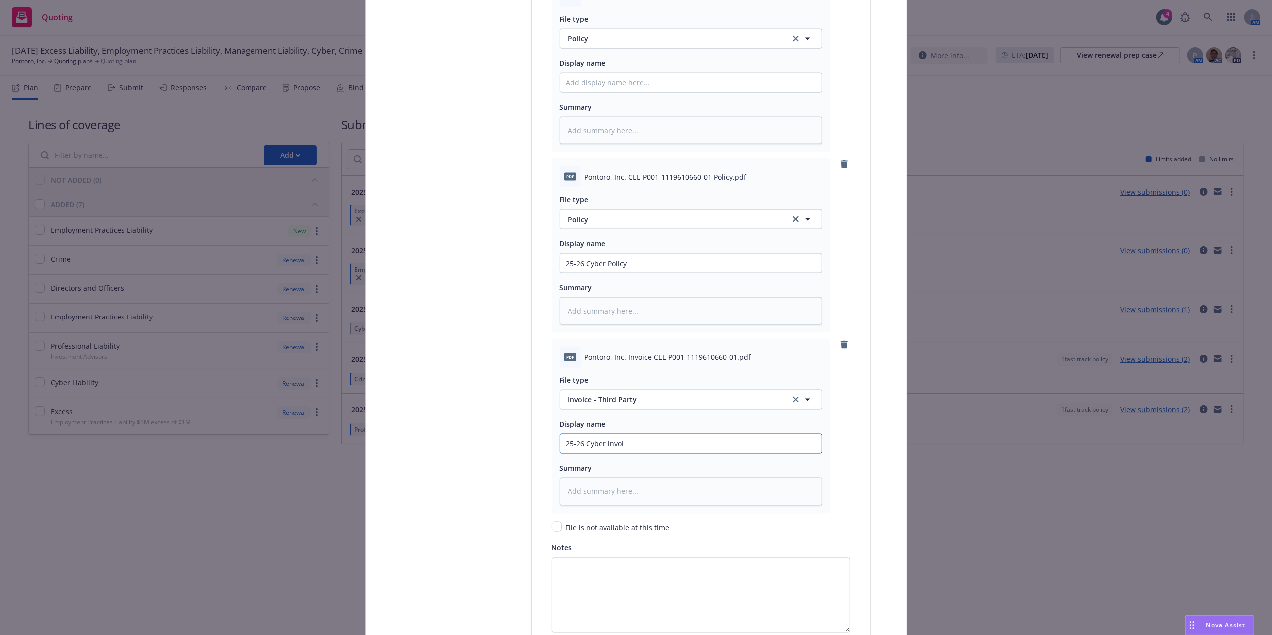
type input "25-26 Cyber invoic"
type textarea "x"
type input "25-26 Cyber invoice"
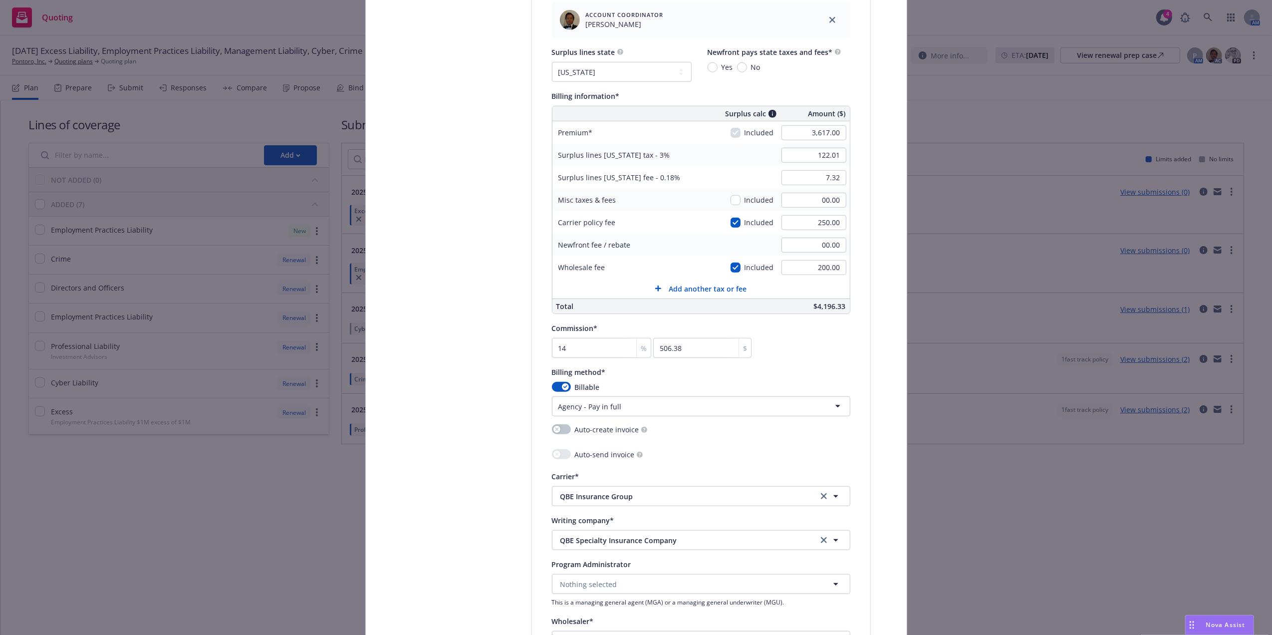
scroll to position [603, 0]
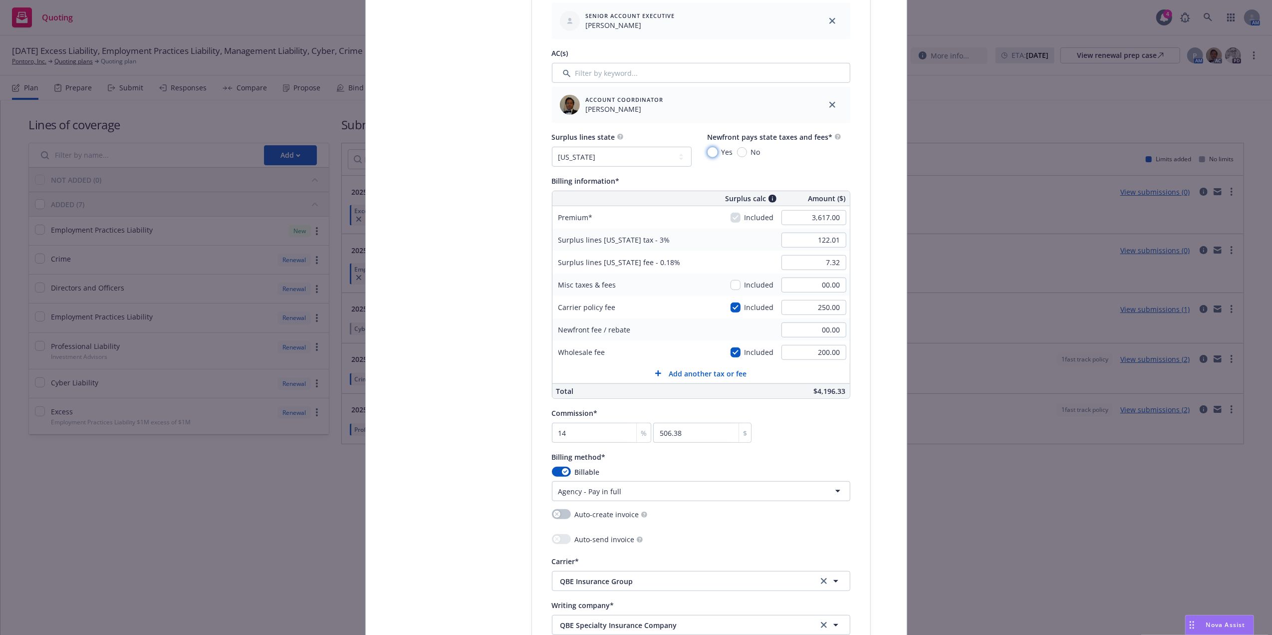
click at [709, 154] on input "Yes" at bounding box center [712, 152] width 10 height 10
radio input "true"
type textarea "x"
click at [737, 151] on input "No" at bounding box center [742, 152] width 10 height 10
radio input "true"
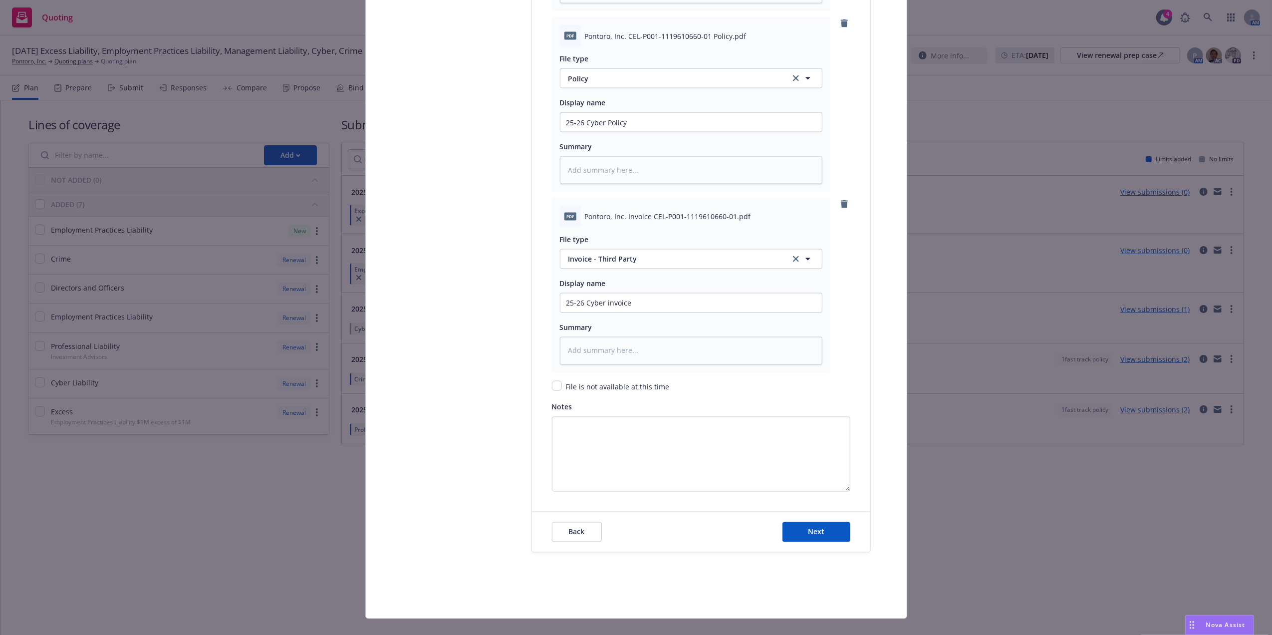
scroll to position [1577, 0]
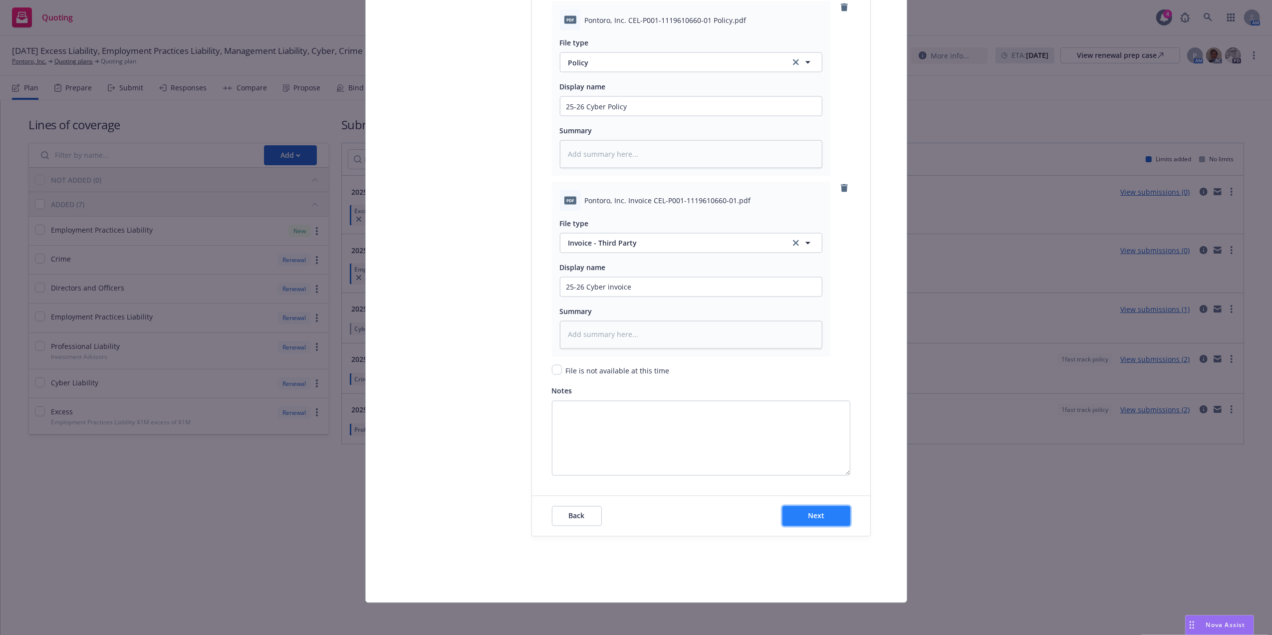
click at [811, 507] on button "Next" at bounding box center [816, 516] width 68 height 20
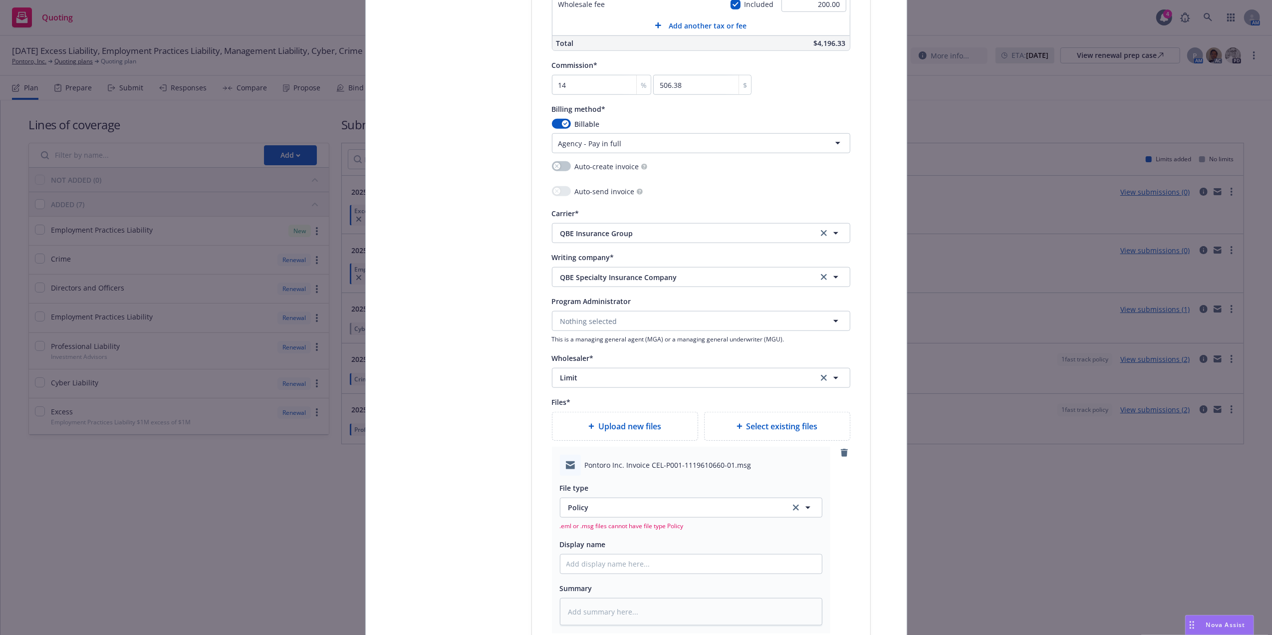
scroll to position [992, 0]
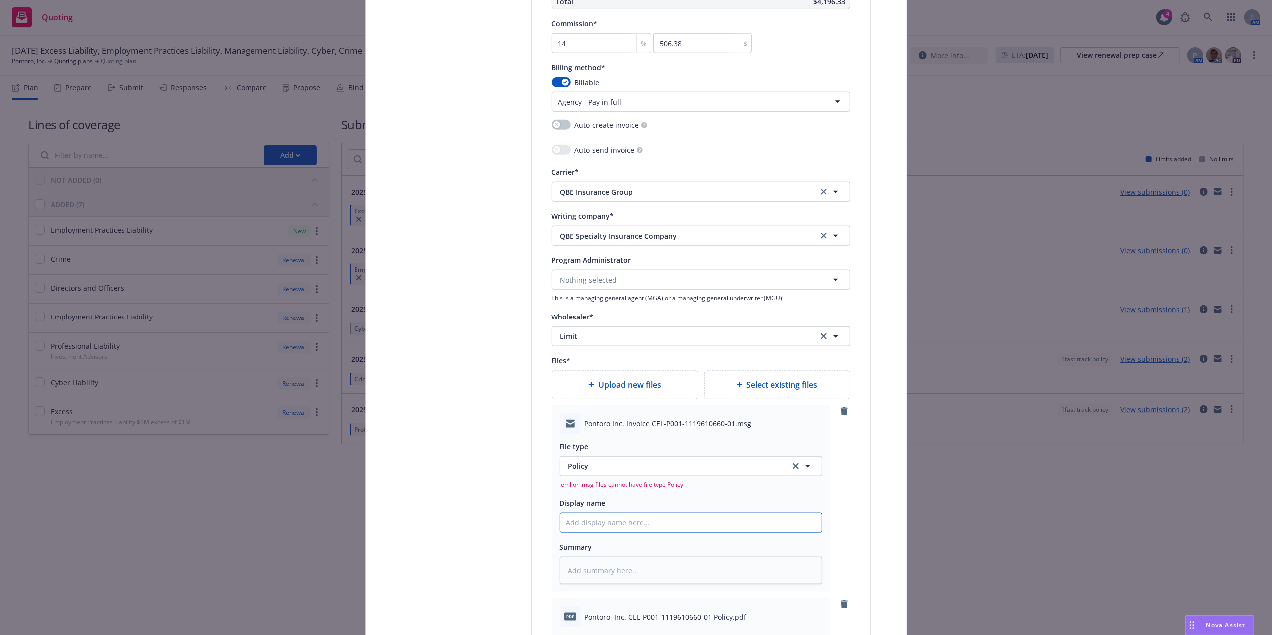
click at [599, 520] on input "Policy display name" at bounding box center [690, 522] width 261 height 19
paste input "25-26 Cyber Policy"
type textarea "x"
type input "25-26 Cyber Policy"
type textarea "x"
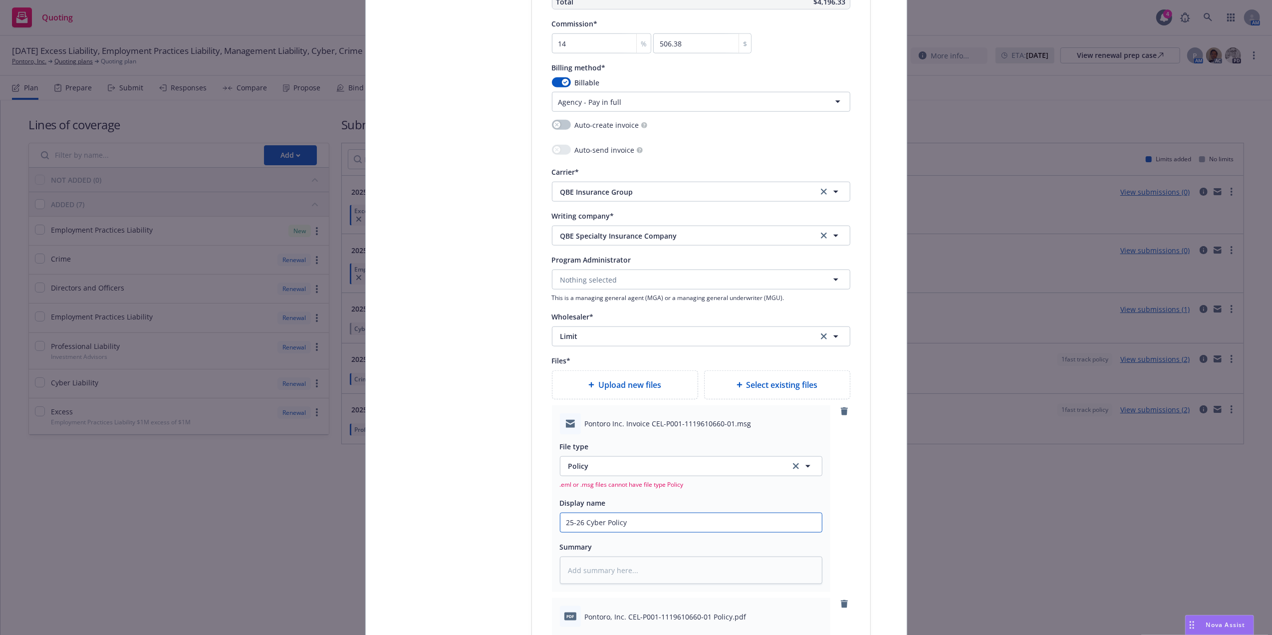
type input "25-26 Cyber Policy E"
type textarea "x"
type input "25-26 Cyber Policy Em"
type textarea "x"
type input "25-26 Cyber Policy Ema"
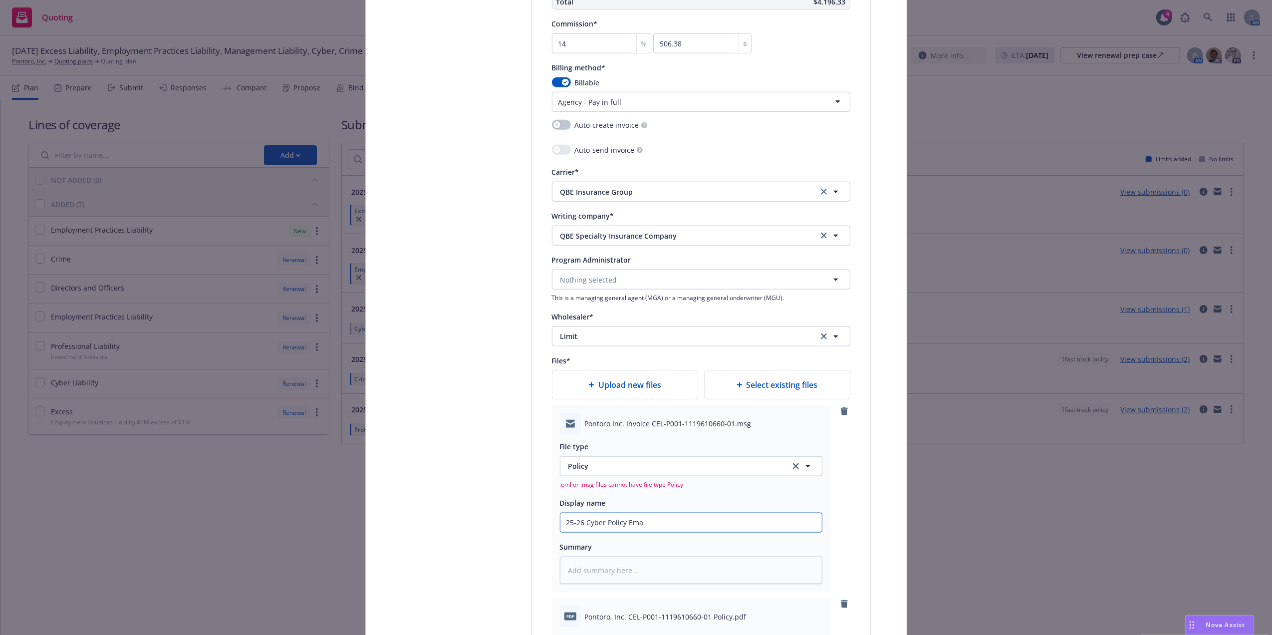
type textarea "x"
type input "25-26 Cyber Policy Emai"
type textarea "x"
type input "25-26 Cyber Policy Email"
click at [617, 468] on span "Policy" at bounding box center [673, 465] width 210 height 10
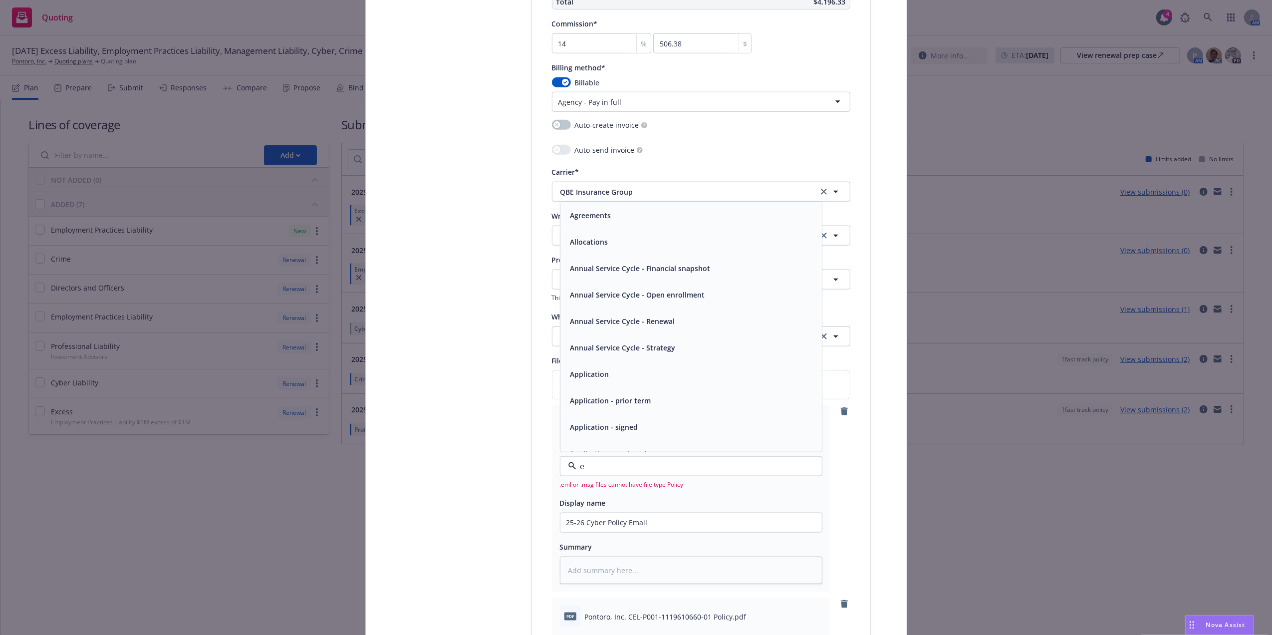
type input "em"
click at [611, 247] on div "Email" at bounding box center [690, 241] width 249 height 14
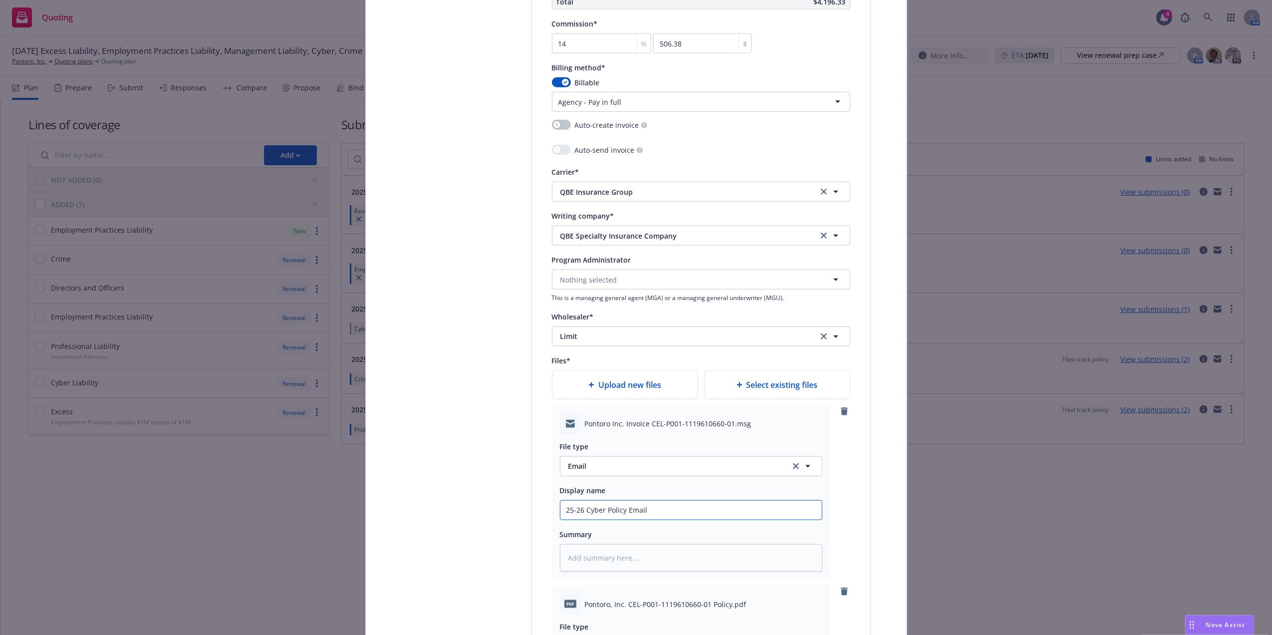
click at [655, 513] on input "25-26 Cyber Policy Email" at bounding box center [690, 509] width 261 height 19
type textarea "x"
type input "25-26 Cyber Policy Email"
click at [621, 511] on input "25-26 Cyber Policy Email" at bounding box center [690, 509] width 261 height 19
type textarea "x"
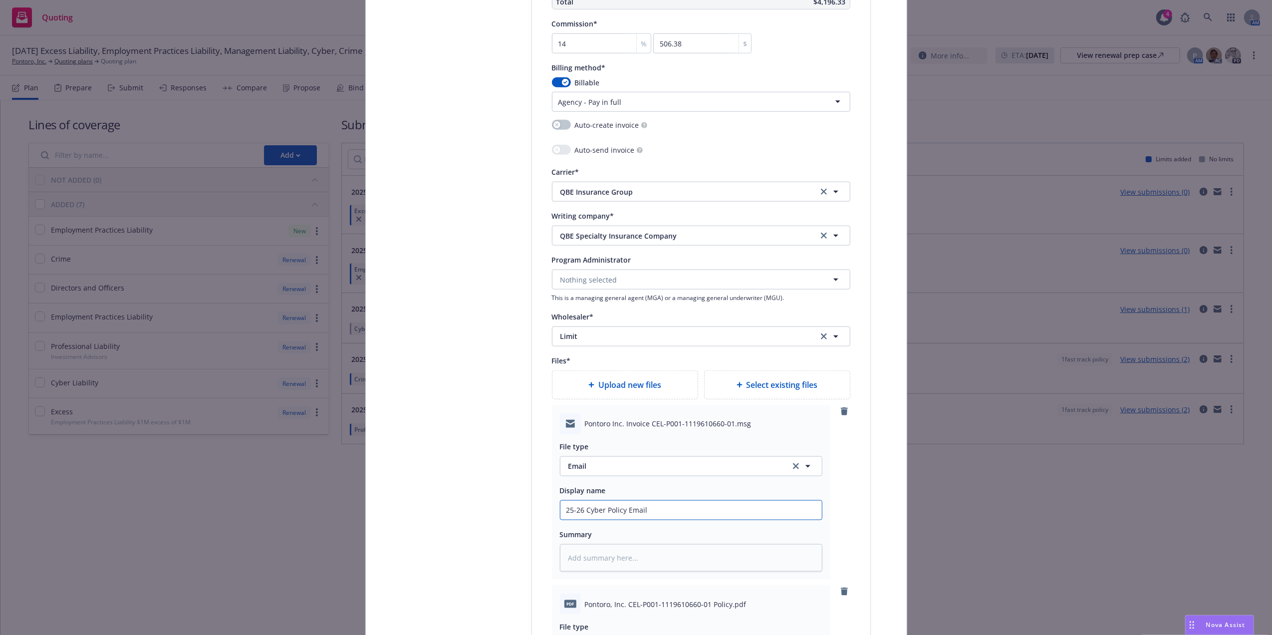
type input "25-26 Cyber Policy/ Email"
type textarea "x"
type input "25-26 Cyber Policy Email"
type textarea "x"
type input "25-26 Cyber Policy Email"
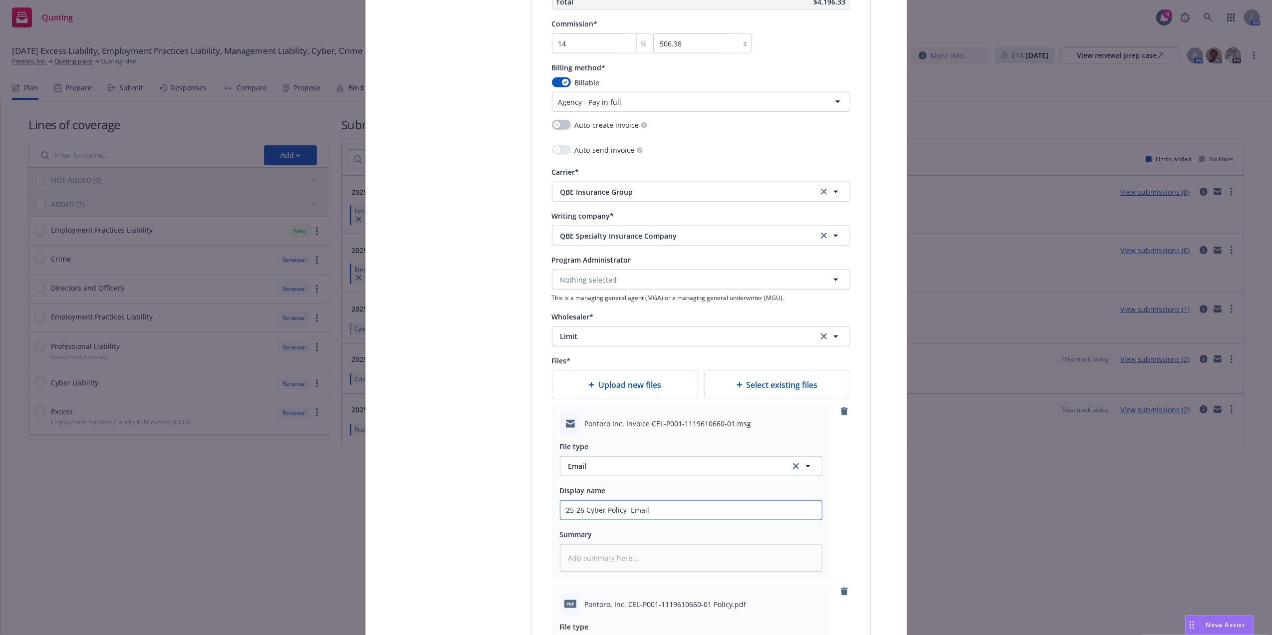
type textarea "x"
type input "25-26 Cyber Policy B Email"
type textarea "x"
type input "25-26 Cyber Policy Bi Email"
type textarea "x"
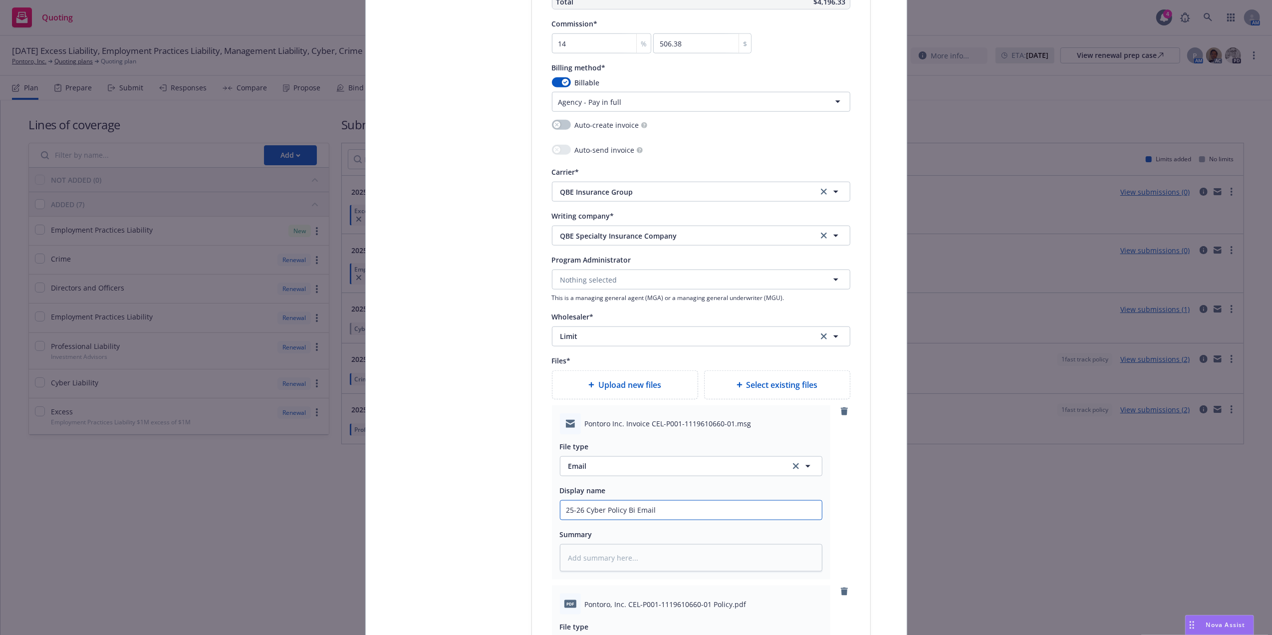
type input "25-26 Cyber Policy Bin Email"
type textarea "x"
type input "25-26 Cyber Policy Bind Email"
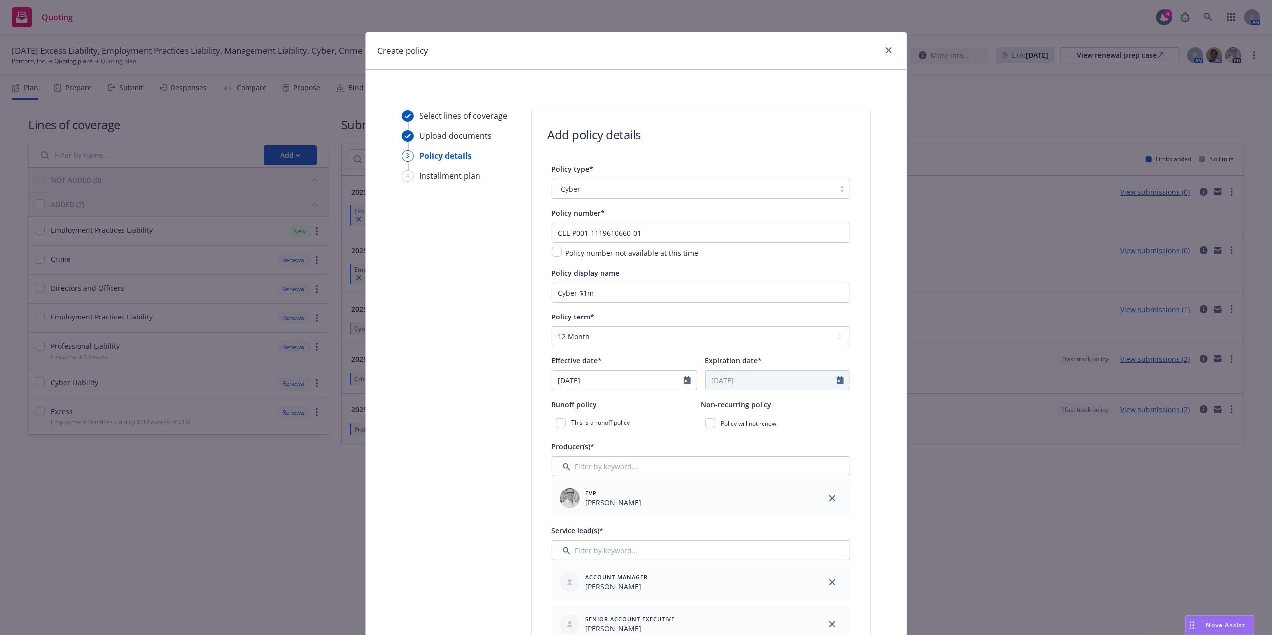
scroll to position [1577, 0]
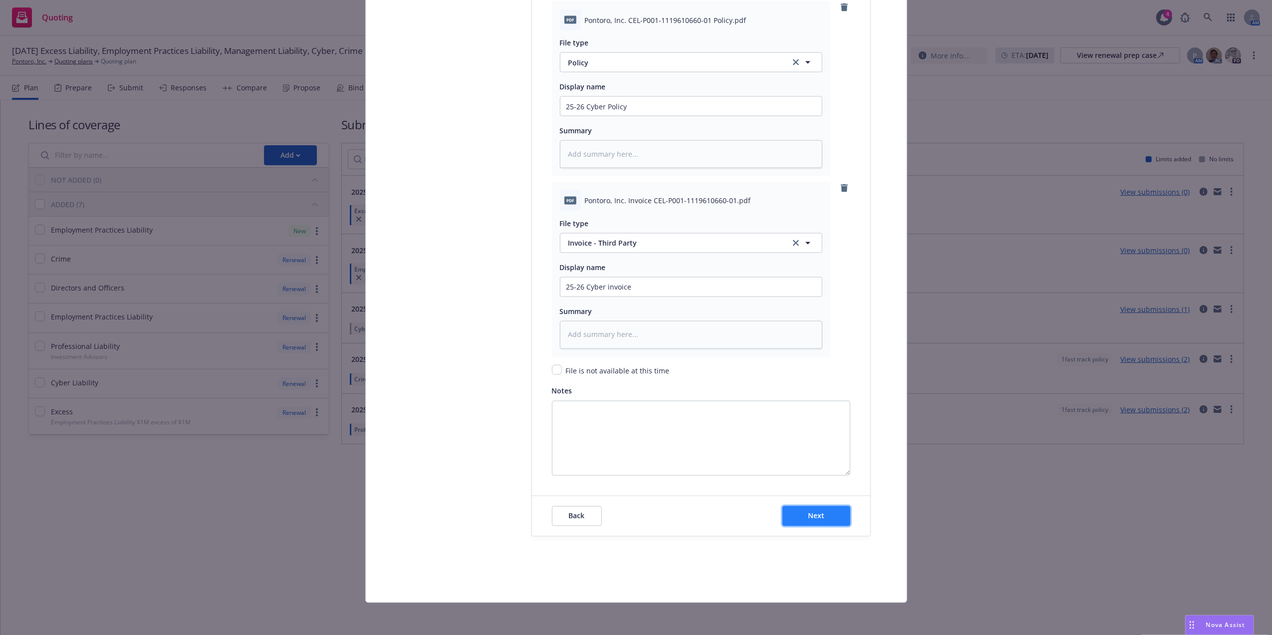
click at [791, 508] on button "Next" at bounding box center [816, 516] width 68 height 20
type textarea "x"
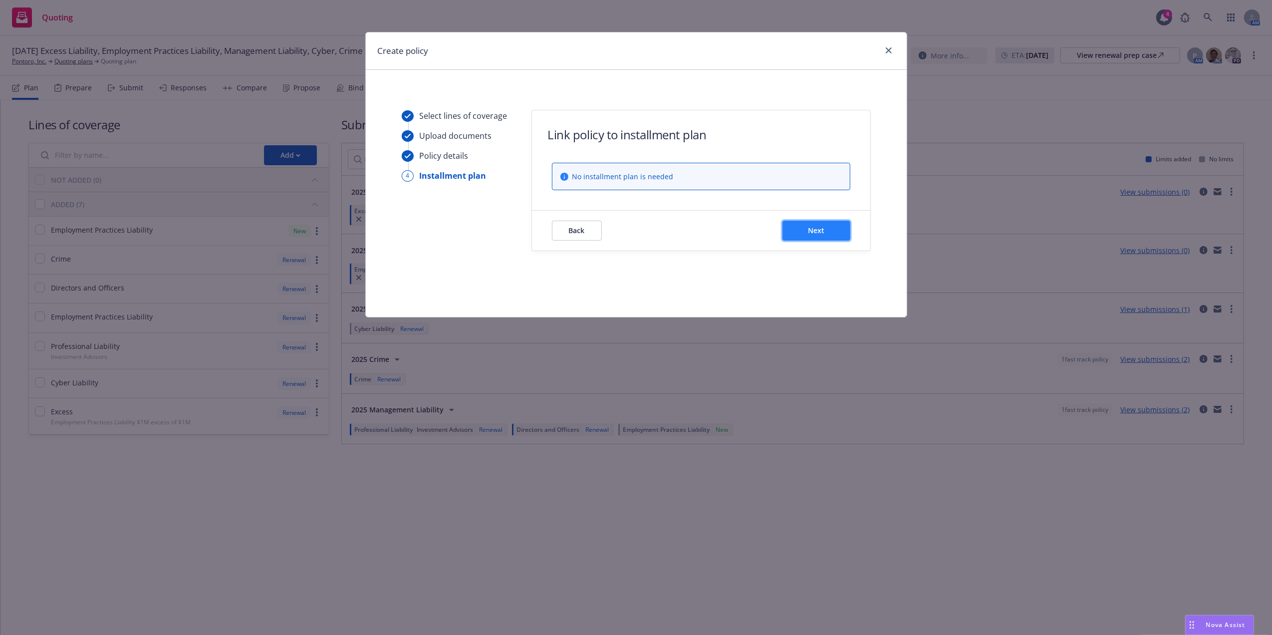
click at [808, 233] on span "Next" at bounding box center [816, 229] width 16 height 9
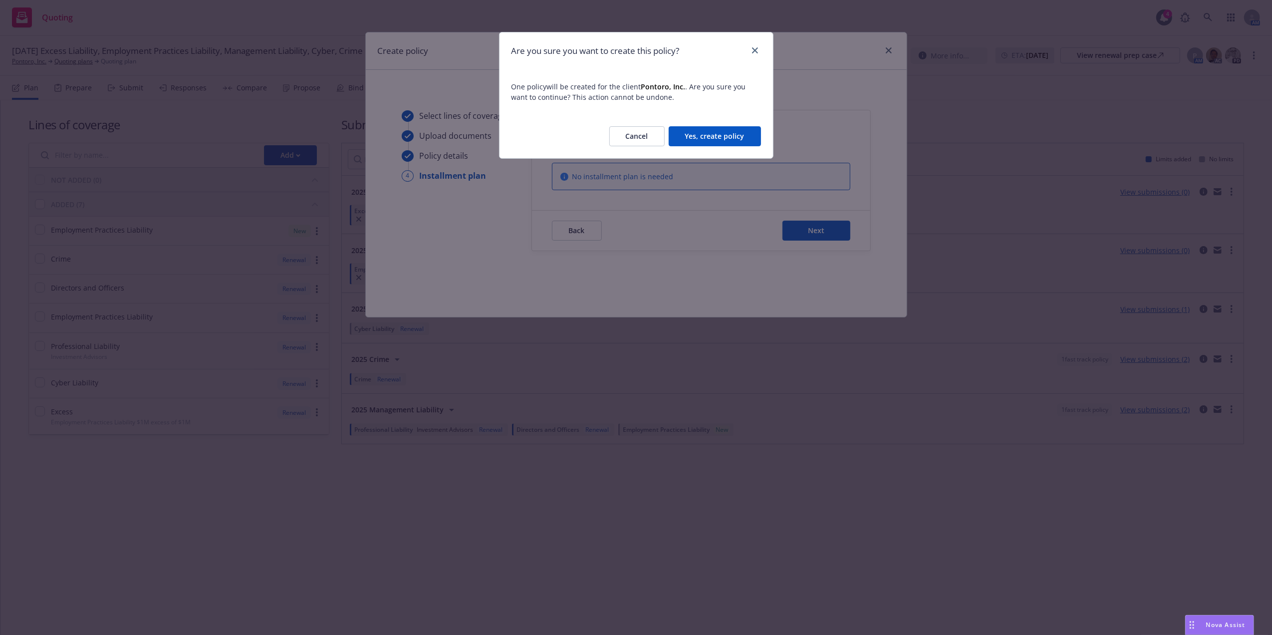
click at [730, 138] on button "Yes, create policy" at bounding box center [714, 136] width 92 height 20
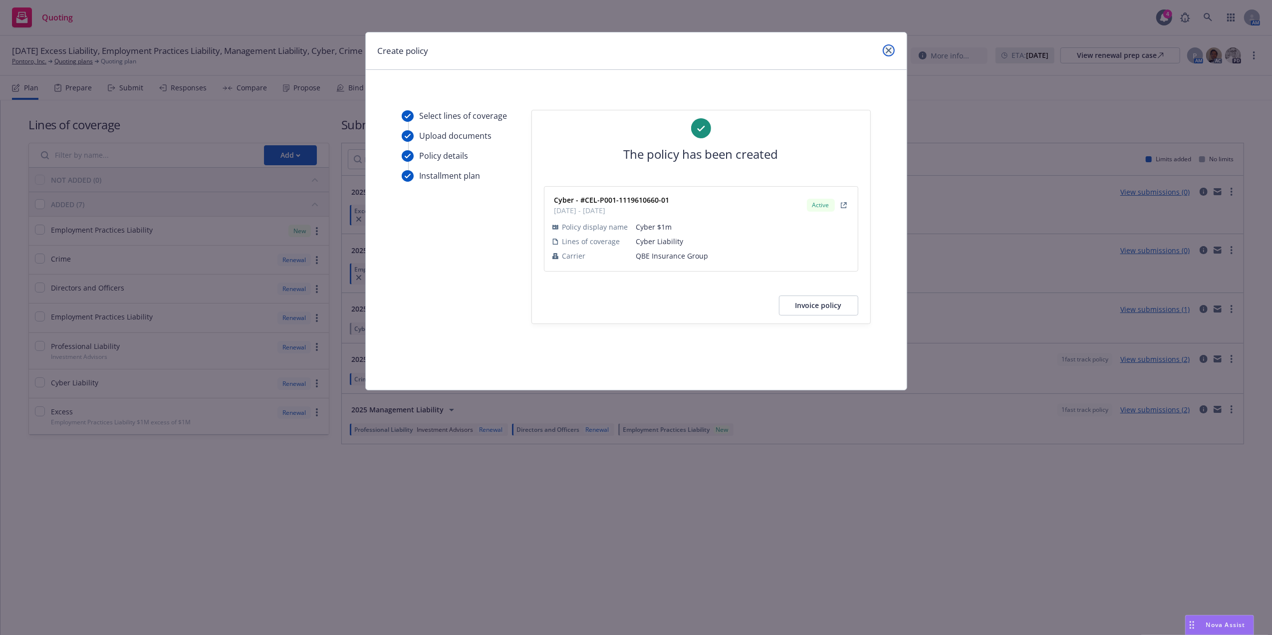
click at [892, 50] on link "close" at bounding box center [888, 50] width 12 height 12
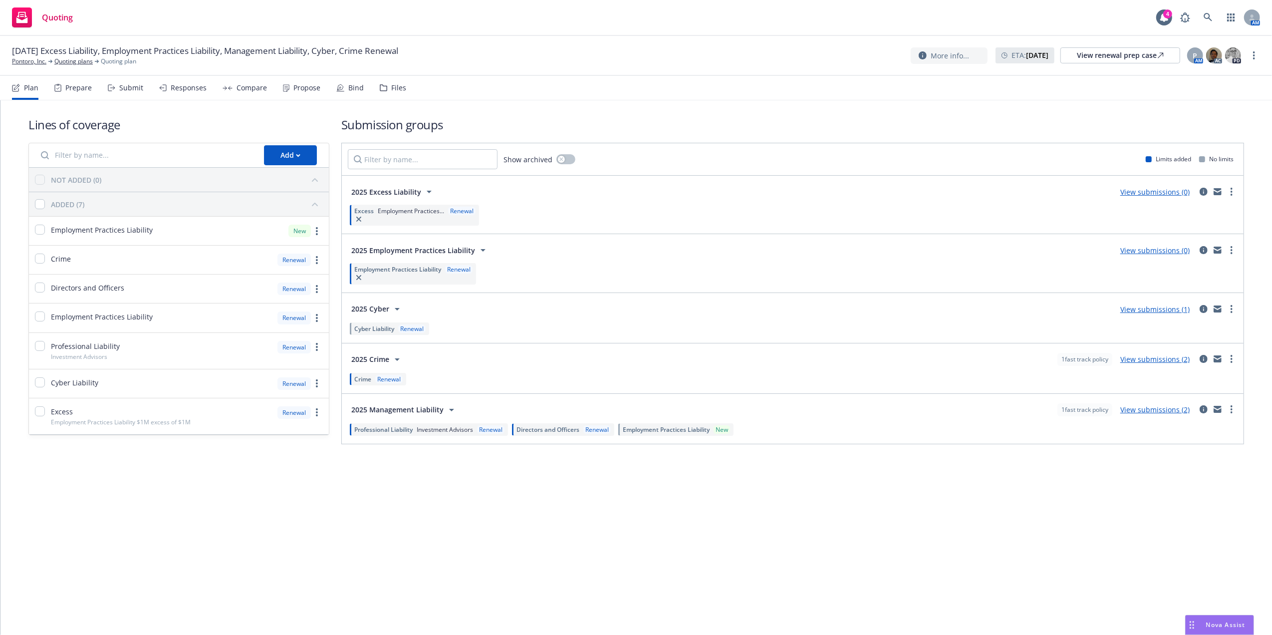
click at [769, 378] on div "Crime Renewal" at bounding box center [792, 378] width 889 height 17
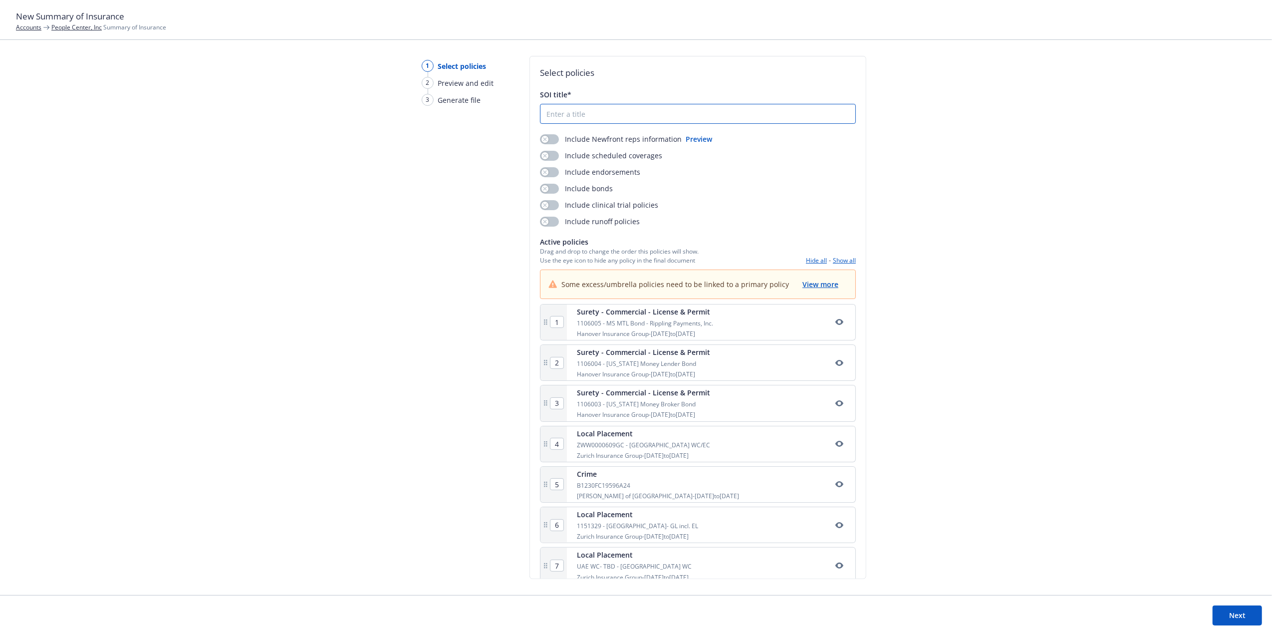
click at [569, 116] on input "SOI title*" at bounding box center [697, 113] width 315 height 19
type input "25-26 People Center SOI"
click at [811, 282] on span "View more" at bounding box center [820, 283] width 36 height 9
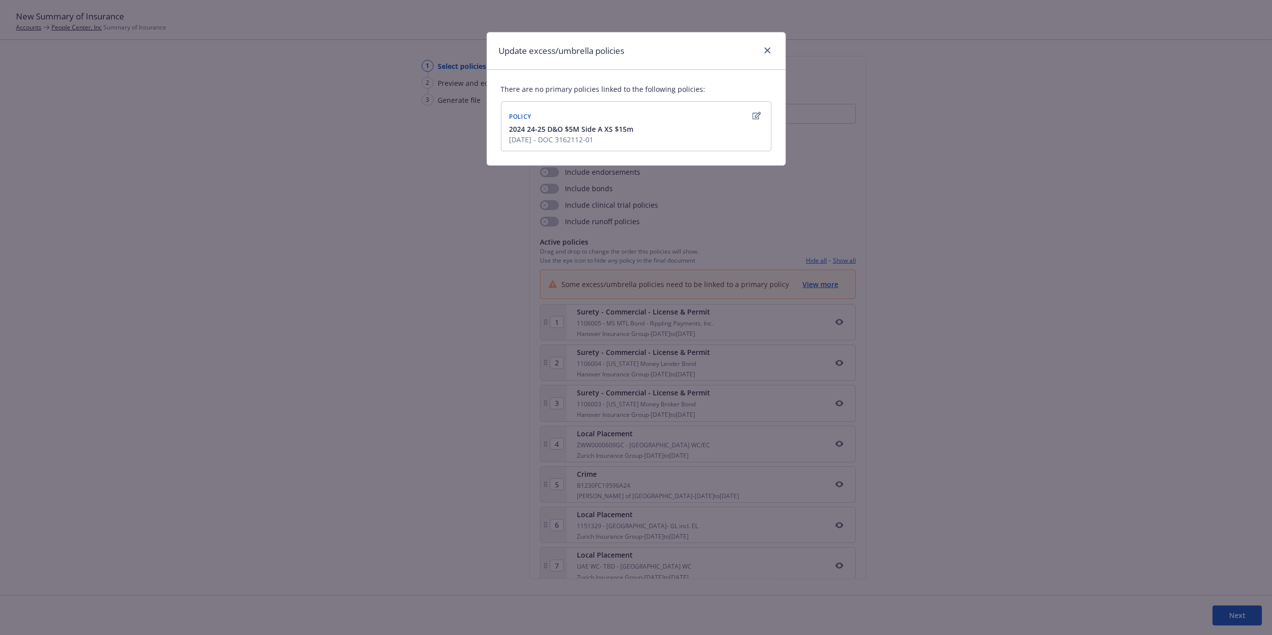
click at [720, 122] on div "Policy" at bounding box center [635, 116] width 257 height 16
click at [767, 48] on icon "close" at bounding box center [767, 50] width 6 height 6
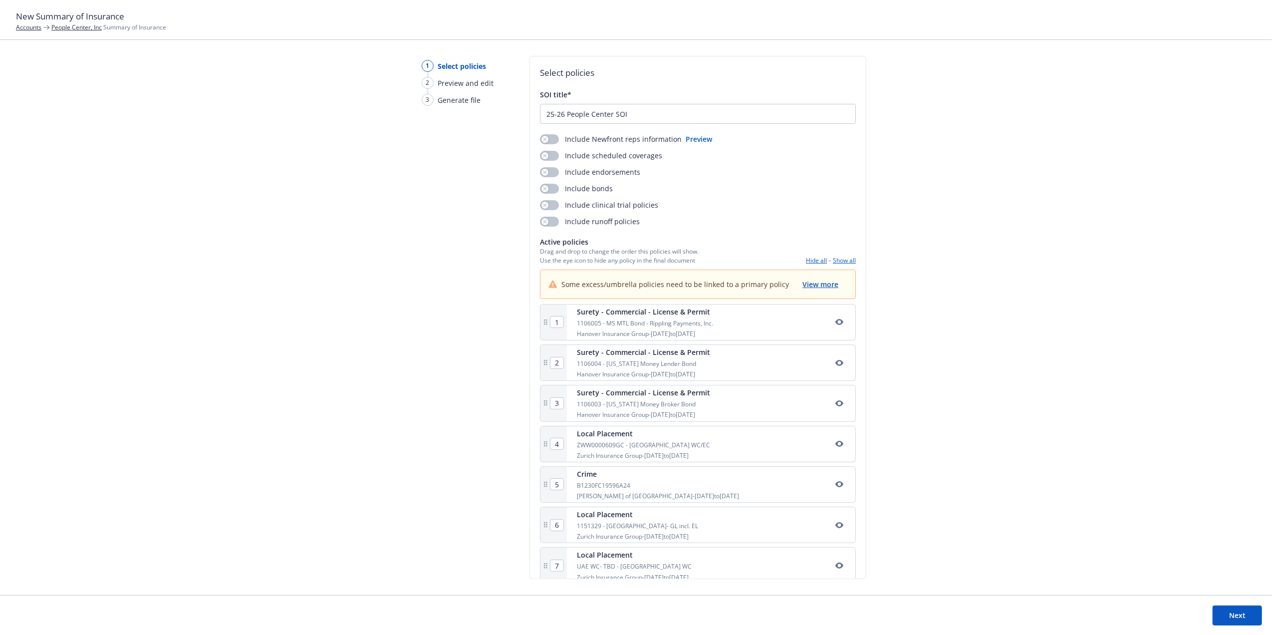
click at [838, 257] on button "Show all" at bounding box center [844, 260] width 23 height 8
click at [814, 280] on span "View more" at bounding box center [820, 283] width 36 height 9
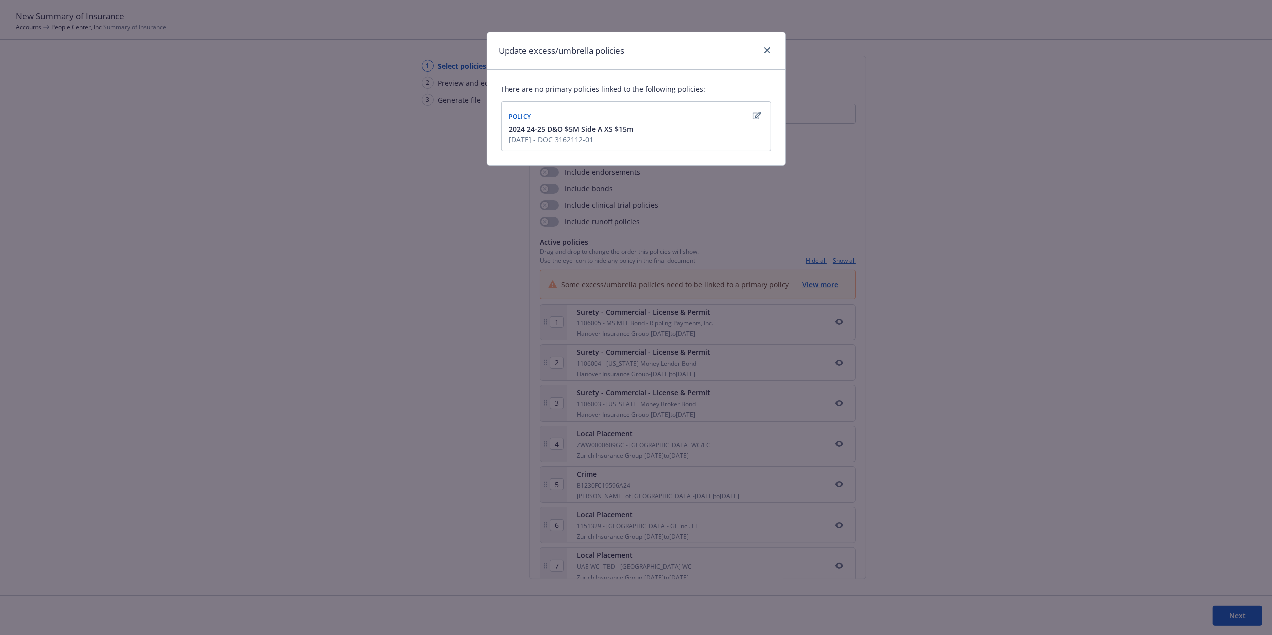
drag, startPoint x: 607, startPoint y: 140, endPoint x: 549, endPoint y: 138, distance: 57.4
click at [549, 138] on span "9/30/2024 - DOC 3162112-01" at bounding box center [571, 139] width 124 height 10
copy span "DOC 3162112-01"
click at [770, 46] on link "close" at bounding box center [767, 50] width 12 height 12
